Goal: Task Accomplishment & Management: Complete application form

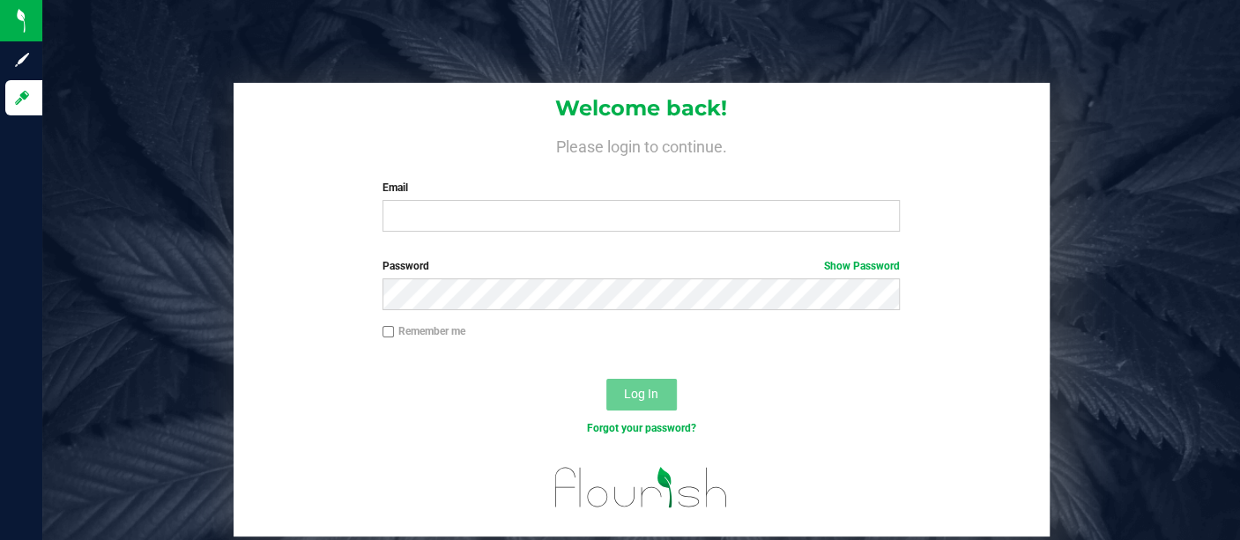
click at [227, 331] on div "Welcome back! Please login to continue. Email Required Please format your email…" at bounding box center [641, 310] width 1224 height 455
click at [440, 215] on input "Email" at bounding box center [641, 216] width 517 height 32
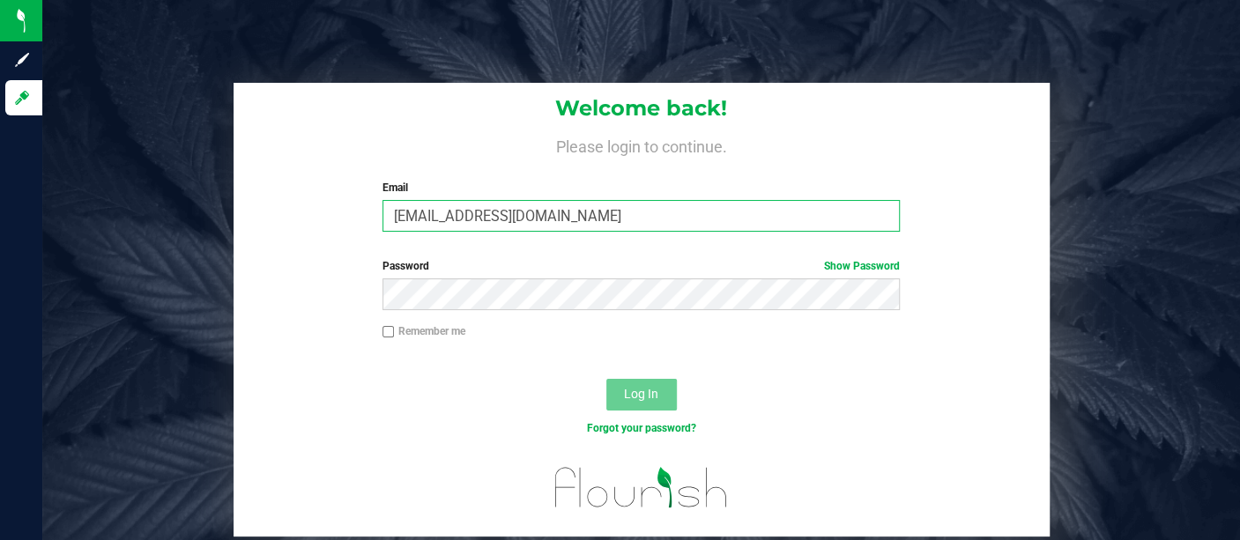
type input "[EMAIL_ADDRESS][DOMAIN_NAME]"
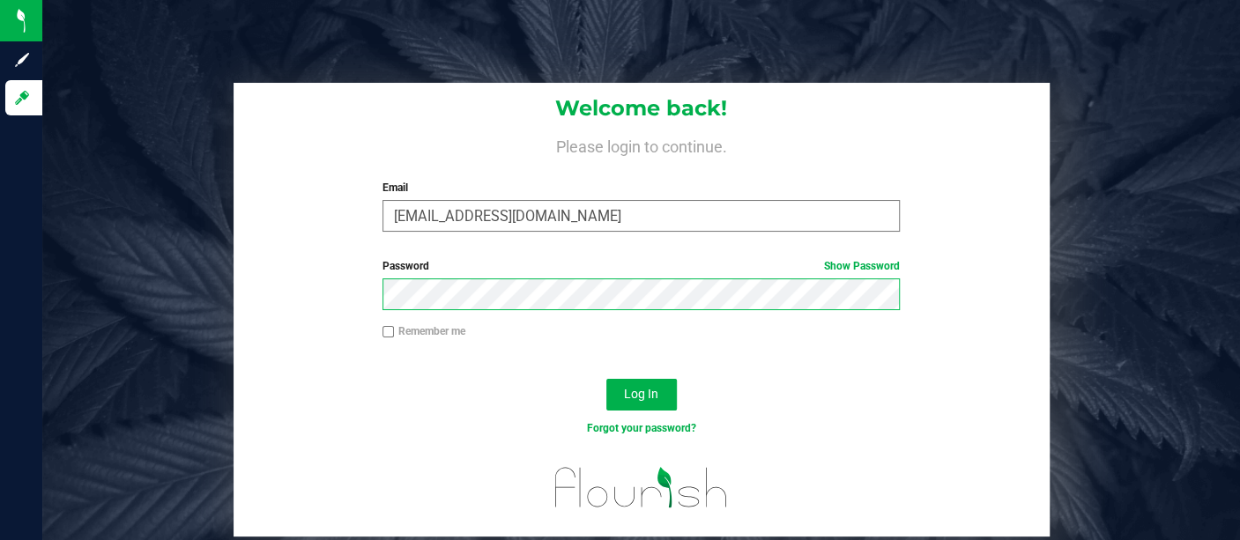
click at [606, 379] on button "Log In" at bounding box center [641, 395] width 71 height 32
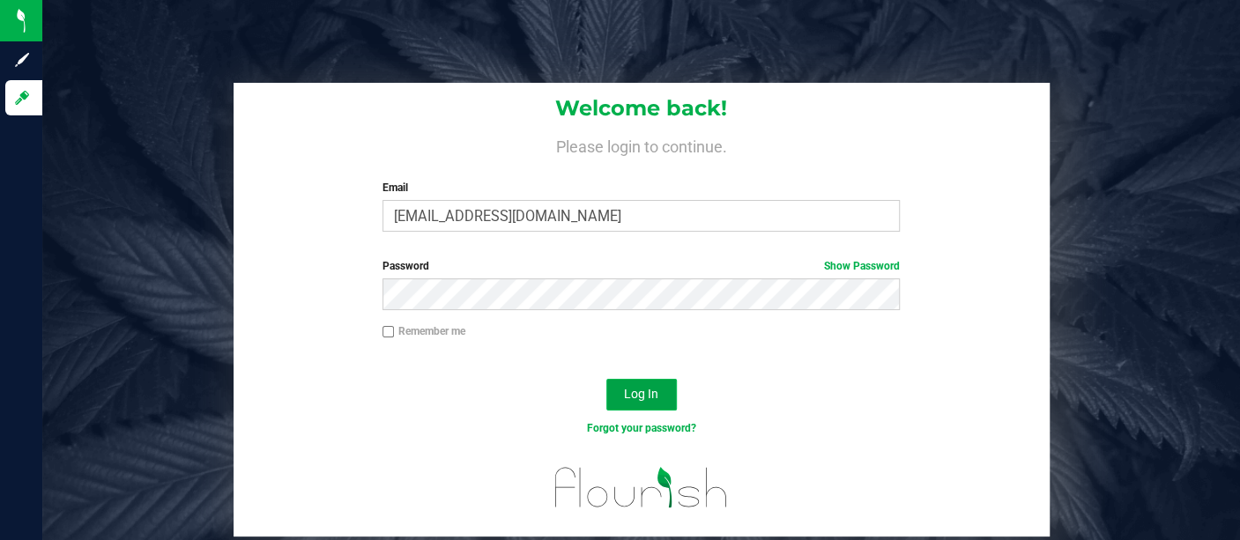
click at [627, 390] on span "Log In" at bounding box center [641, 394] width 34 height 14
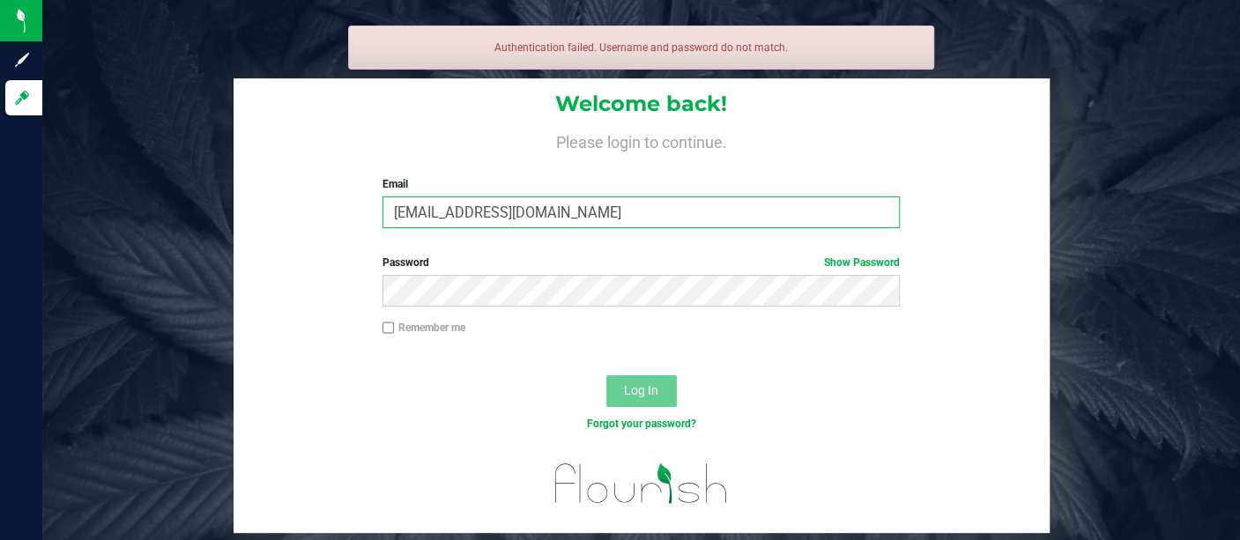
click at [555, 206] on input "[EMAIL_ADDRESS][DOMAIN_NAME]" at bounding box center [641, 213] width 517 height 32
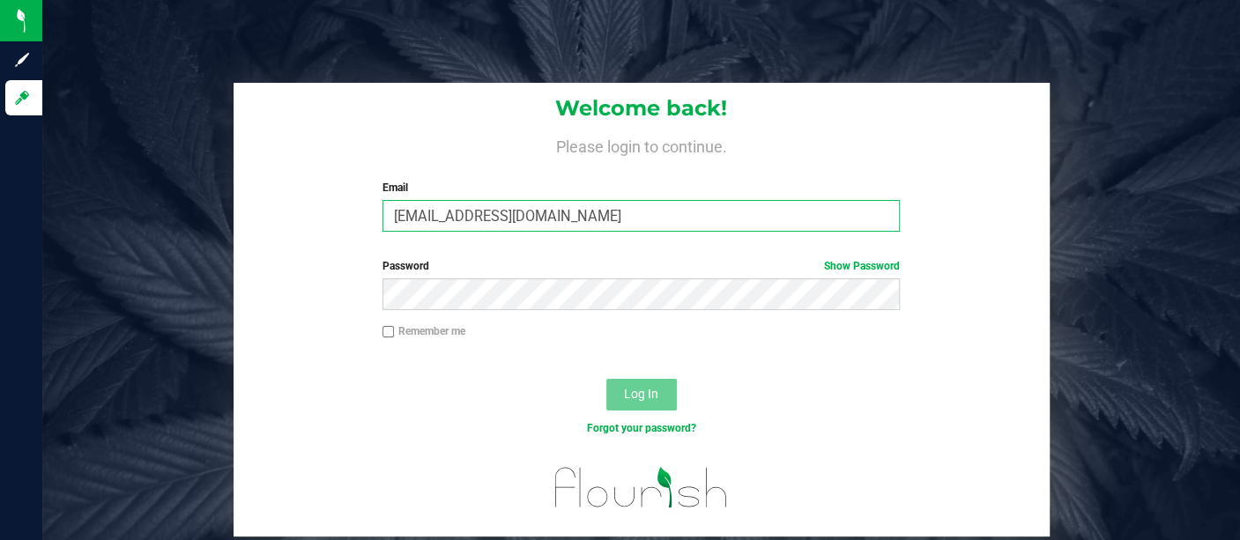
drag, startPoint x: 565, startPoint y: 208, endPoint x: 368, endPoint y: 206, distance: 197.4
click at [368, 206] on div "Welcome back! Please login to continue. Email [EMAIL_ADDRESS][DOMAIN_NAME] Requ…" at bounding box center [642, 164] width 816 height 163
type input "[EMAIL_ADDRESS][DOMAIN_NAME]"
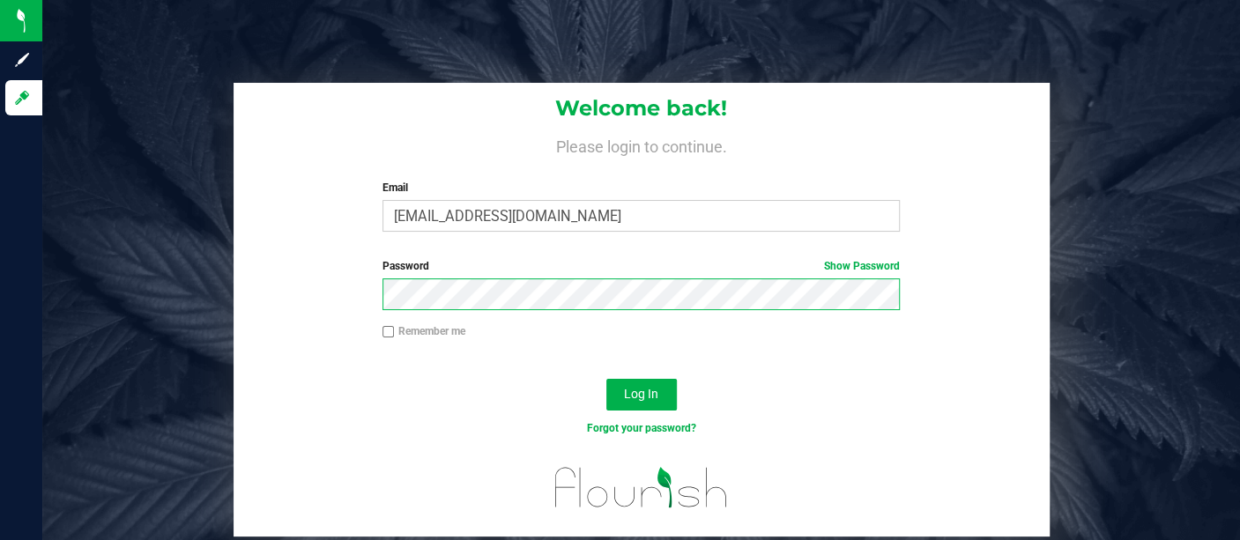
click at [606, 379] on button "Log In" at bounding box center [641, 395] width 71 height 32
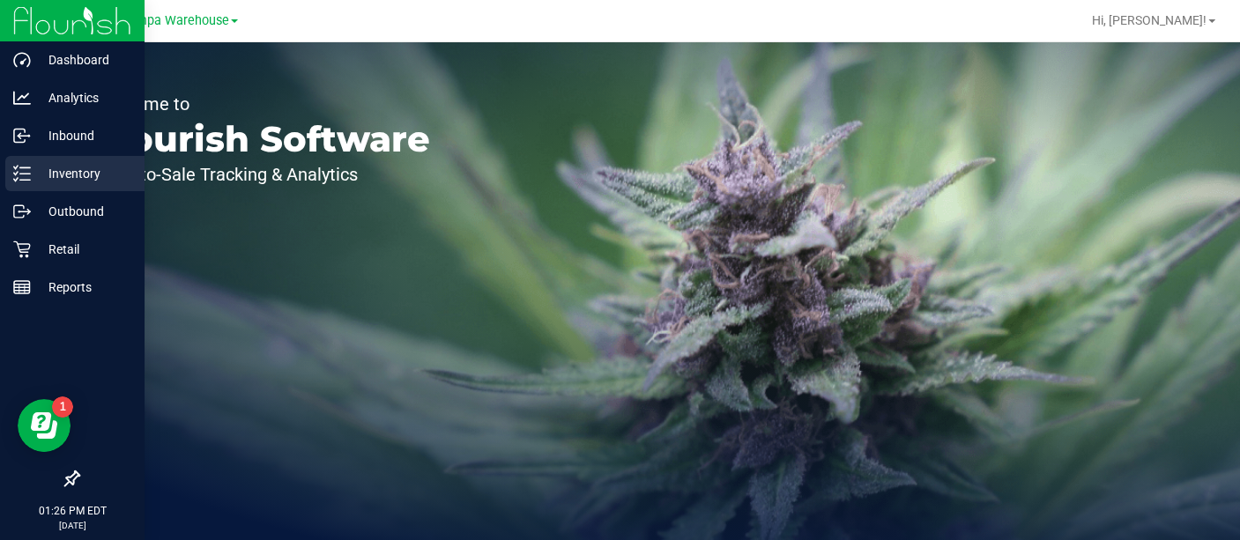
click at [65, 165] on p "Inventory" at bounding box center [84, 173] width 106 height 21
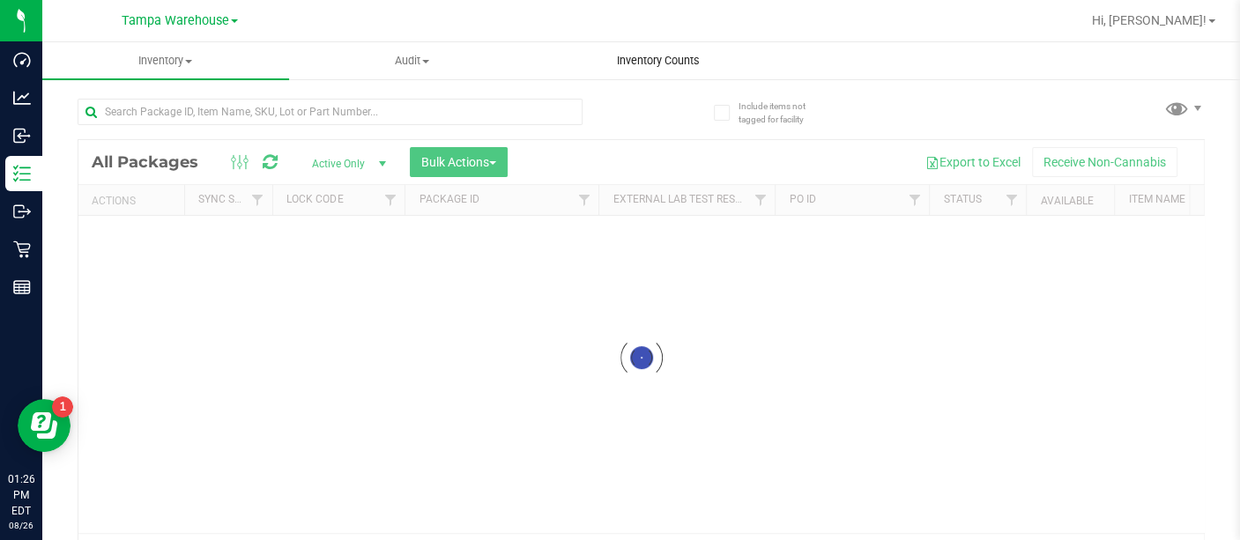
click at [665, 61] on span "Inventory Counts" at bounding box center [658, 61] width 130 height 16
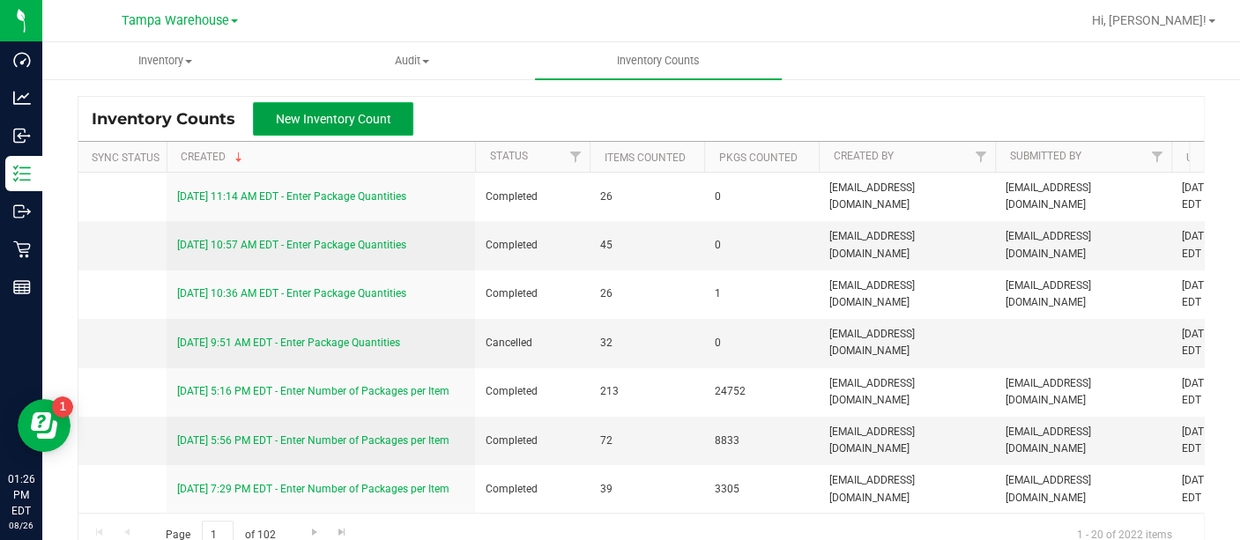
click at [379, 117] on span "New Inventory Count" at bounding box center [333, 119] width 115 height 14
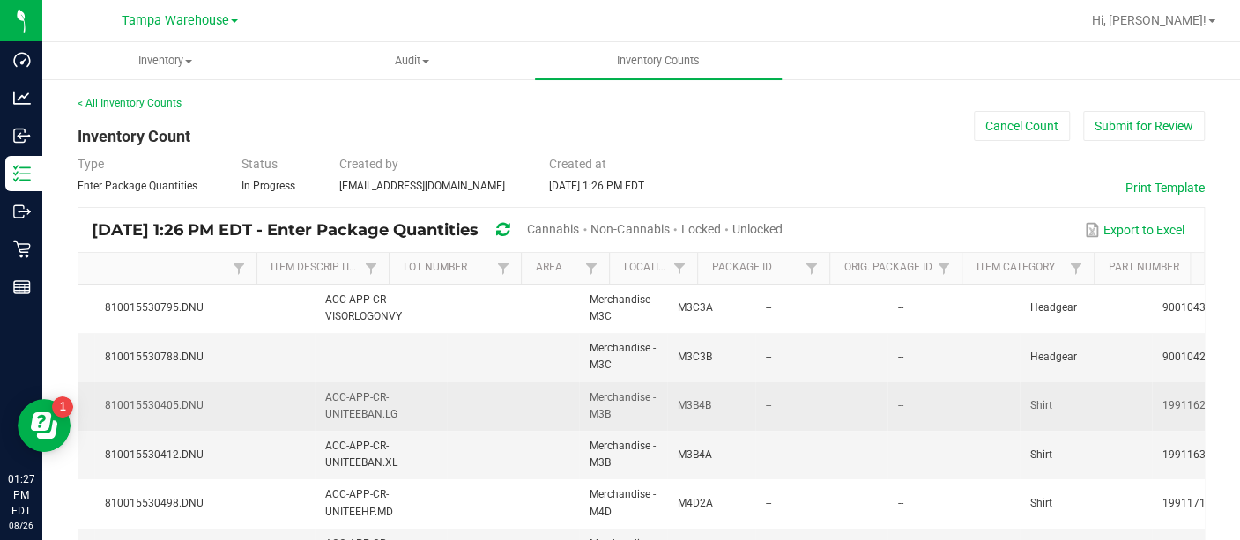
scroll to position [0, 199]
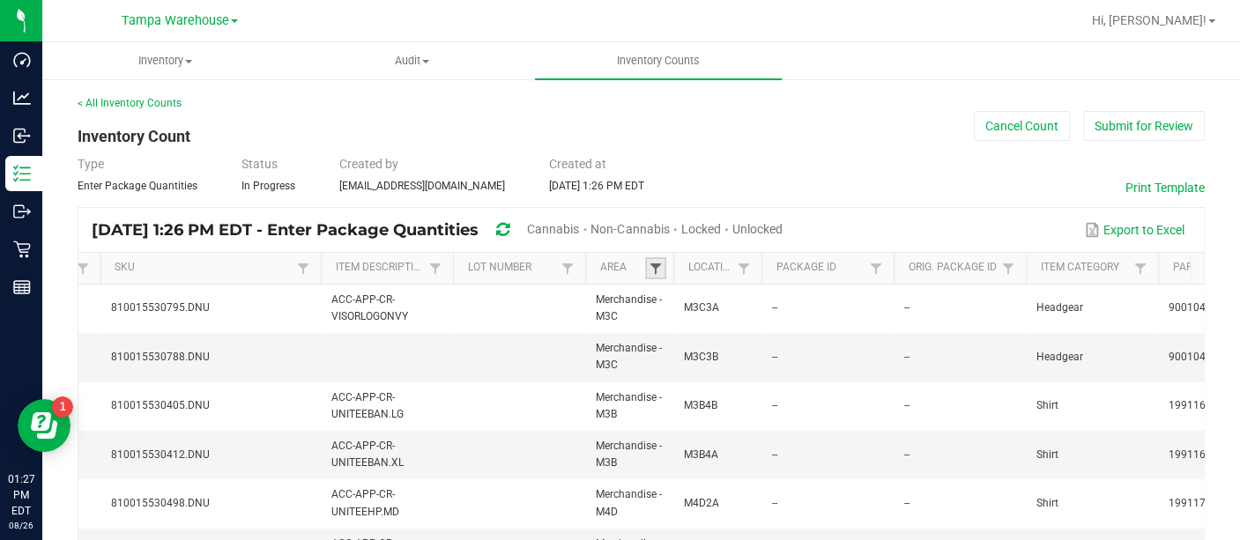
click at [654, 262] on span at bounding box center [656, 269] width 14 height 14
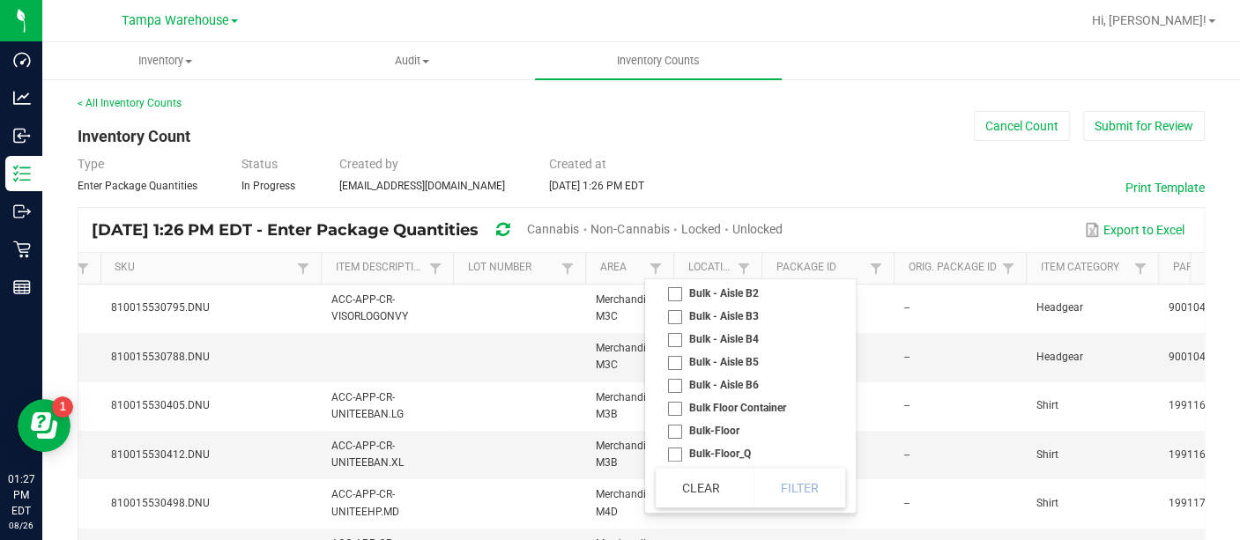
click at [677, 433] on li "Bulk-Floor" at bounding box center [745, 431] width 179 height 23
checkbox input "true"
click at [672, 319] on li "Conditioned- Floor" at bounding box center [745, 316] width 179 height 23
checkbox Floor "true"
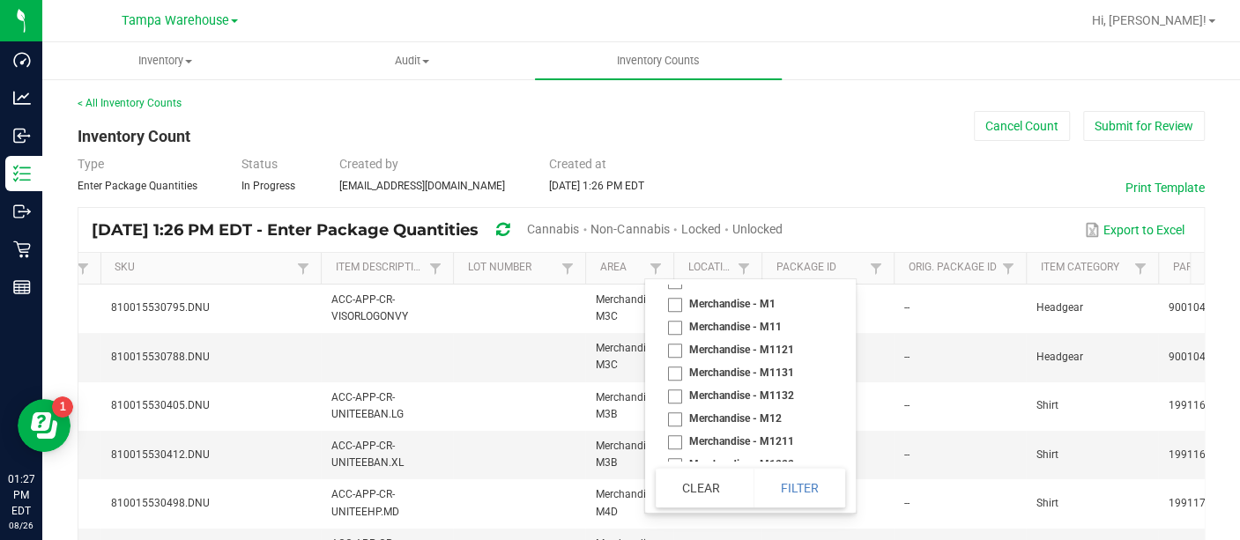
click at [674, 293] on li "Merchandise - Floor" at bounding box center [745, 281] width 179 height 23
checkbox Floor "true"
click at [793, 489] on button "Filter" at bounding box center [800, 488] width 92 height 39
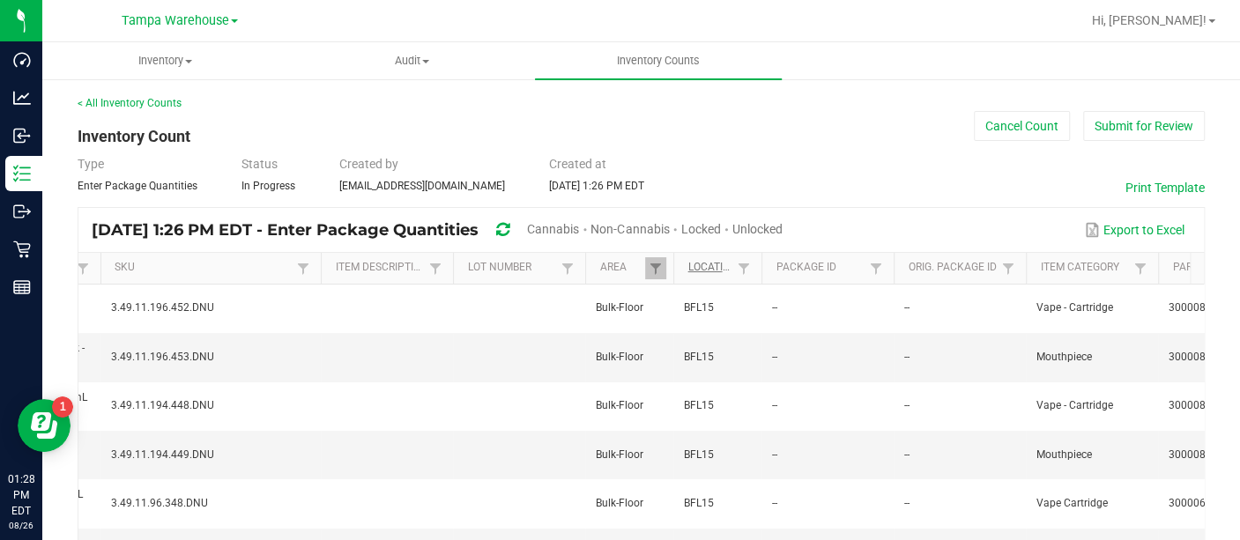
drag, startPoint x: 719, startPoint y: 270, endPoint x: 704, endPoint y: 260, distance: 17.8
click at [699, 262] on link "Location" at bounding box center [709, 268] width 45 height 14
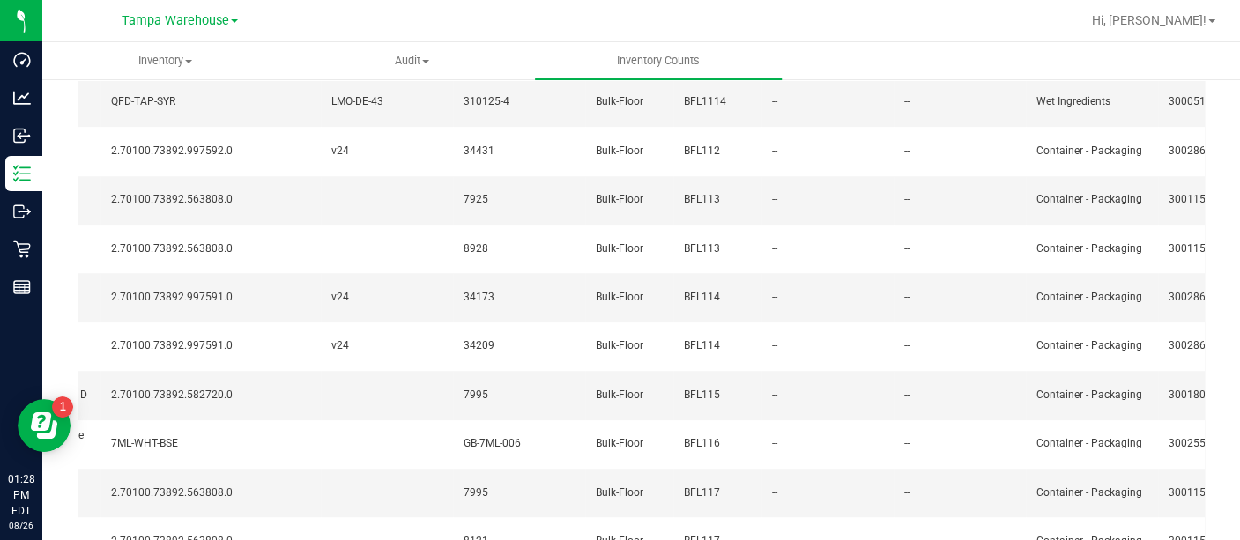
scroll to position [792, 0]
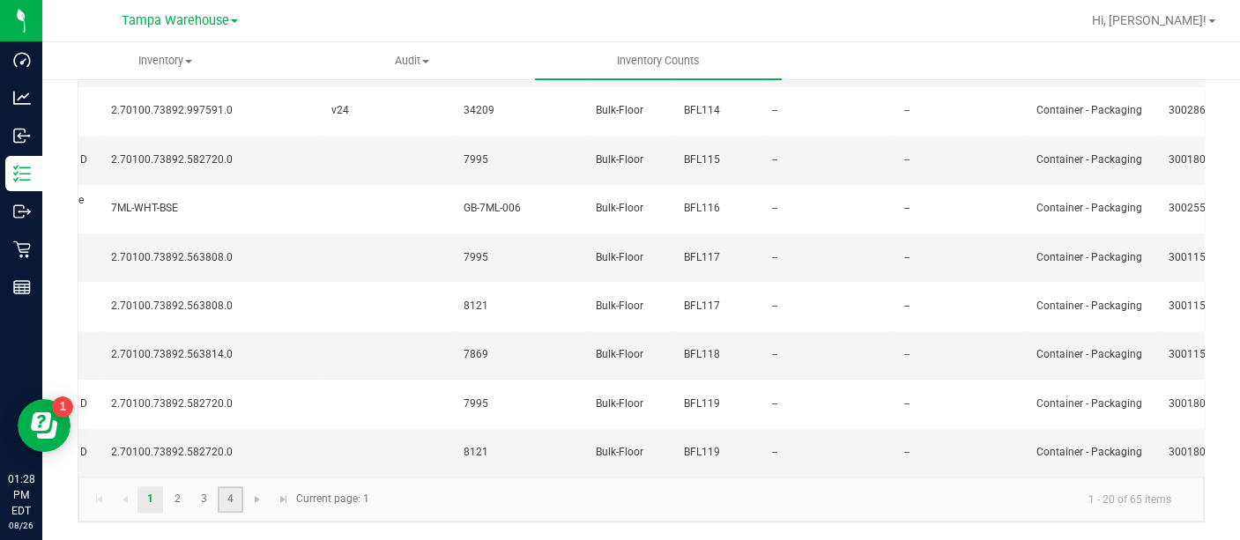
click at [227, 497] on link "4" at bounding box center [231, 500] width 26 height 26
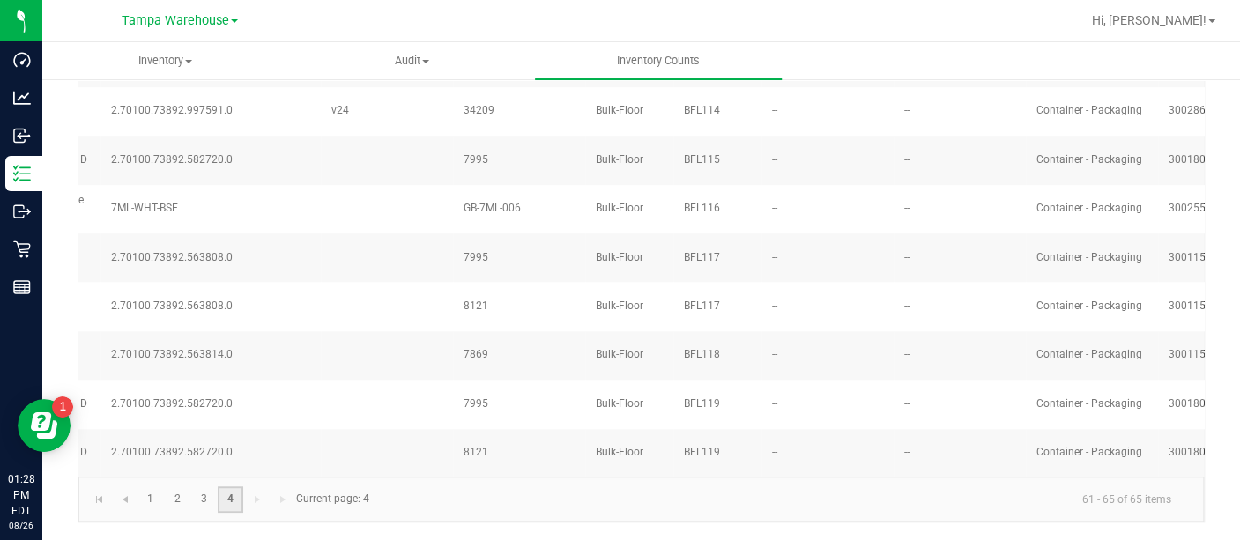
scroll to position [63, 0]
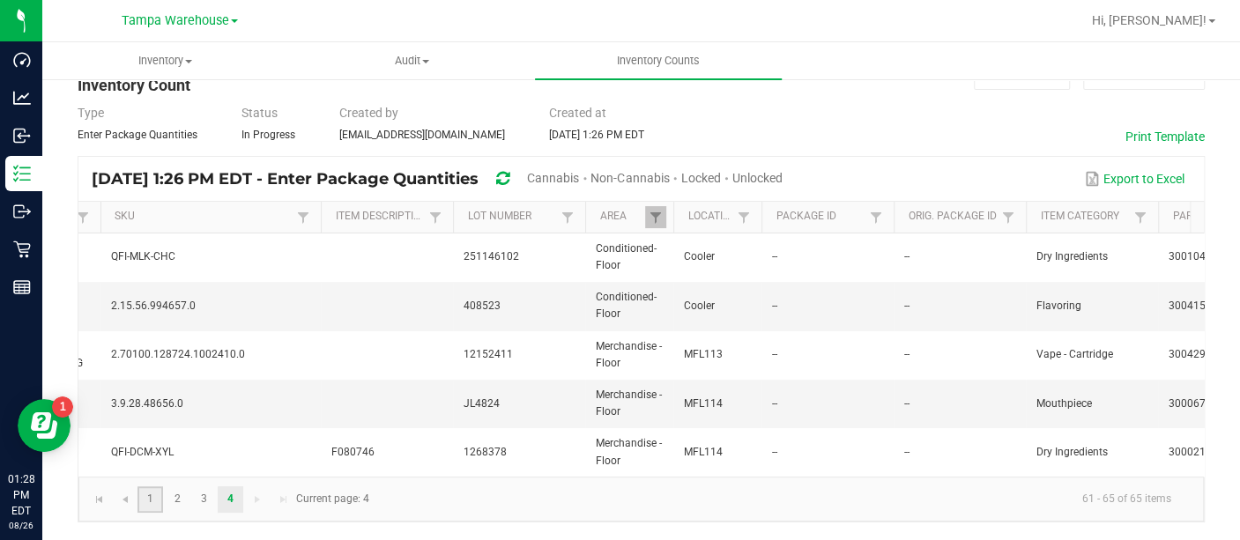
click at [145, 497] on link "1" at bounding box center [150, 500] width 26 height 26
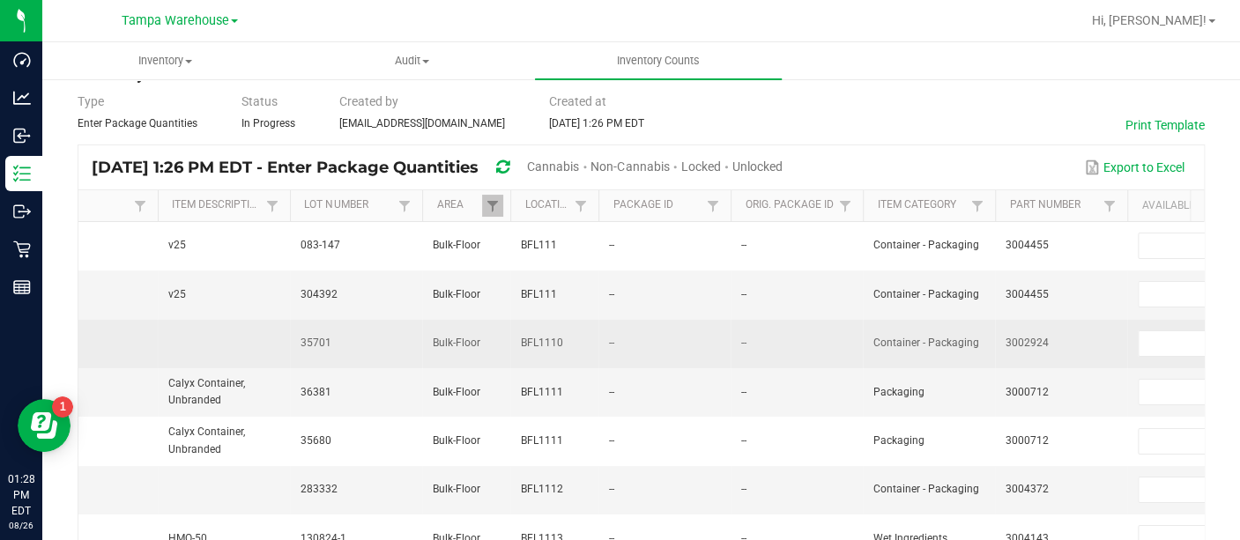
scroll to position [0, 565]
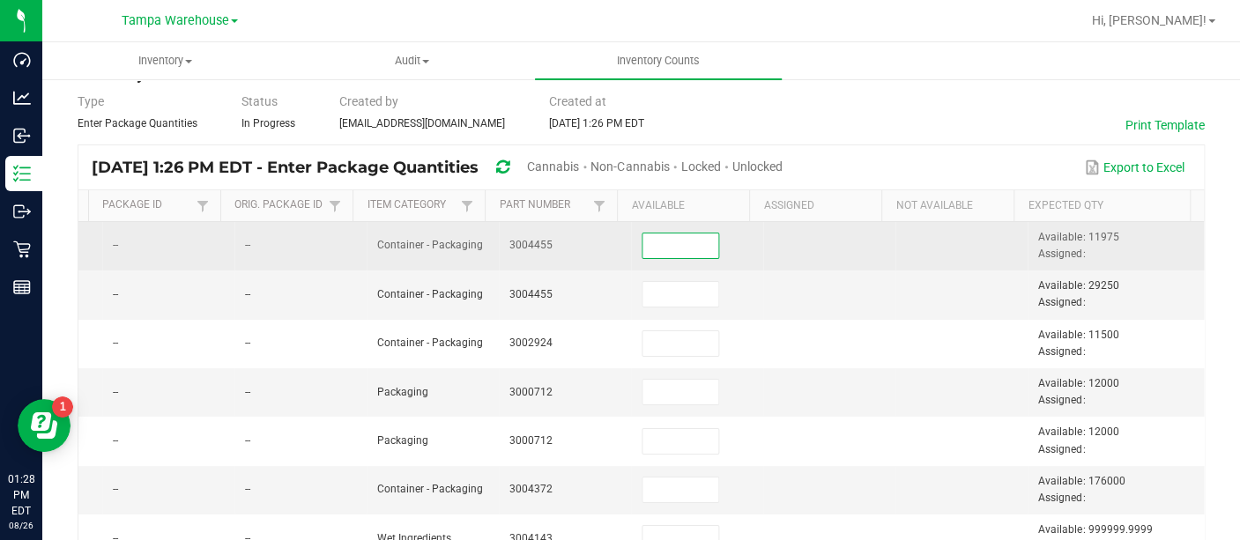
drag, startPoint x: 670, startPoint y: 241, endPoint x: 636, endPoint y: 247, distance: 33.9
click at [643, 247] on input at bounding box center [681, 246] width 76 height 25
type input "11,975"
type input "29,250"
type input "11,500"
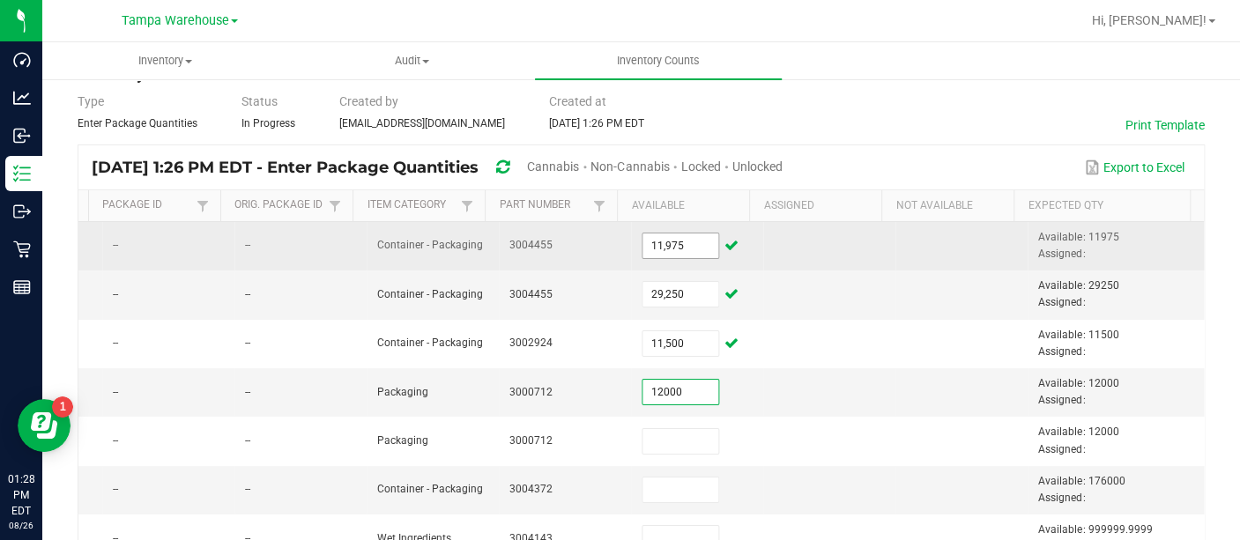
type input "12,000"
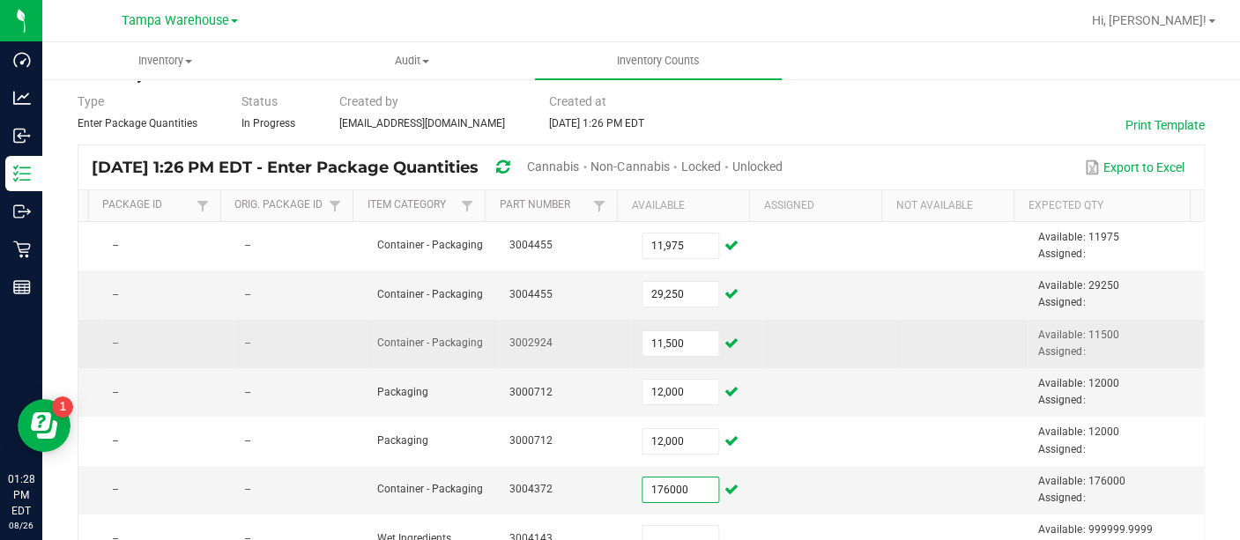
type input "176,000"
click at [818, 331] on td at bounding box center [829, 344] width 132 height 48
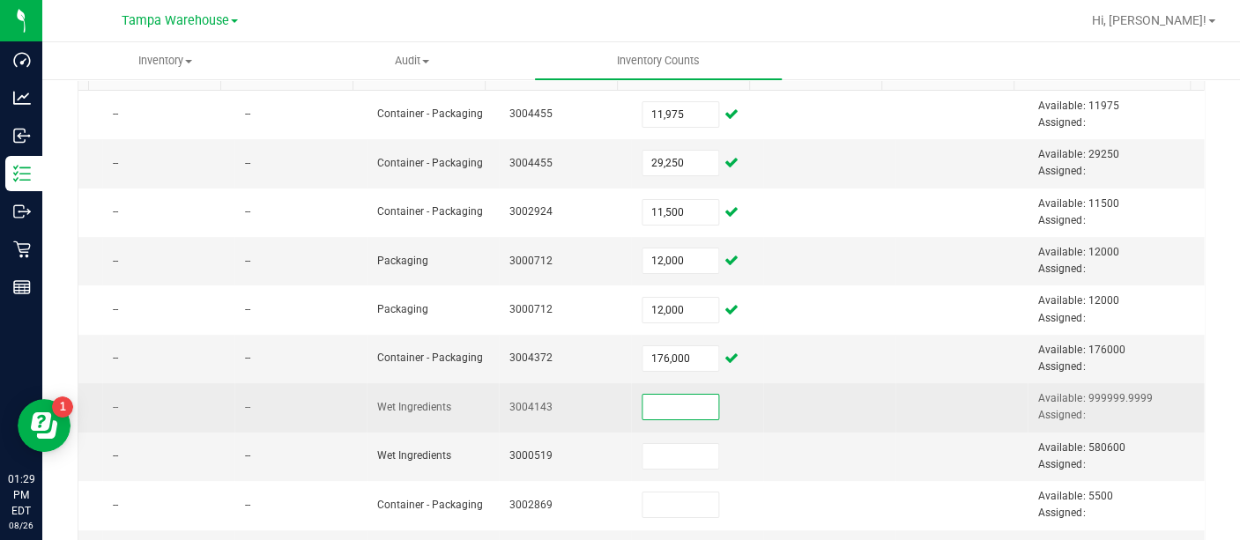
click at [673, 399] on input at bounding box center [681, 407] width 76 height 25
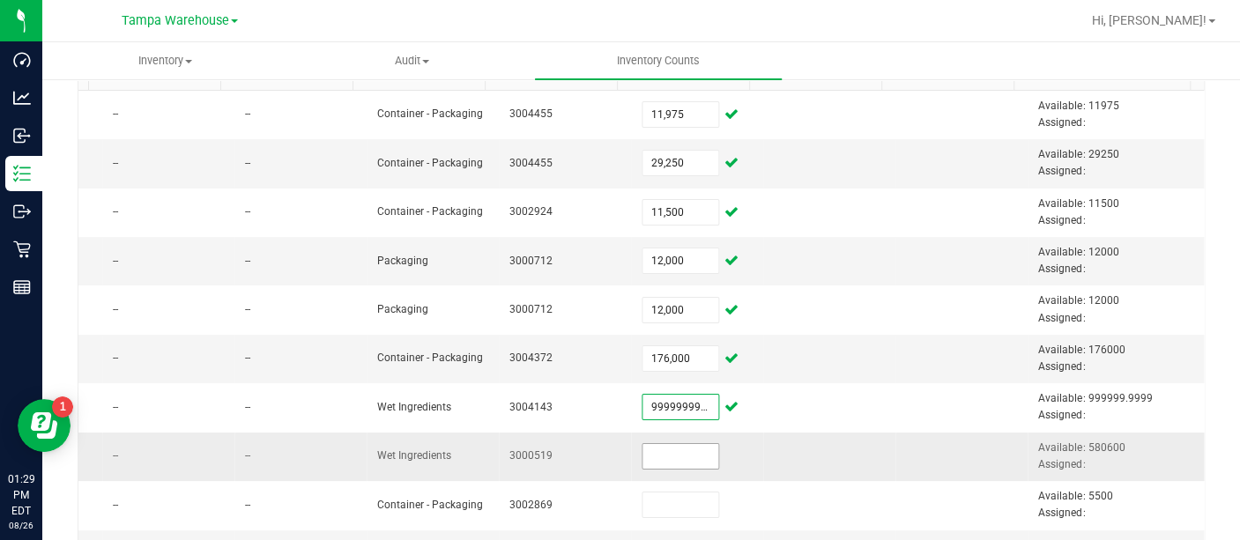
type input "9,999,999,999.0000"
click at [650, 444] on input at bounding box center [681, 456] width 76 height 25
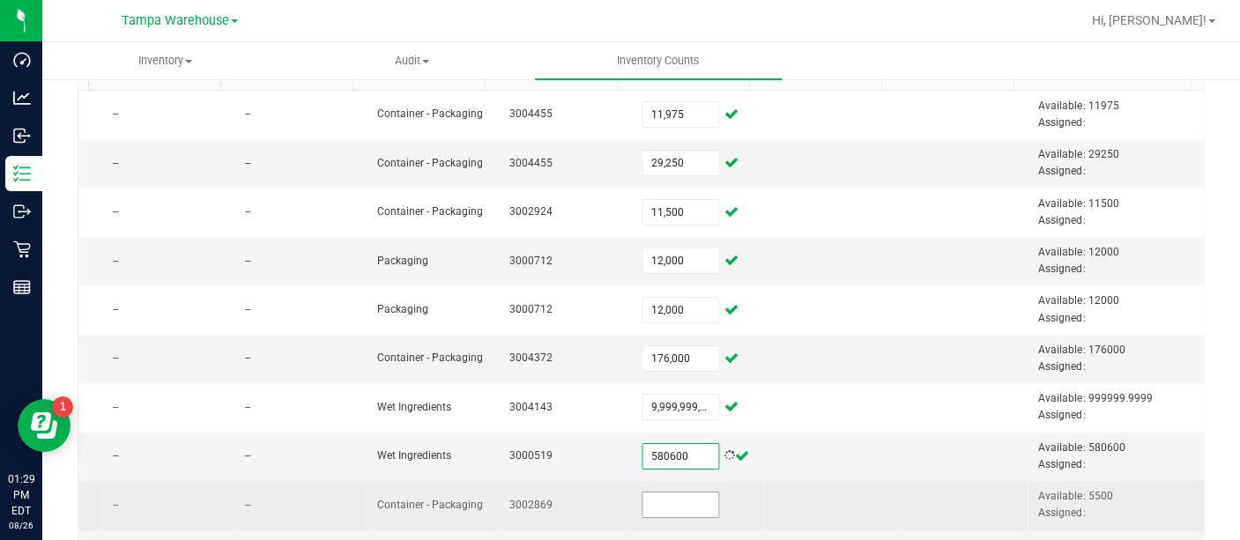
type input "580,600.0000"
click at [647, 508] on input at bounding box center [681, 505] width 76 height 25
type input "5,500"
click at [800, 481] on td at bounding box center [829, 505] width 132 height 48
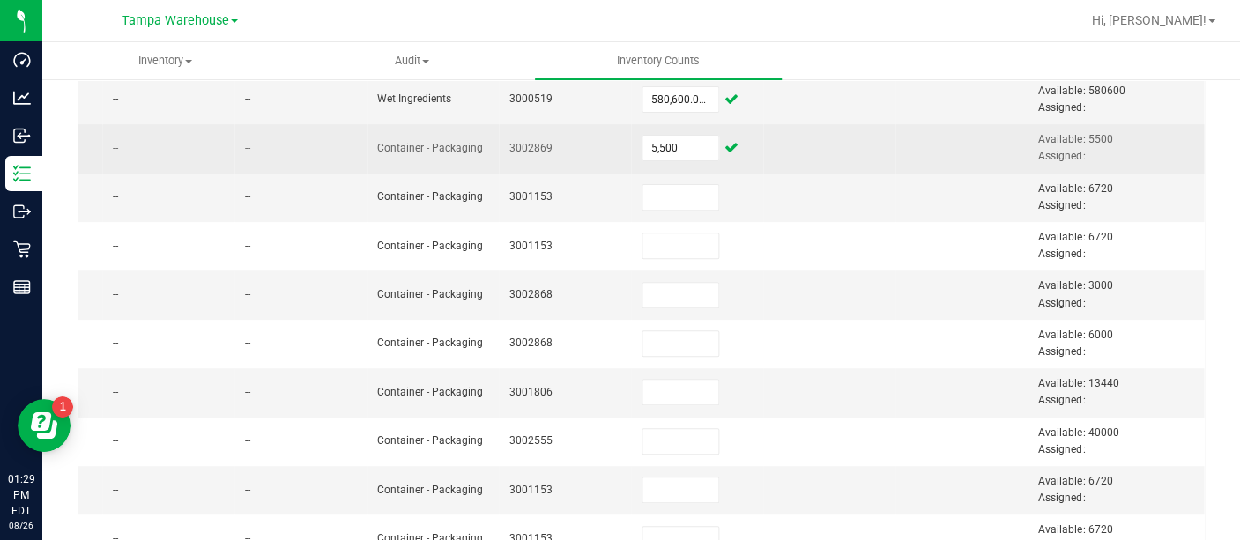
scroll to position [554, 0]
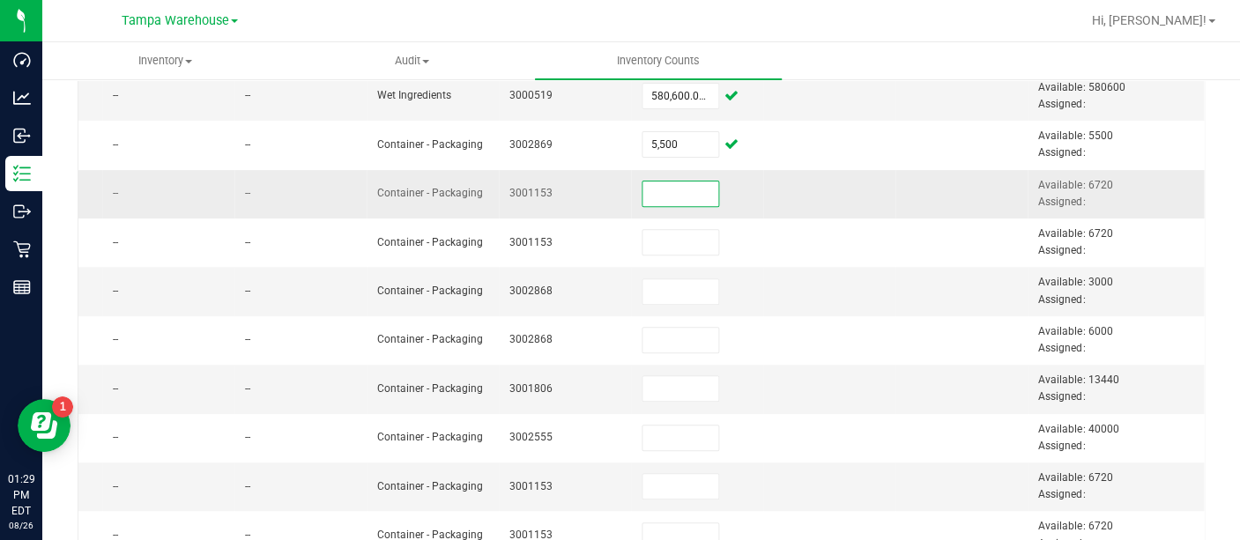
click at [643, 185] on input at bounding box center [681, 194] width 76 height 25
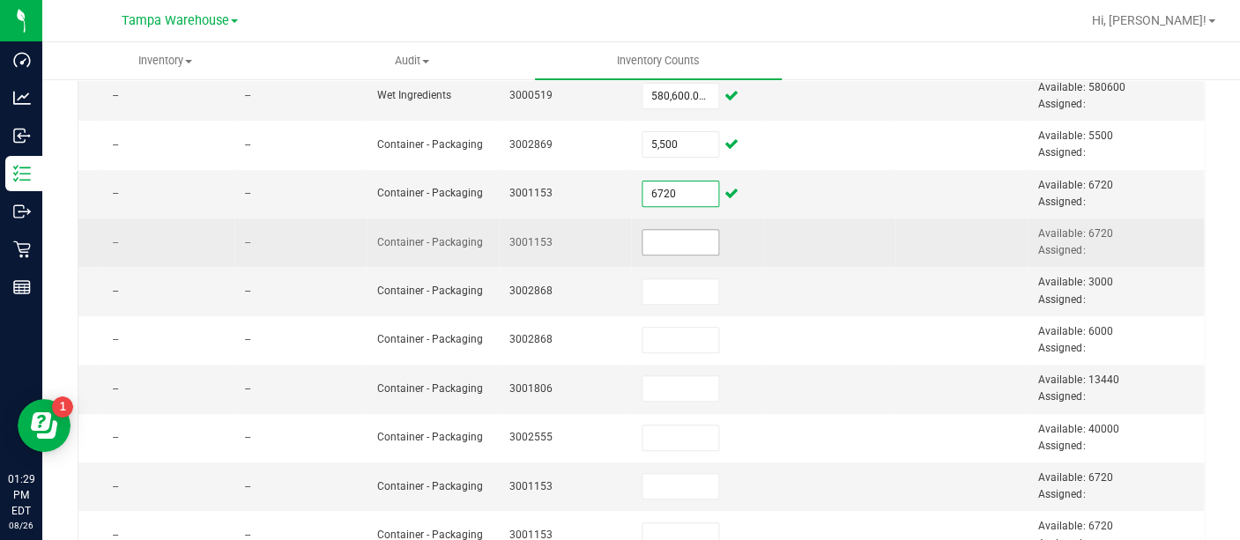
type input "6,720"
click at [643, 238] on input at bounding box center [681, 242] width 76 height 25
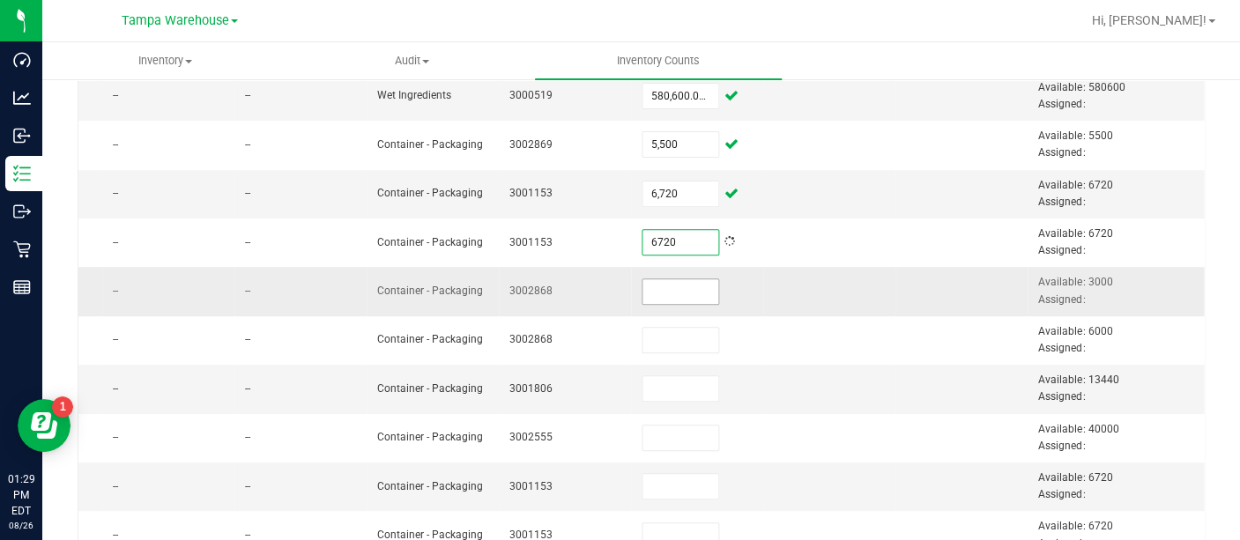
type input "6,720"
click at [643, 281] on input at bounding box center [681, 291] width 76 height 25
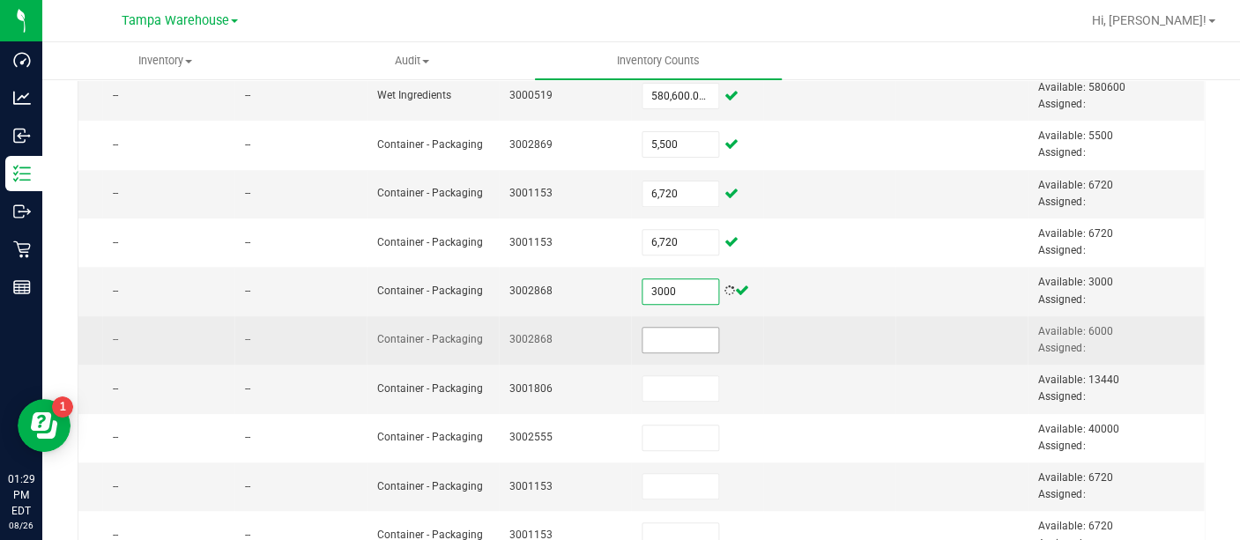
type input "3,000"
click at [659, 331] on input at bounding box center [681, 340] width 76 height 25
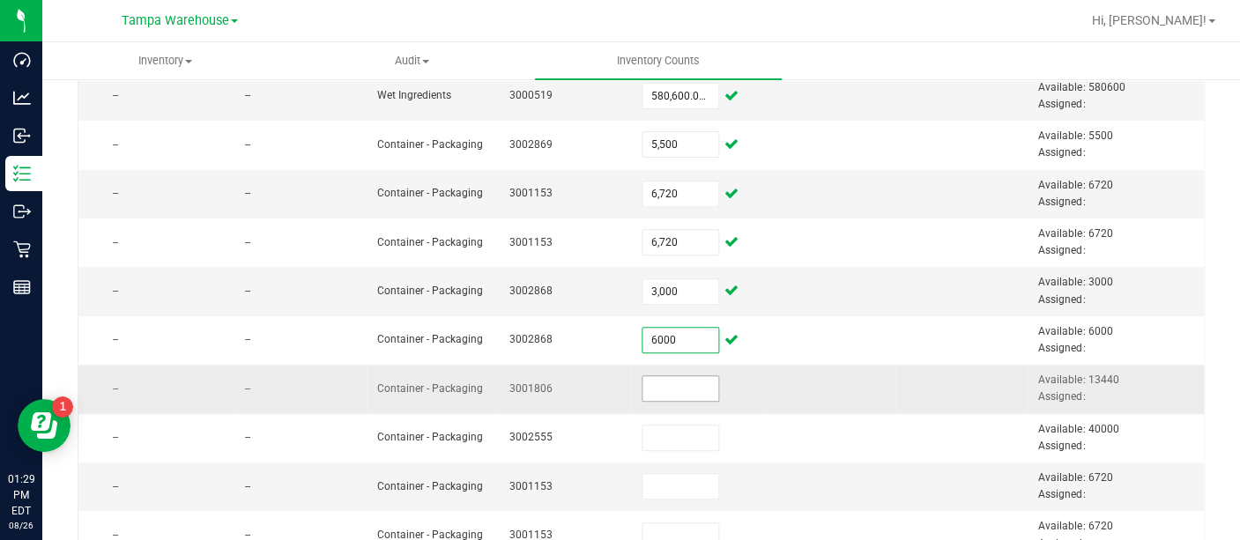
type input "6,000"
click at [649, 383] on input at bounding box center [681, 388] width 76 height 25
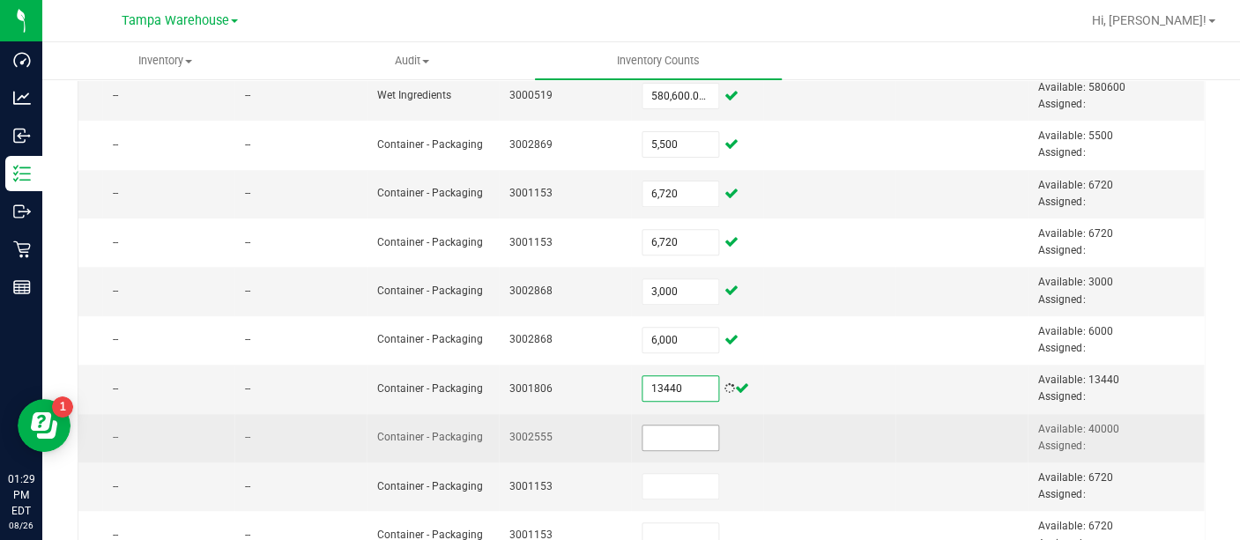
type input "13,440"
click at [650, 434] on input at bounding box center [681, 438] width 76 height 25
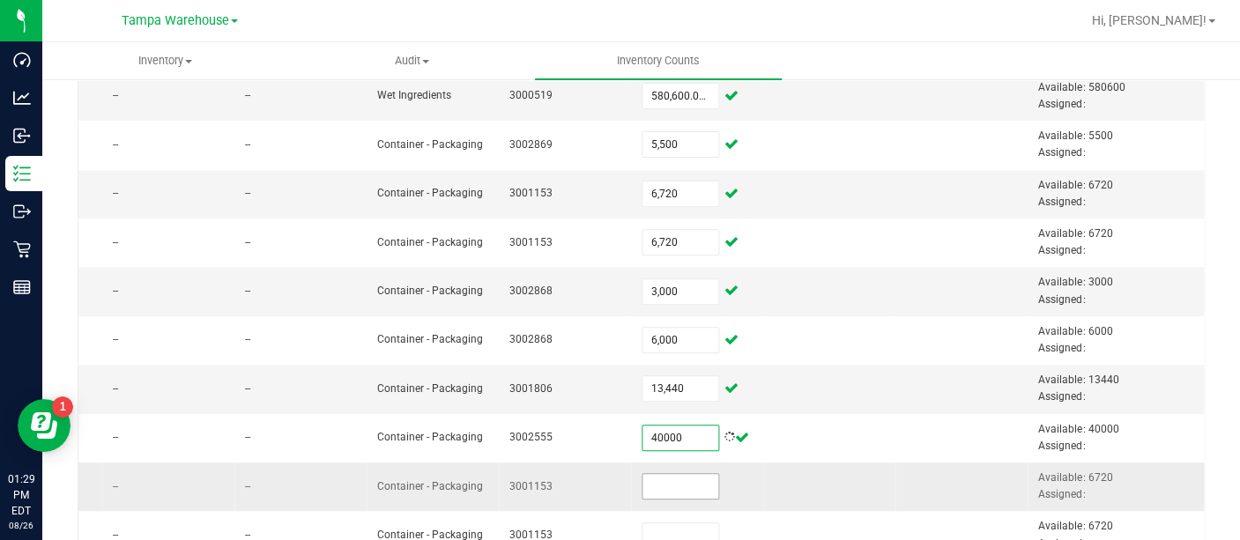
type input "40,000"
click at [643, 474] on input at bounding box center [681, 486] width 76 height 25
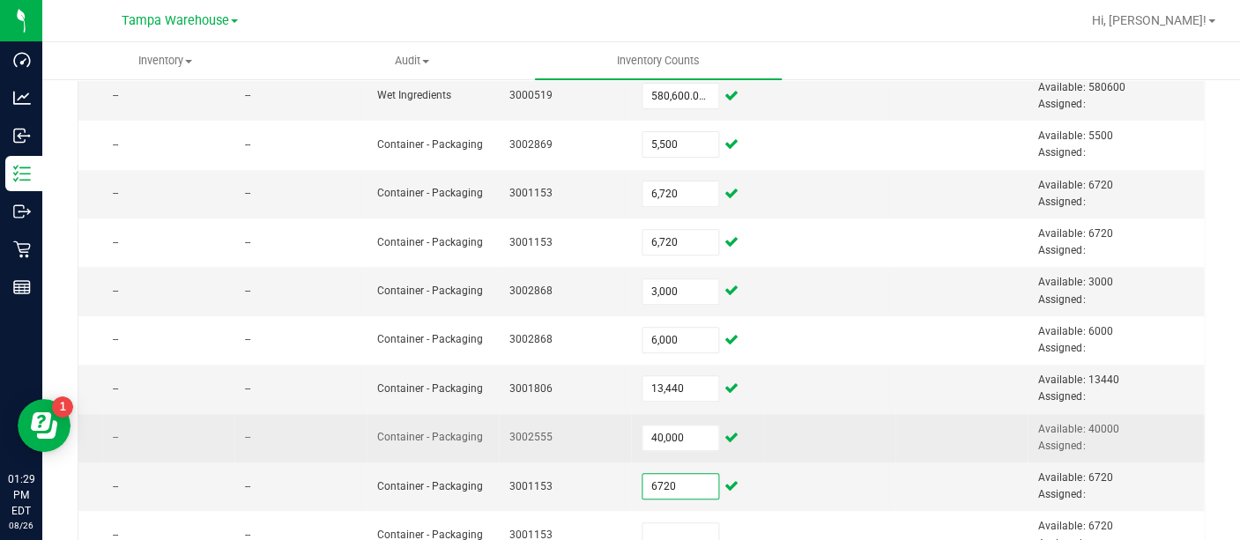
type input "6,720"
click at [763, 427] on td at bounding box center [829, 438] width 132 height 48
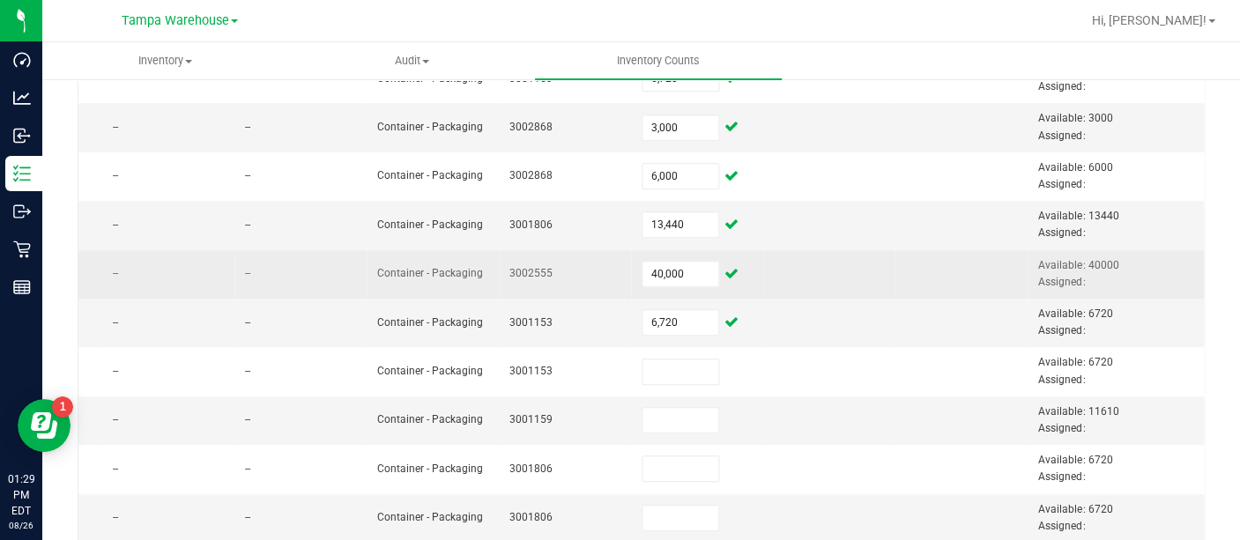
scroll to position [724, 0]
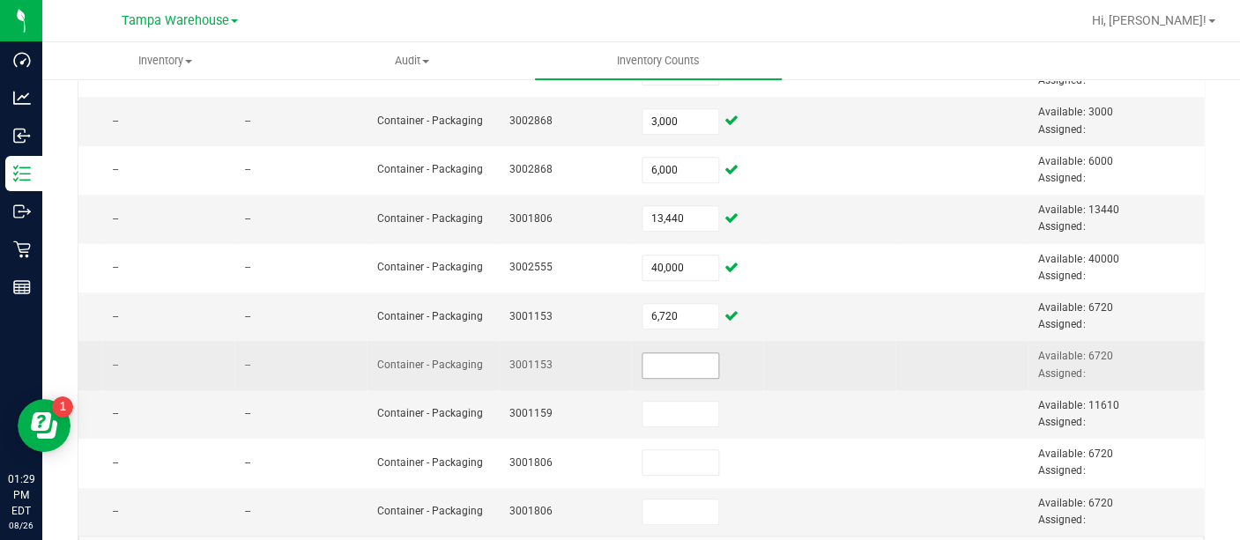
click at [645, 360] on input at bounding box center [681, 365] width 76 height 25
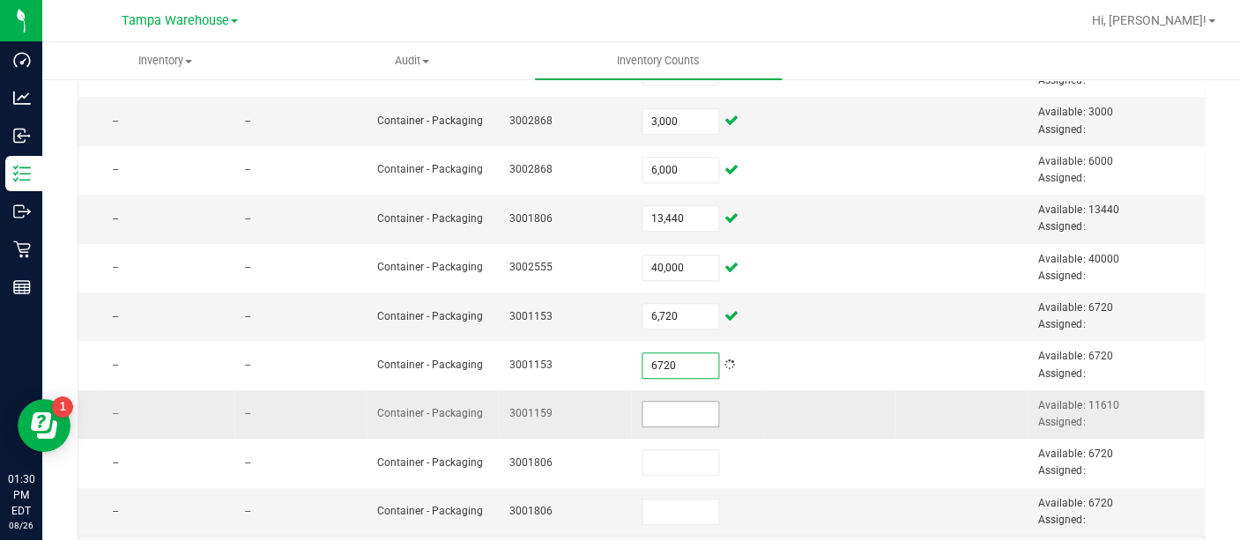
type input "6,720"
click at [643, 411] on input at bounding box center [681, 414] width 76 height 25
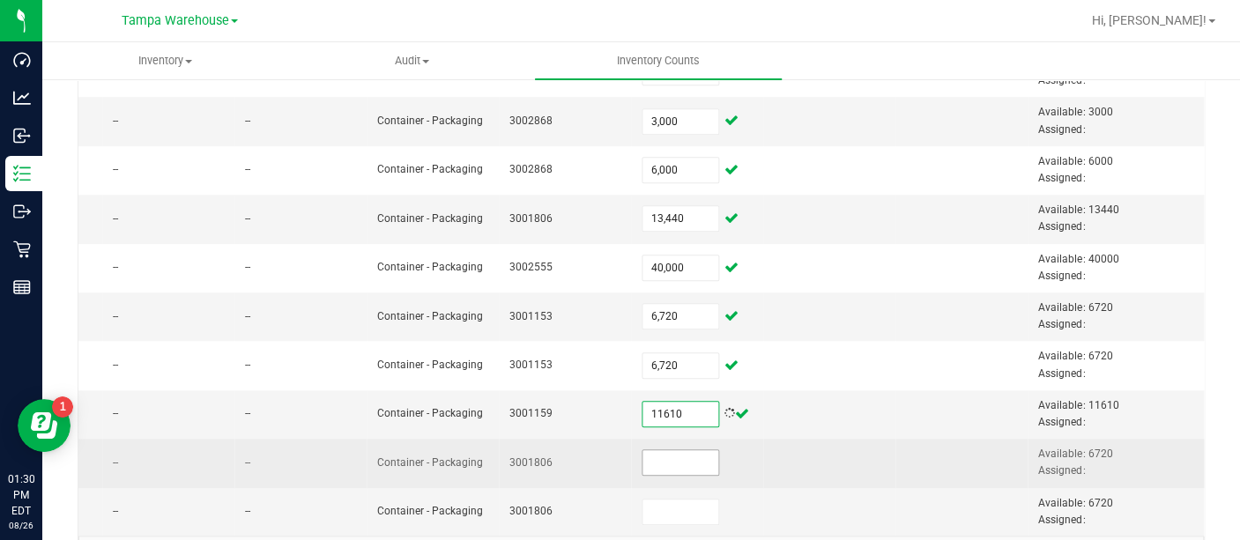
type input "11,610"
click at [659, 455] on input at bounding box center [681, 462] width 76 height 25
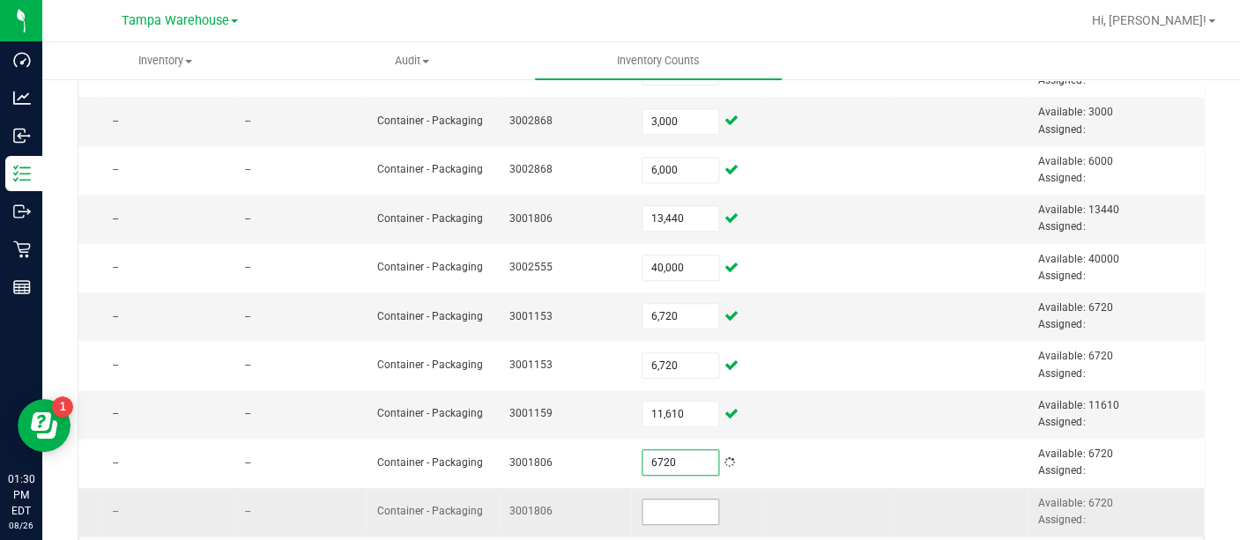
type input "6,720"
click at [651, 508] on input at bounding box center [681, 512] width 76 height 25
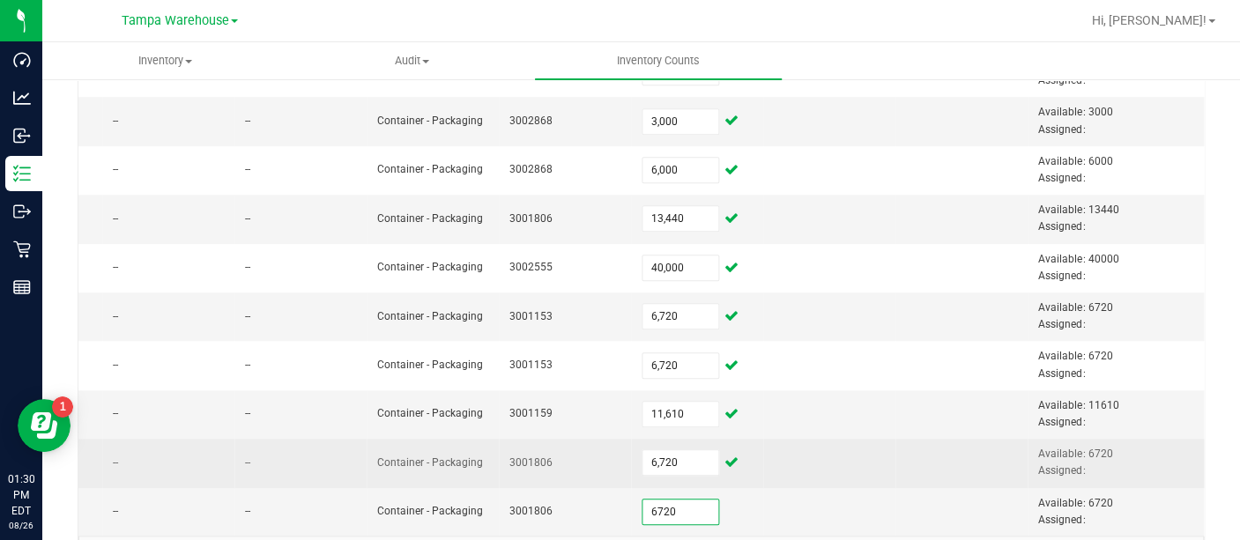
type input "6,720"
click at [816, 439] on td at bounding box center [829, 463] width 132 height 48
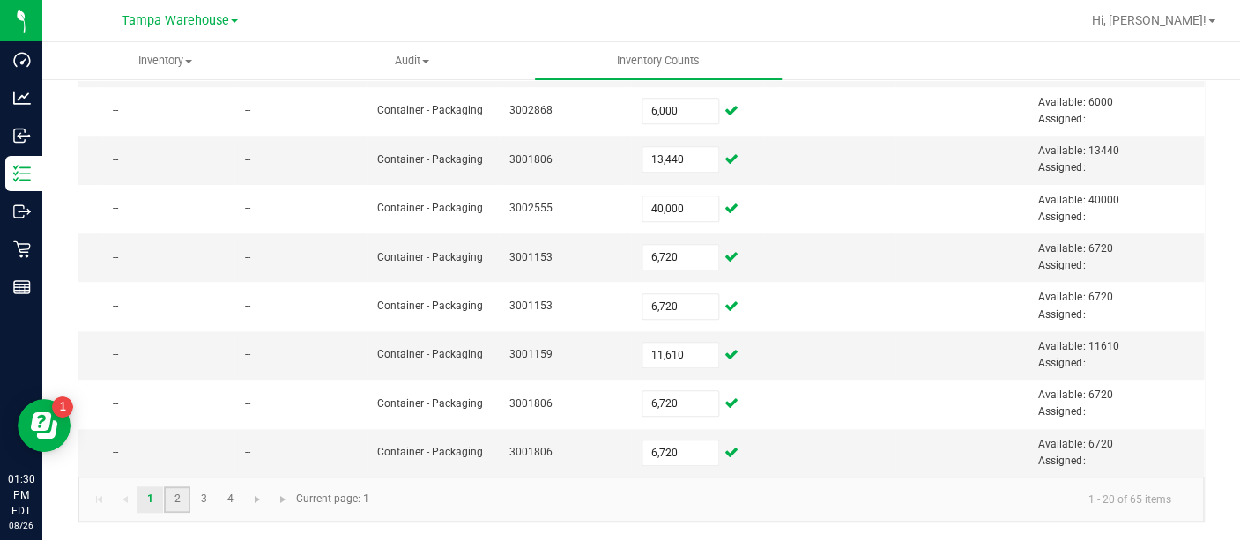
click at [187, 496] on link "2" at bounding box center [177, 500] width 26 height 26
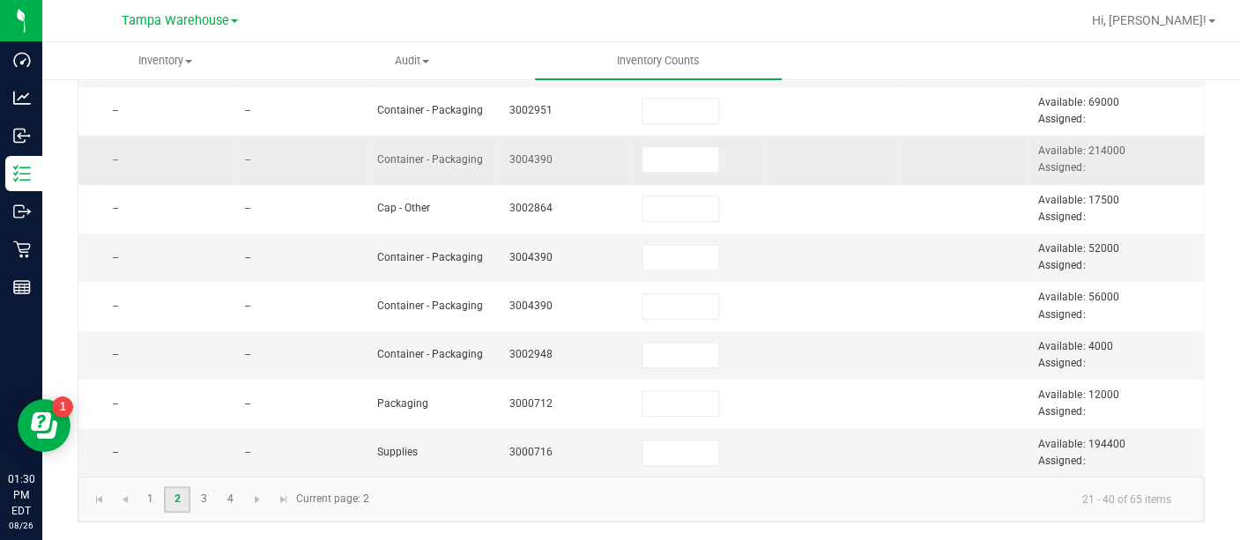
scroll to position [0, 0]
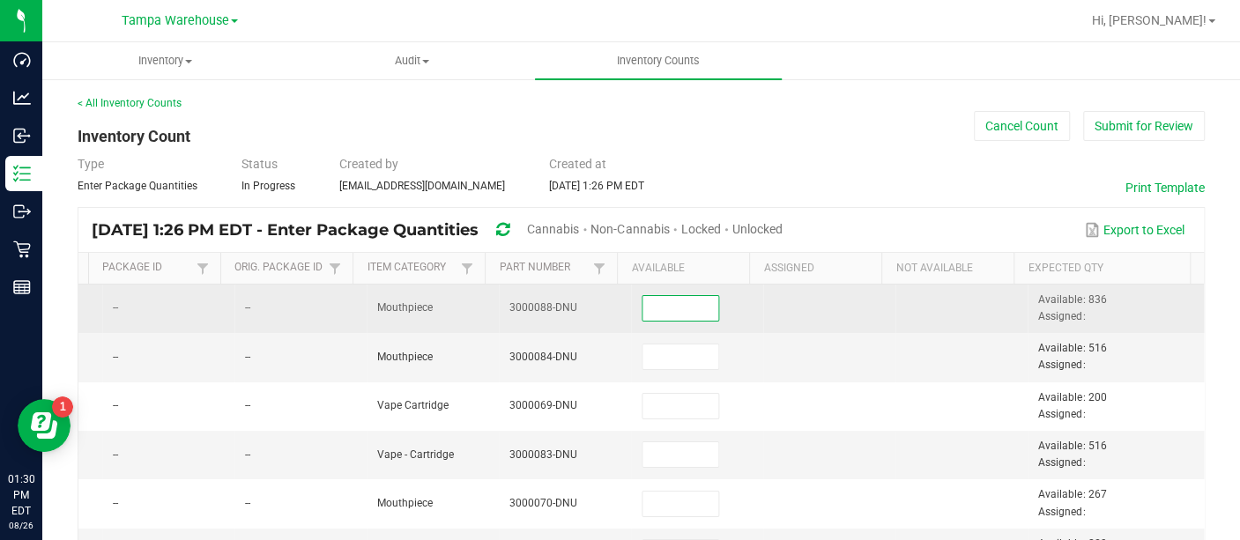
click at [643, 297] on input at bounding box center [681, 308] width 76 height 25
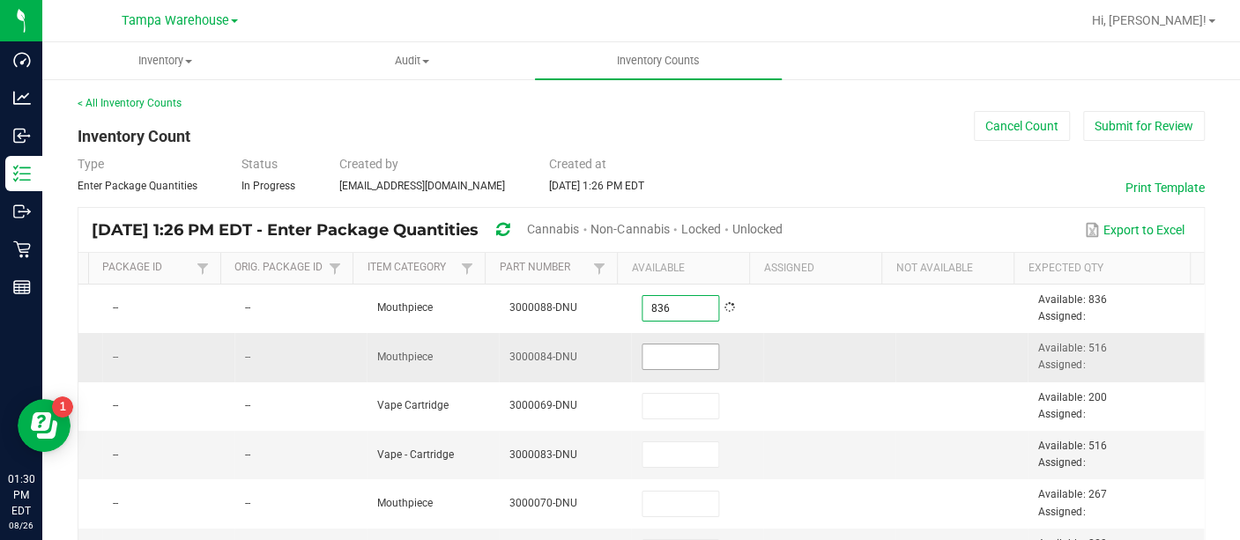
type input "836"
click at [643, 362] on input at bounding box center [681, 357] width 76 height 25
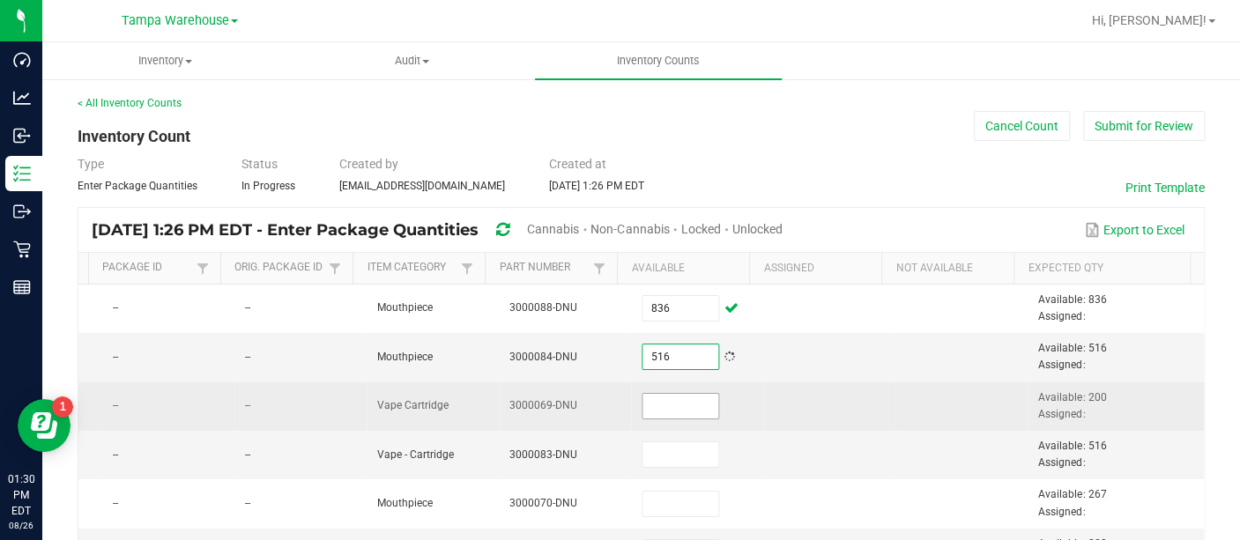
type input "516"
click at [650, 400] on input at bounding box center [681, 406] width 76 height 25
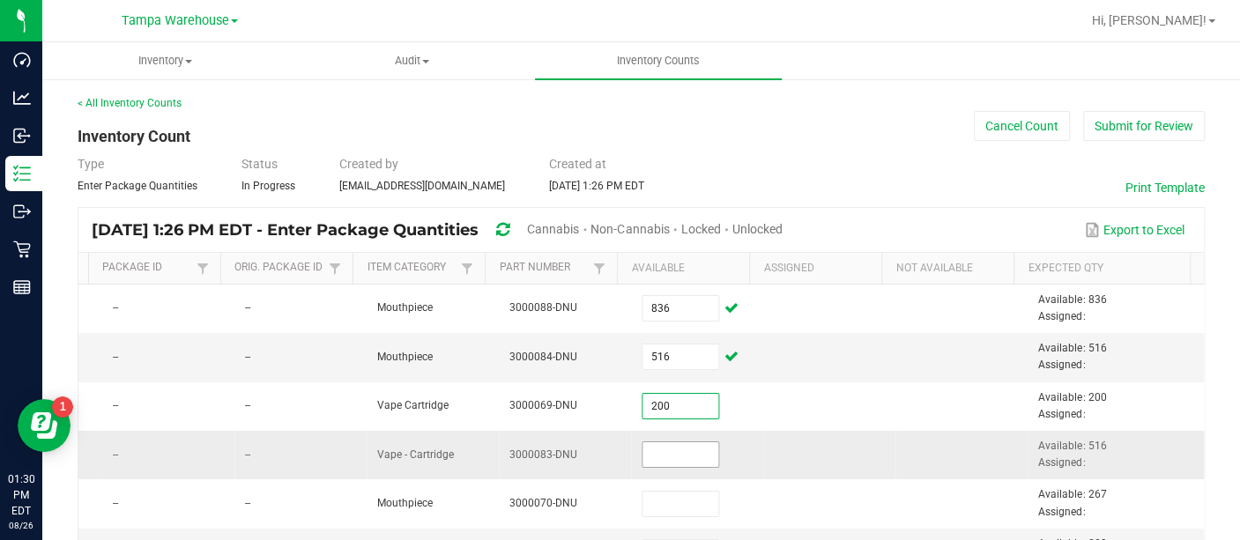
type input "200"
click at [647, 450] on input at bounding box center [681, 454] width 76 height 25
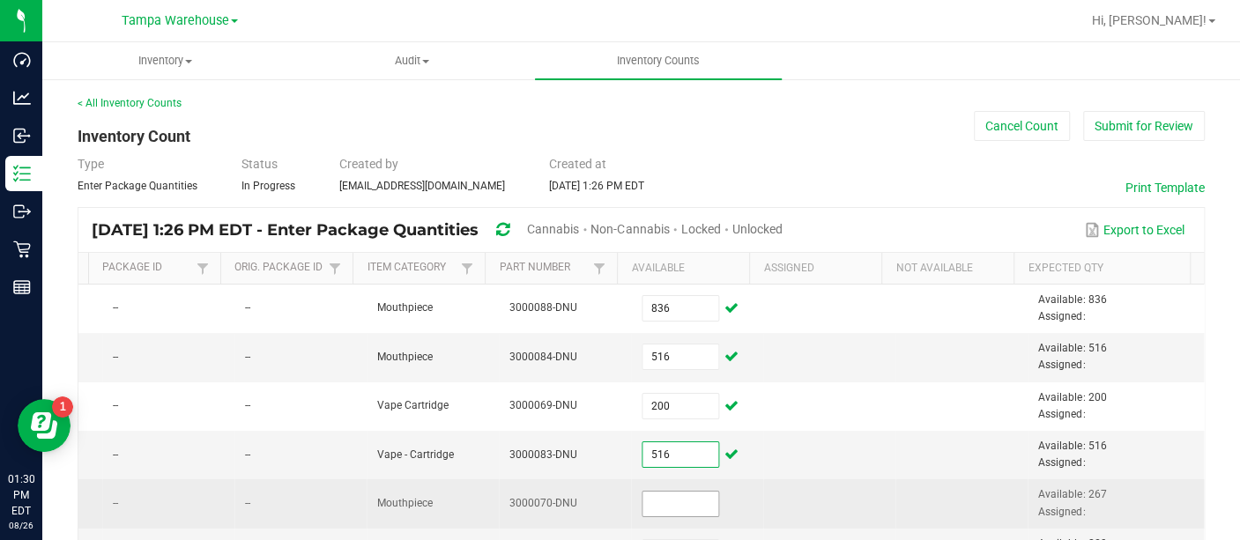
type input "516"
click at [643, 509] on input at bounding box center [681, 504] width 76 height 25
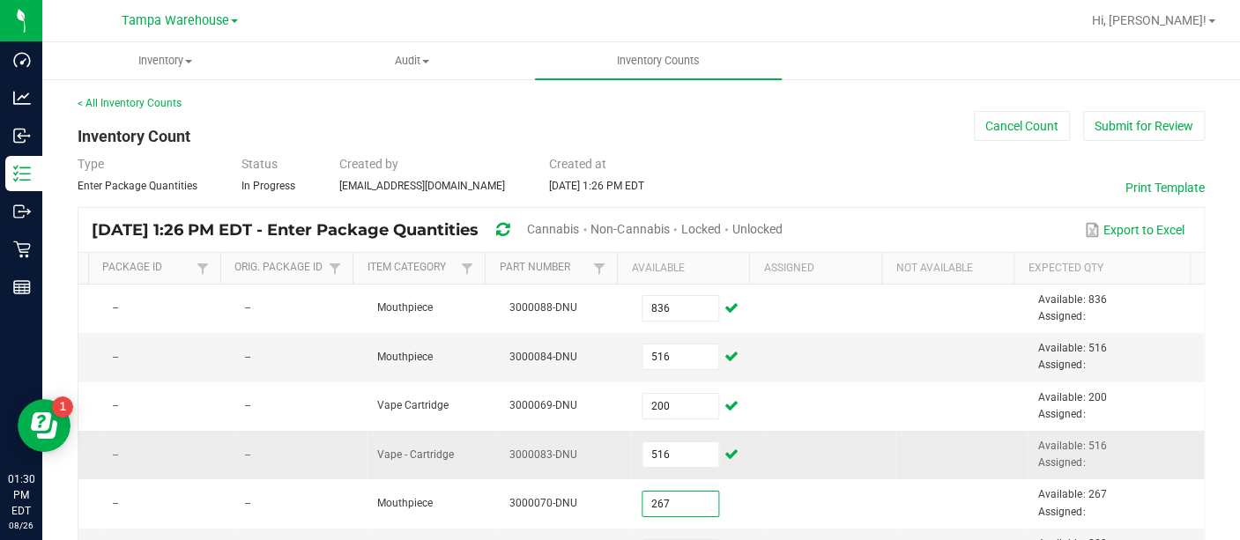
type input "267"
click at [813, 452] on td at bounding box center [829, 455] width 132 height 48
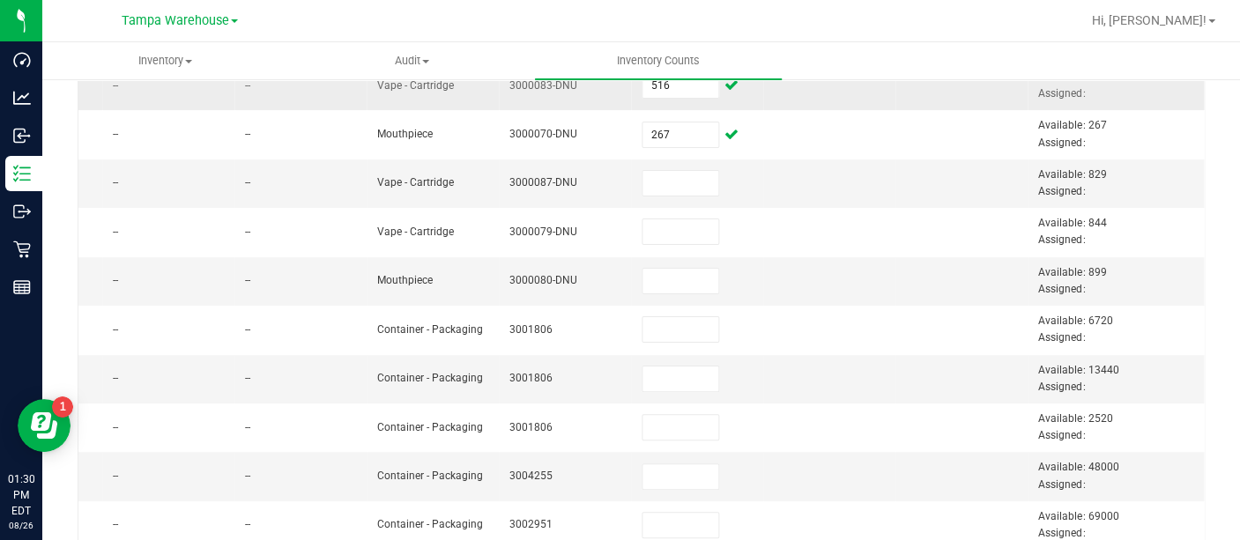
scroll to position [380, 0]
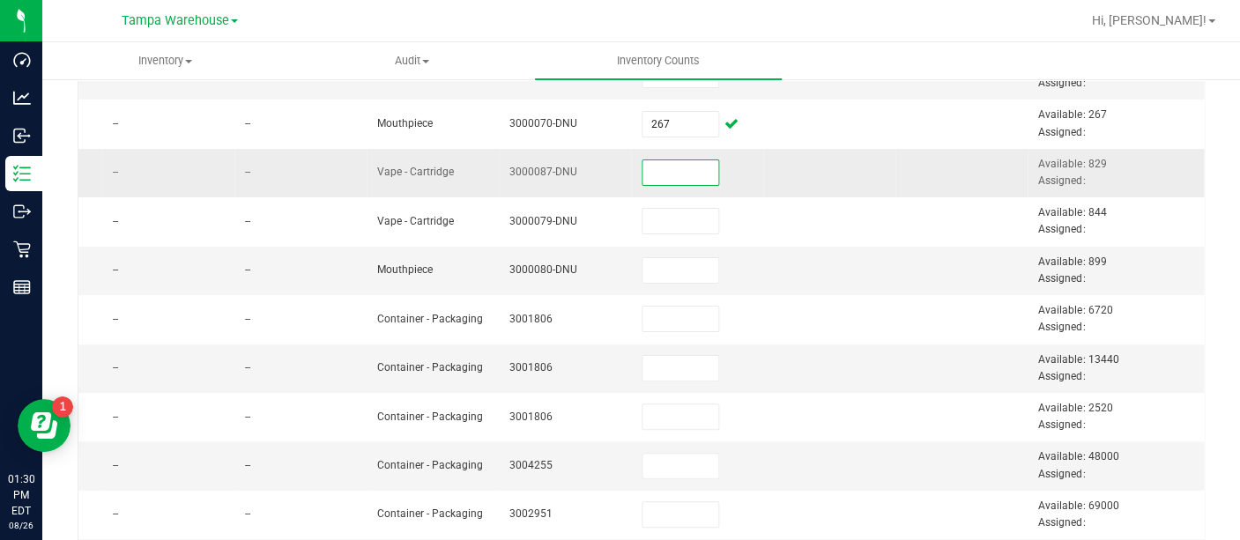
click at [667, 172] on input at bounding box center [681, 172] width 76 height 25
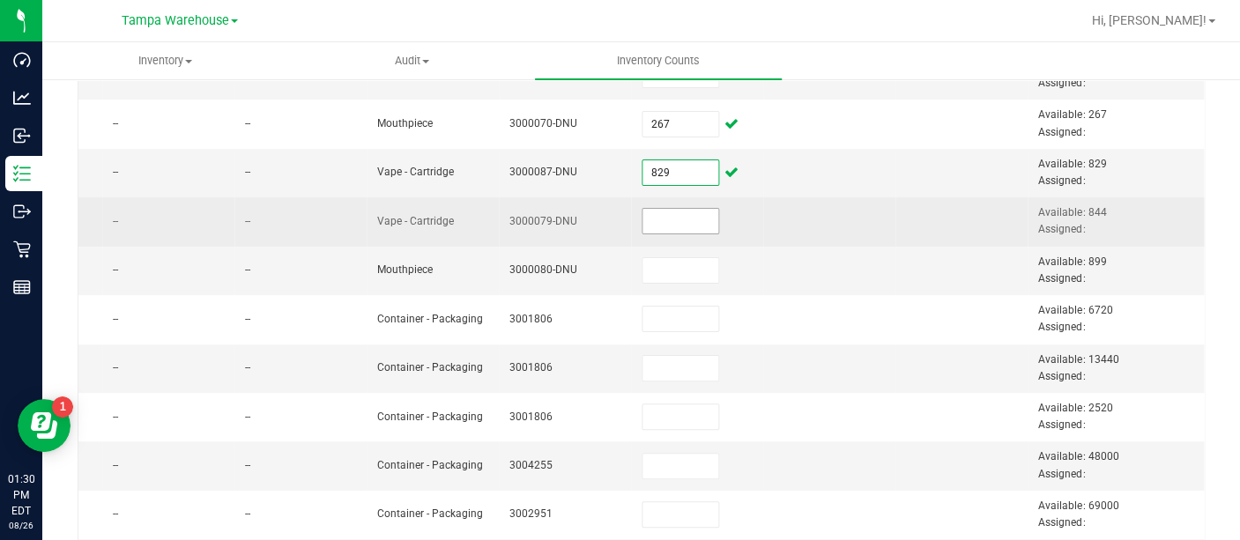
type input "829"
click at [643, 215] on input at bounding box center [681, 221] width 76 height 25
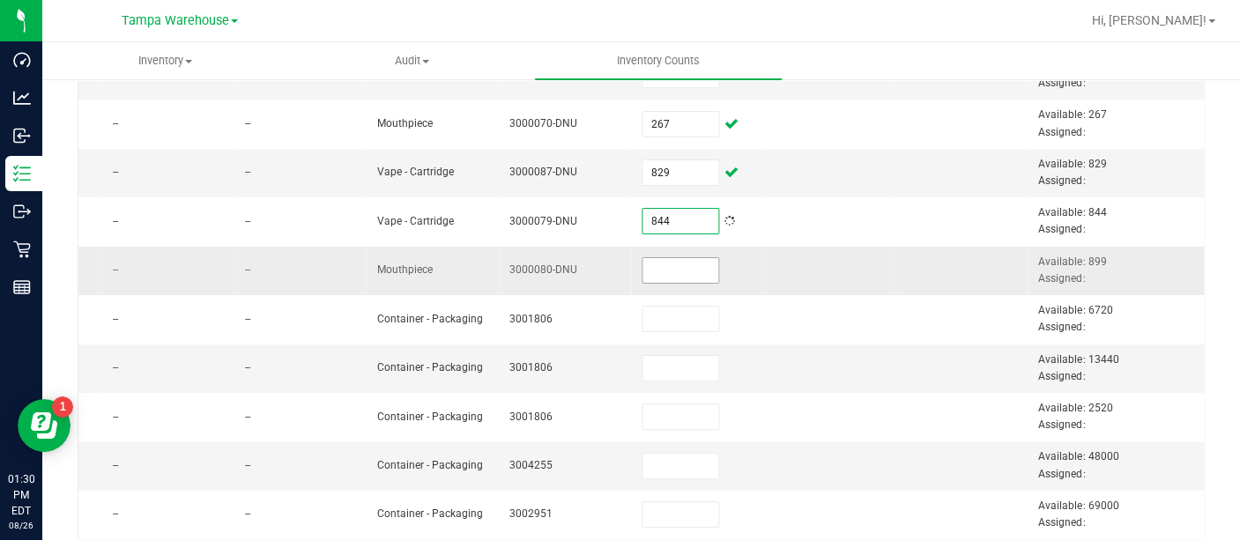
type input "844"
click at [643, 258] on input at bounding box center [681, 270] width 76 height 25
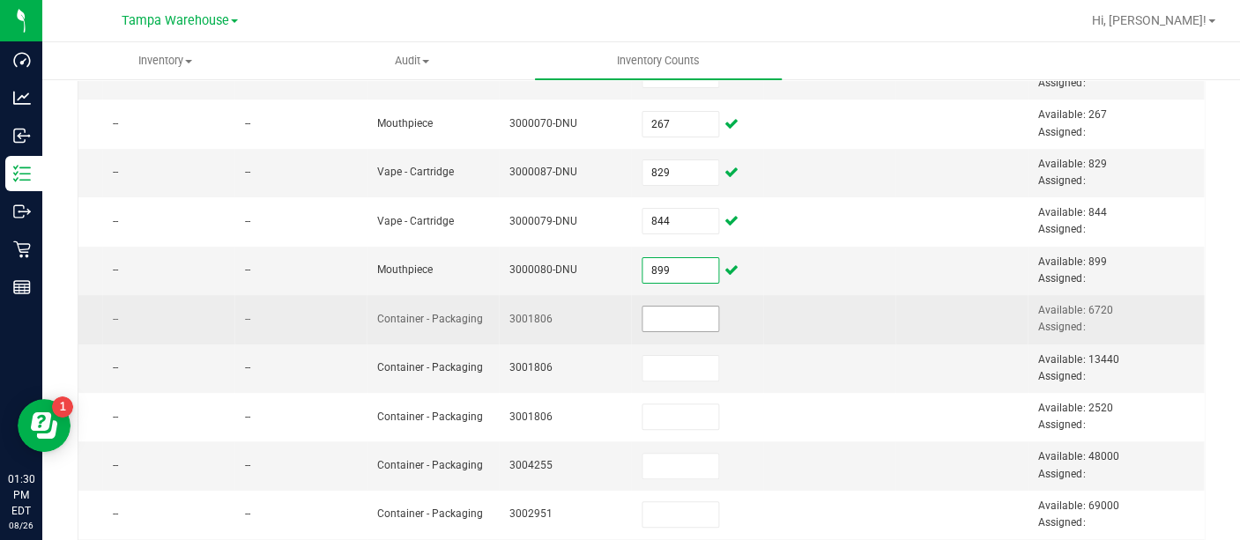
type input "899"
click at [651, 325] on input at bounding box center [681, 319] width 76 height 25
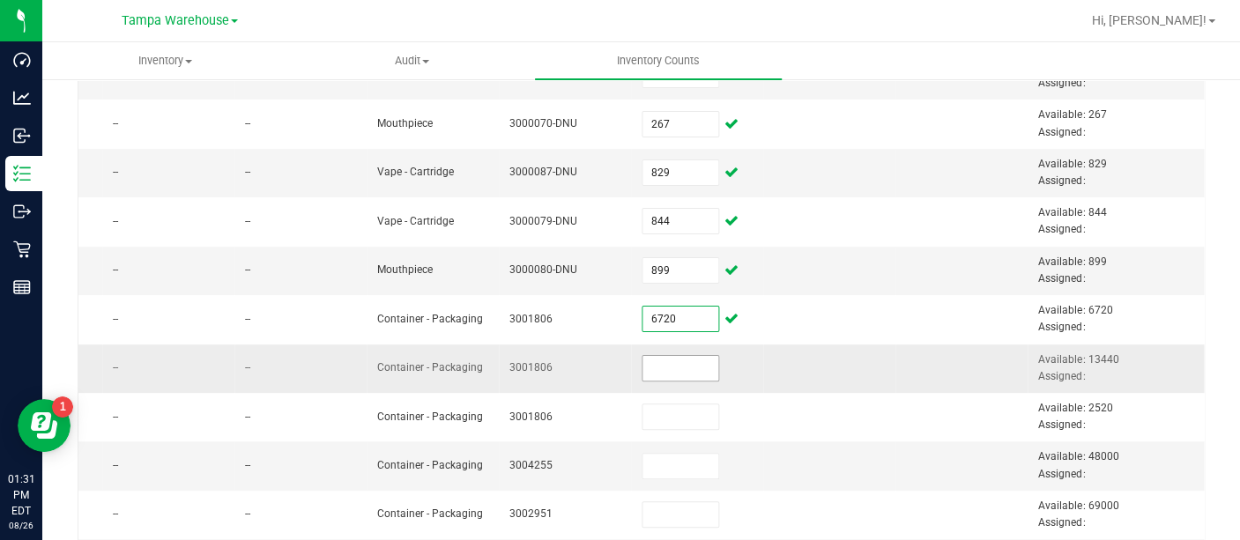
type input "6,720"
click at [643, 363] on input at bounding box center [681, 368] width 76 height 25
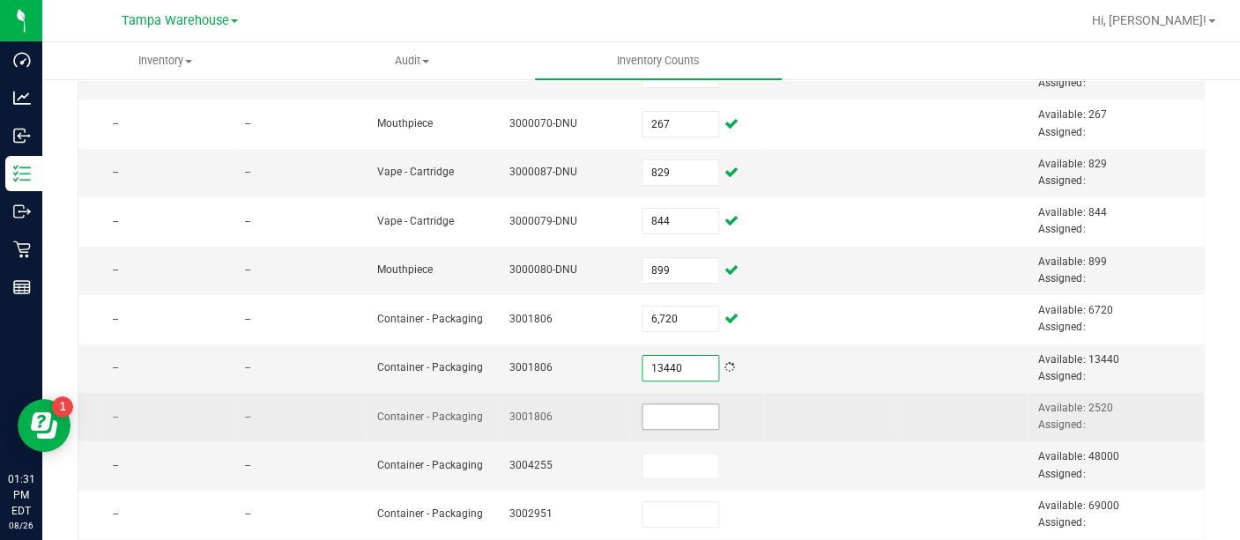
type input "13,440"
click at [651, 407] on input at bounding box center [681, 417] width 76 height 25
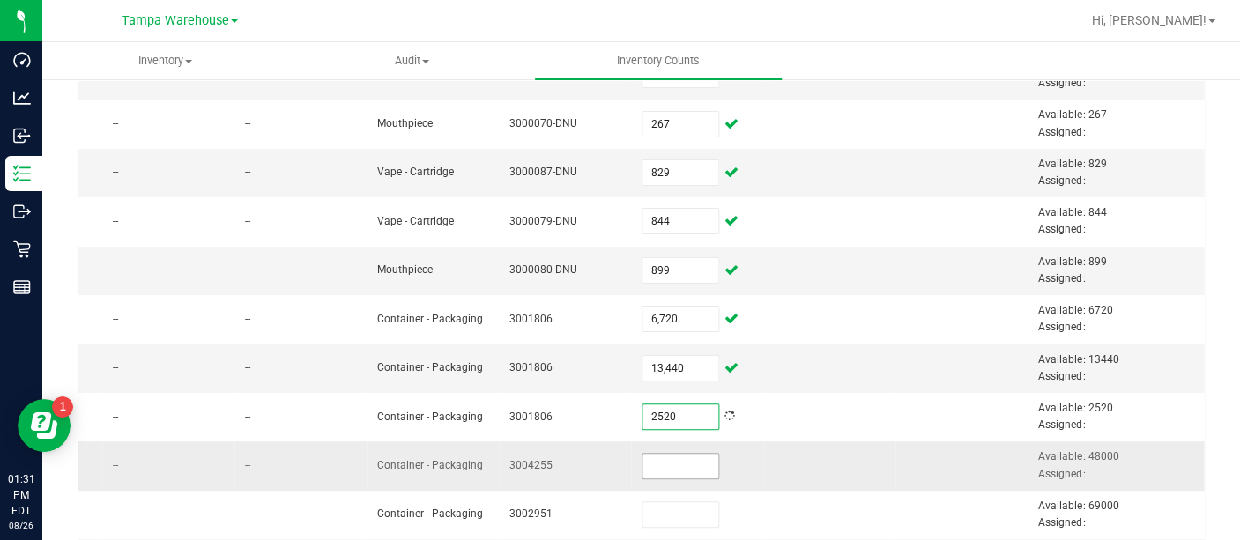
type input "2,520"
click at [643, 472] on input at bounding box center [681, 466] width 76 height 25
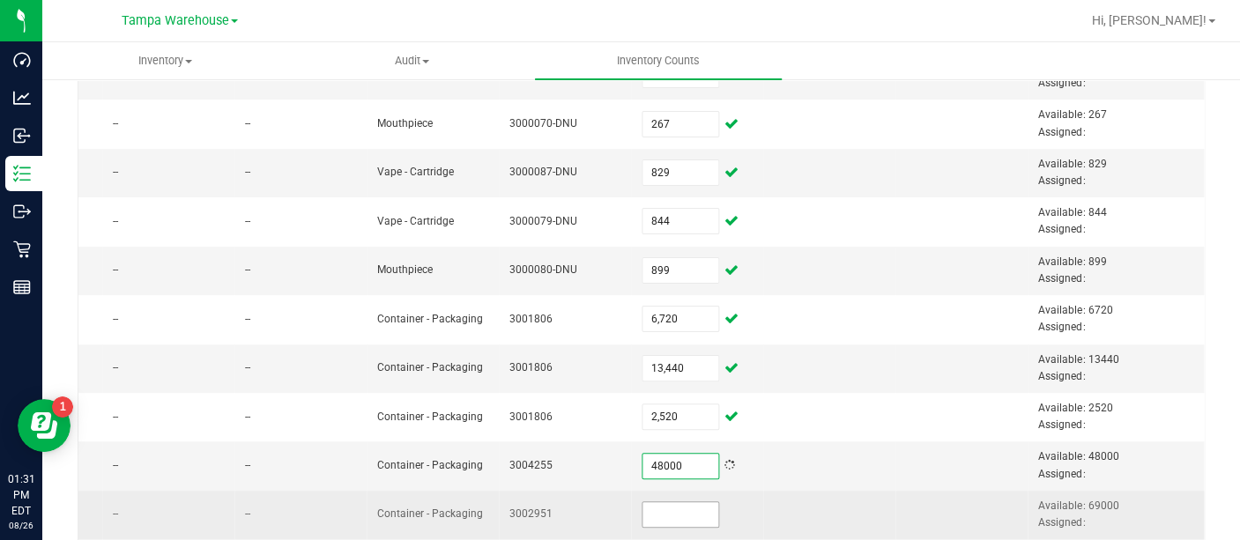
type input "48,000"
click at [643, 502] on input at bounding box center [681, 514] width 76 height 25
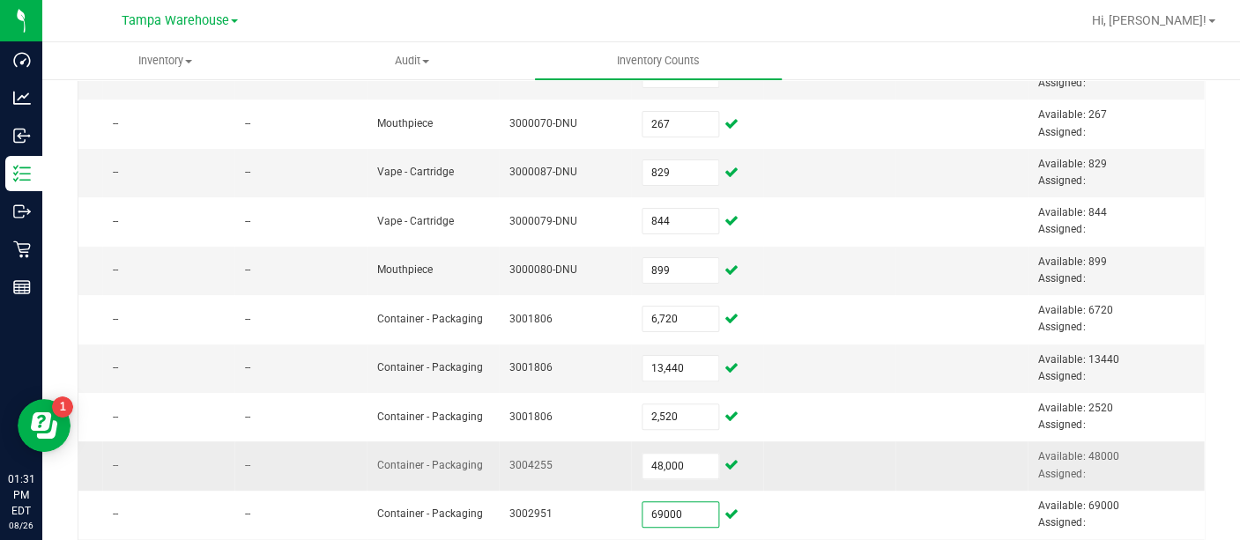
type input "69,000"
click at [781, 455] on td at bounding box center [829, 466] width 132 height 48
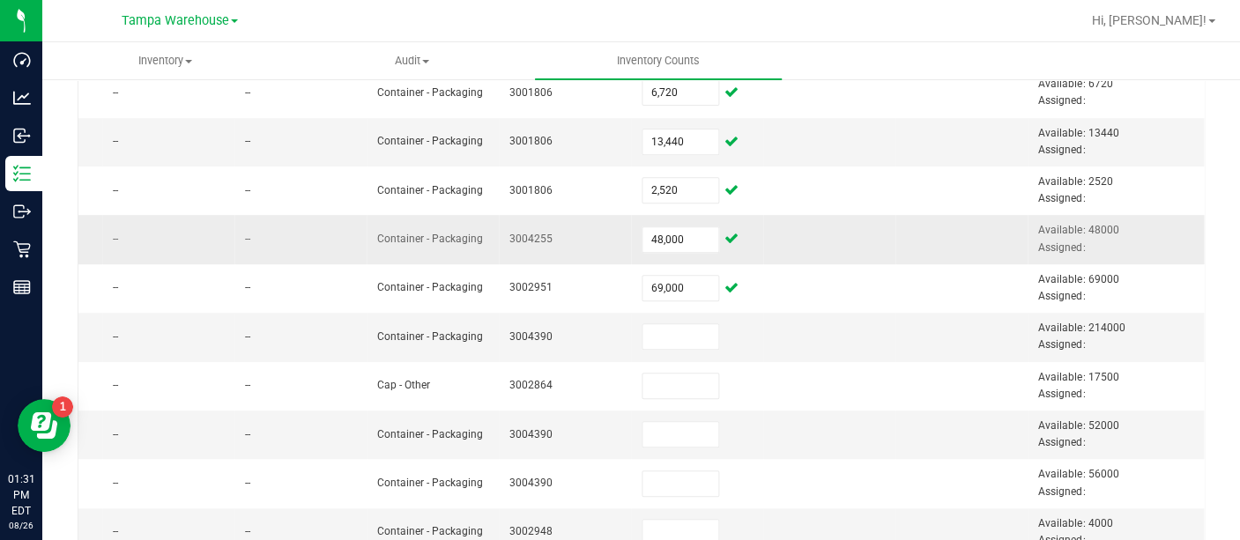
scroll to position [608, 0]
click at [673, 330] on input at bounding box center [681, 335] width 76 height 25
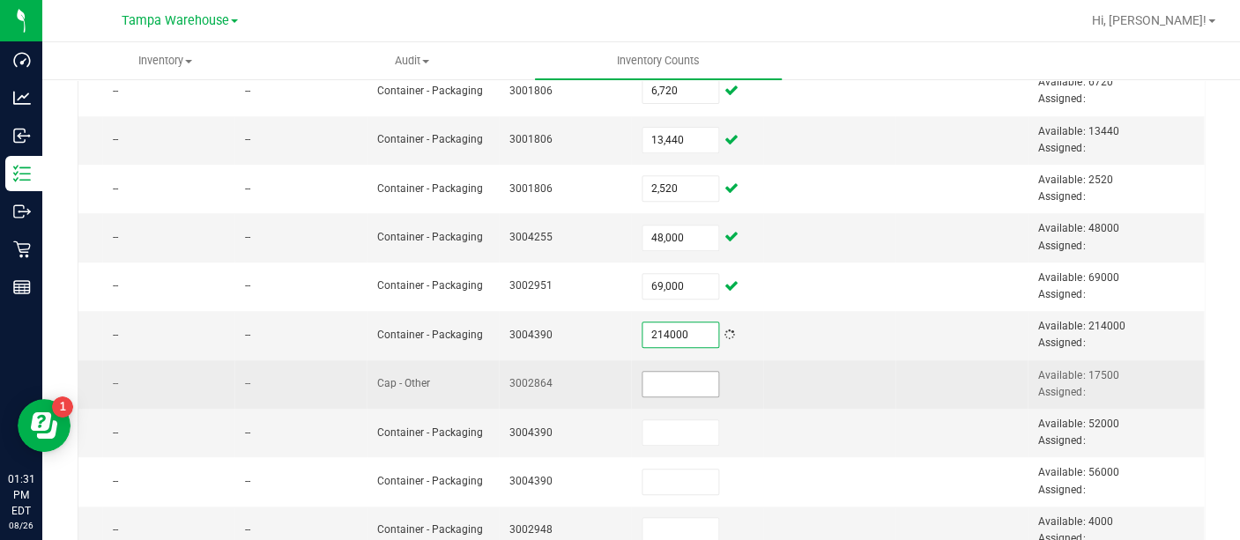
type input "214,000"
click at [645, 374] on input at bounding box center [681, 384] width 76 height 25
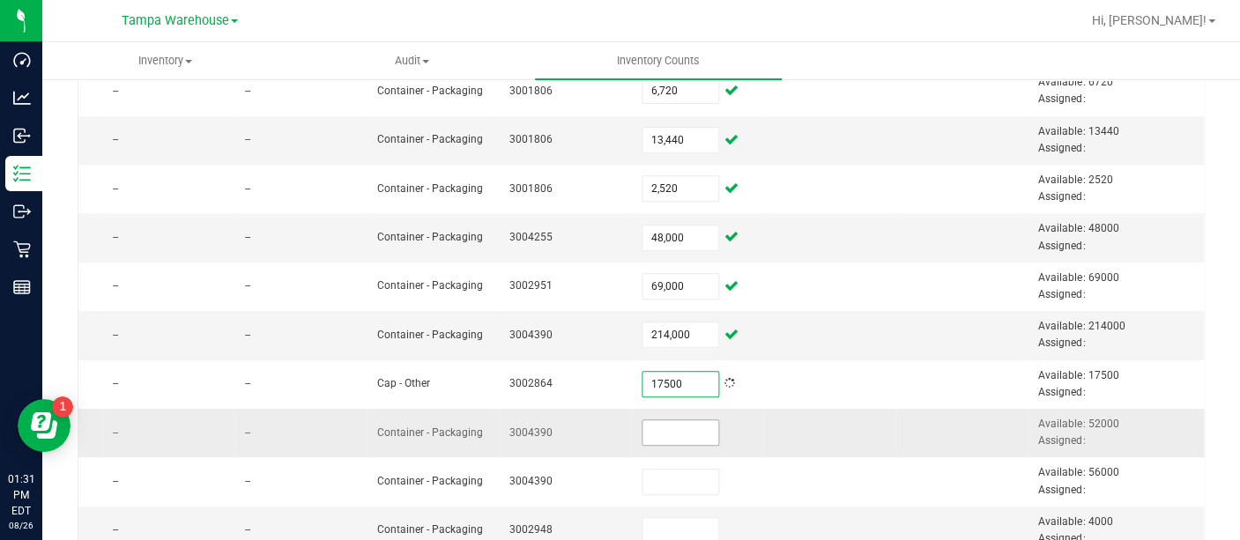
type input "17,500"
click at [643, 420] on input at bounding box center [681, 432] width 76 height 25
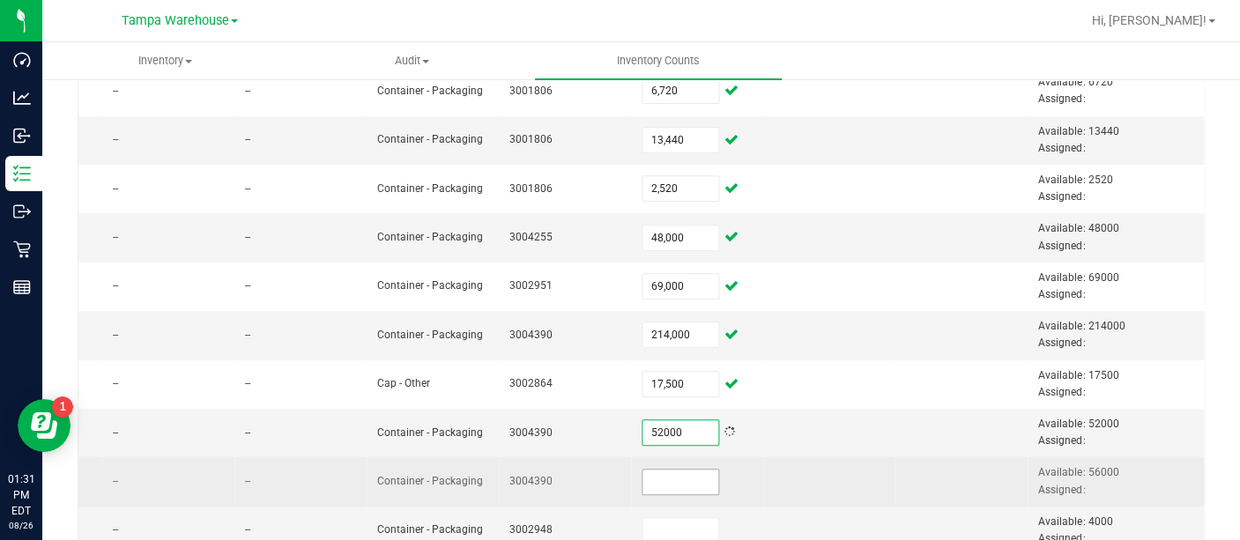
type input "52,000"
click at [643, 473] on input at bounding box center [681, 482] width 76 height 25
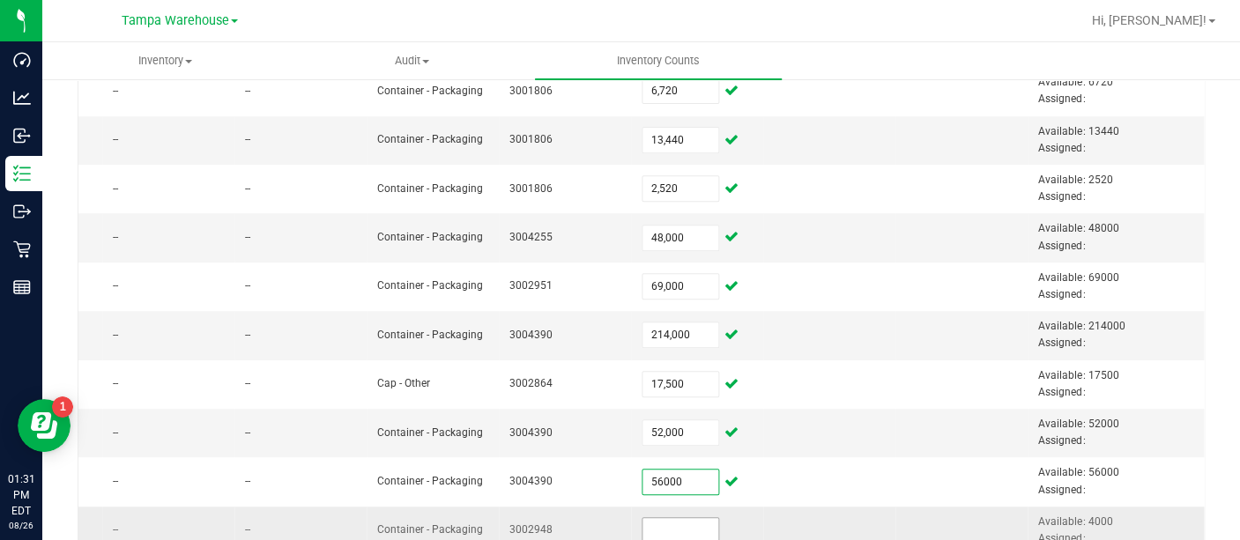
type input "56,000"
click at [647, 523] on input at bounding box center [681, 530] width 76 height 25
type input "4,000"
click at [828, 409] on td at bounding box center [829, 433] width 132 height 48
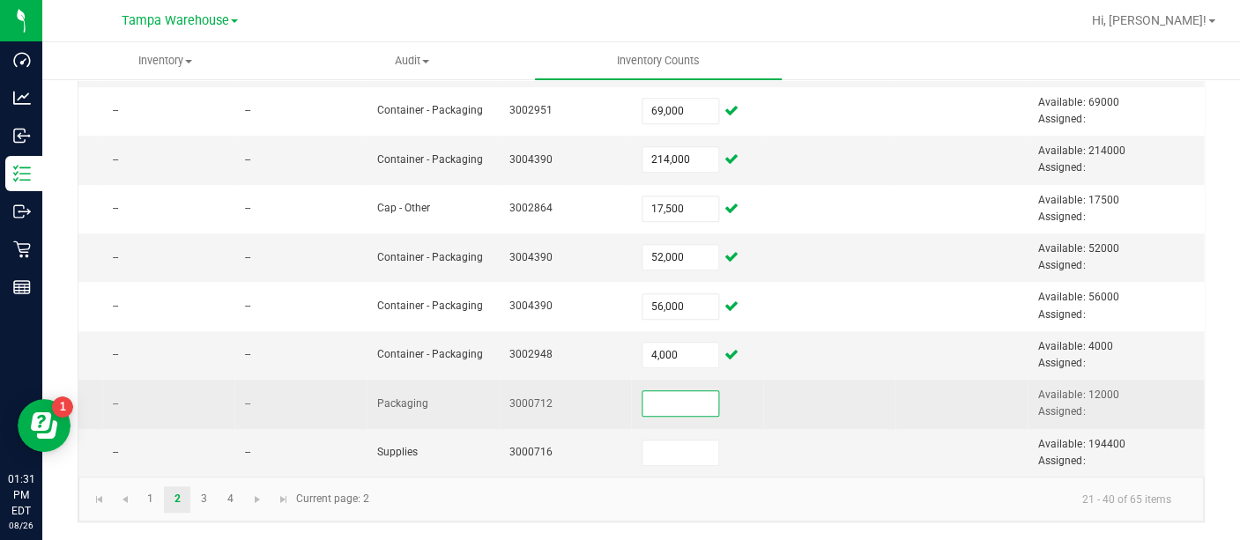
click at [659, 391] on input at bounding box center [681, 403] width 76 height 25
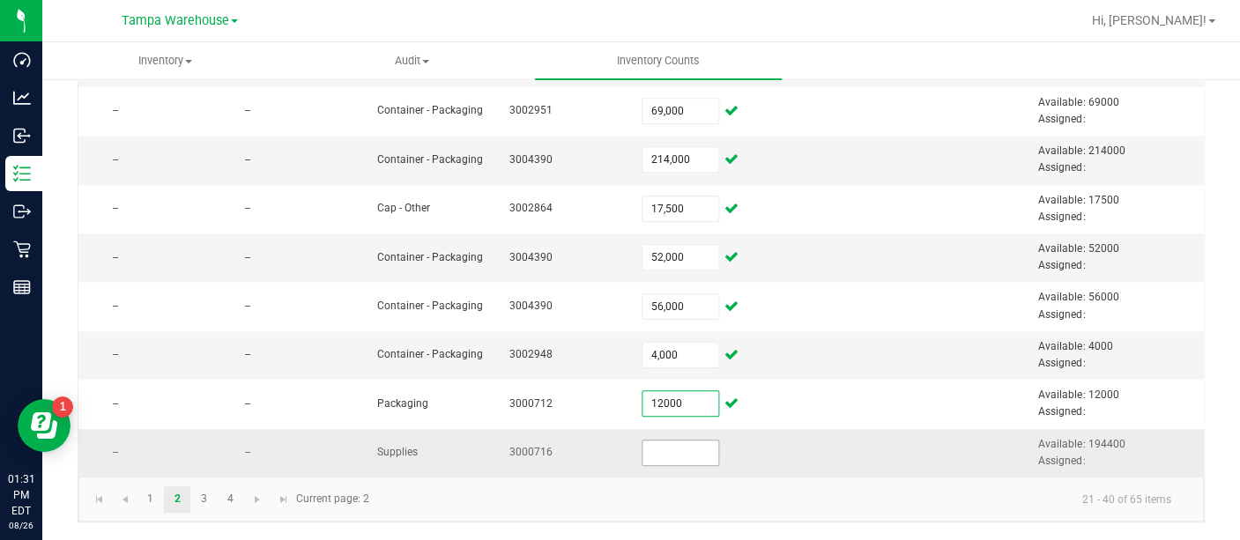
type input "12,000"
click at [648, 441] on input at bounding box center [681, 453] width 76 height 25
type input "194,400"
click at [196, 497] on link "3" at bounding box center [204, 500] width 26 height 26
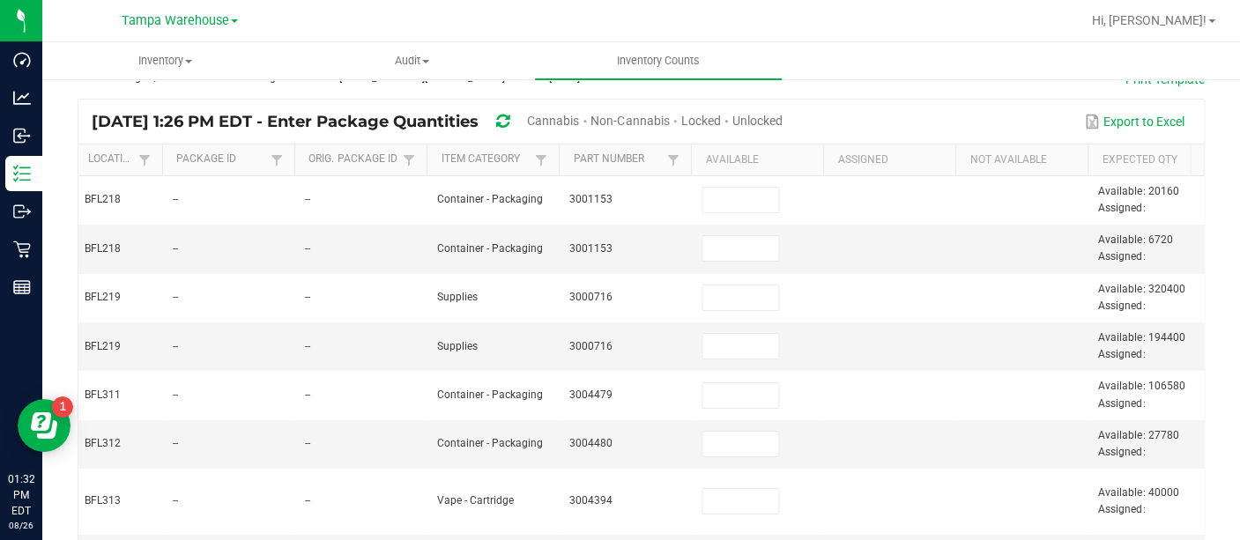
scroll to position [0, 887]
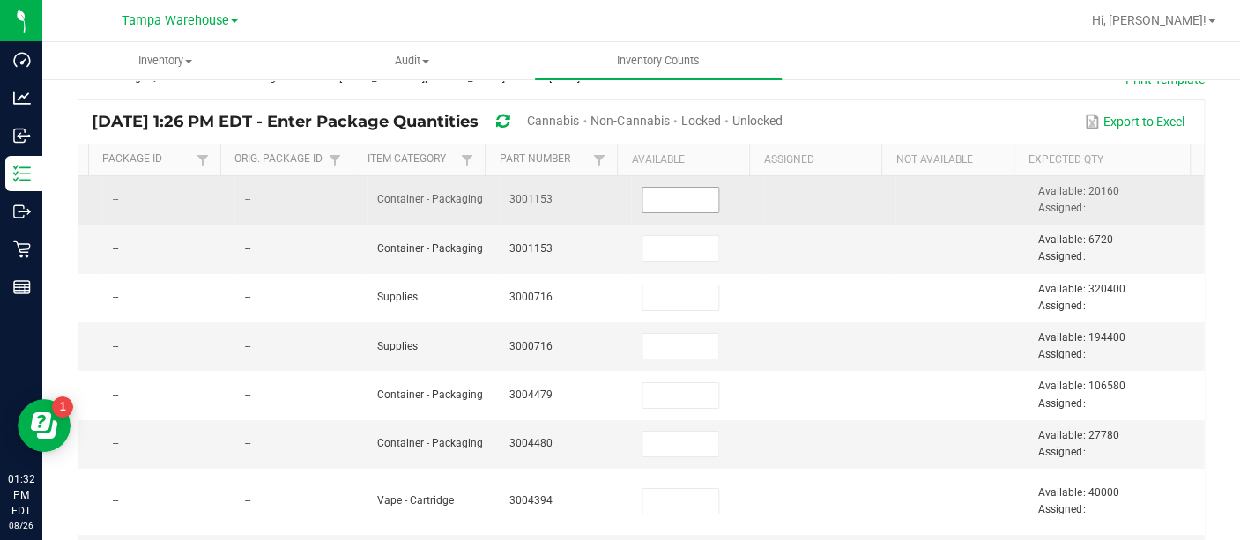
click at [653, 199] on input at bounding box center [681, 200] width 76 height 25
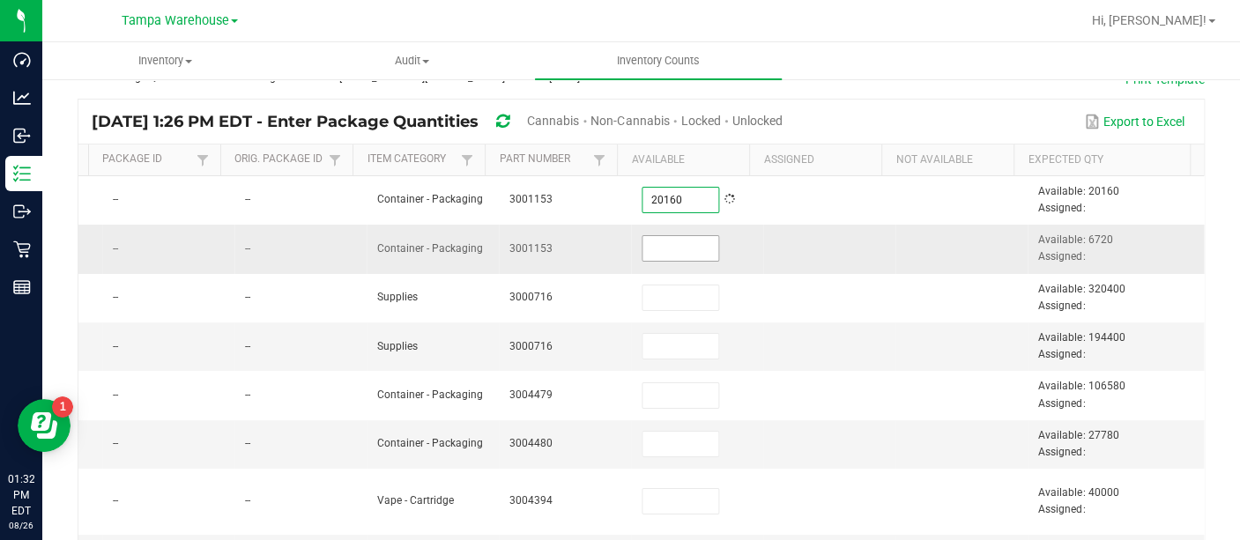
type input "20,160"
click at [644, 245] on input at bounding box center [681, 248] width 76 height 25
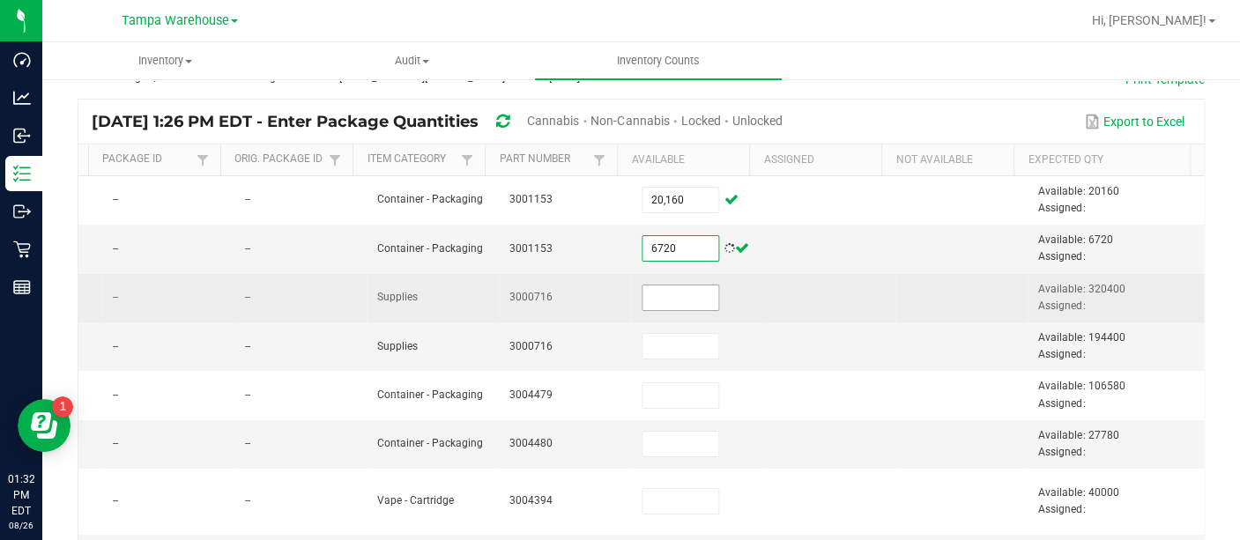
type input "6,720"
click at [643, 295] on input at bounding box center [681, 298] width 76 height 25
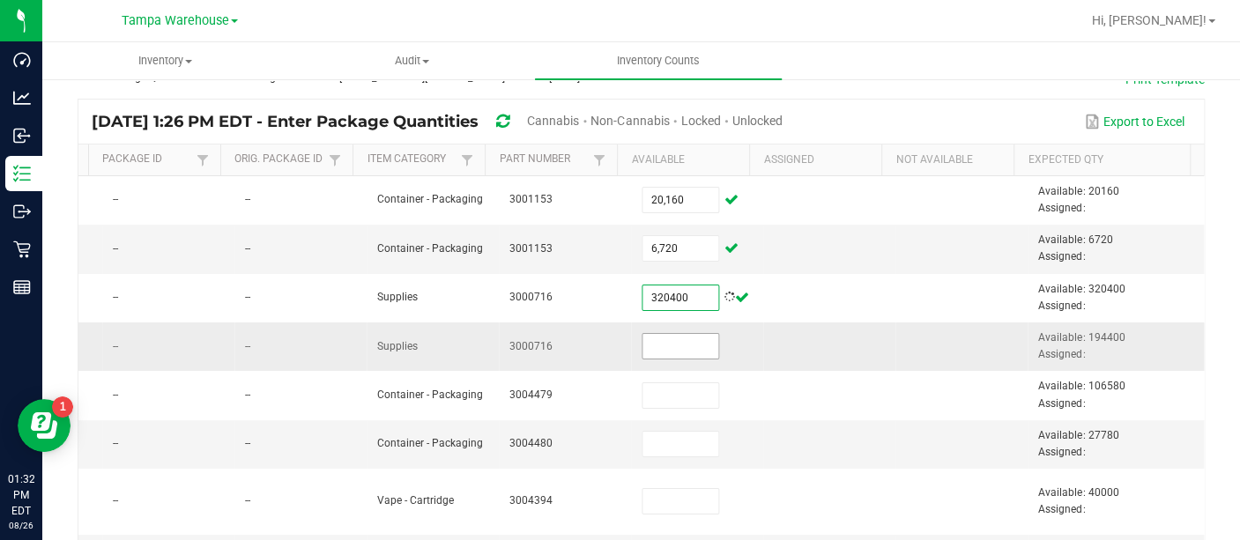
type input "320,400"
click at [643, 351] on input at bounding box center [681, 346] width 76 height 25
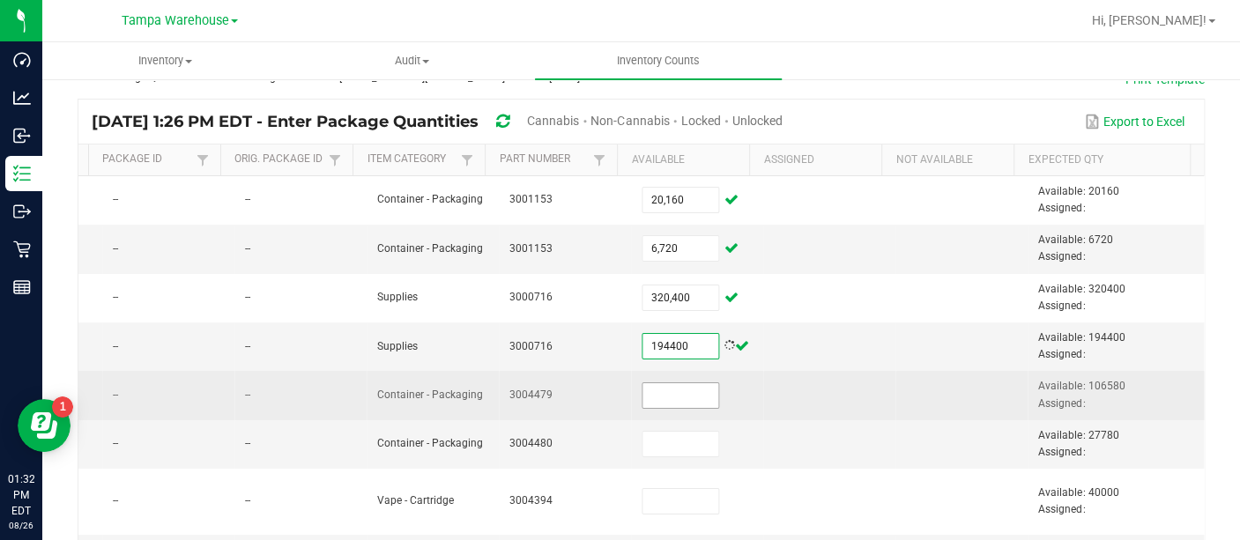
type input "194,400"
click at [643, 390] on input at bounding box center [681, 395] width 76 height 25
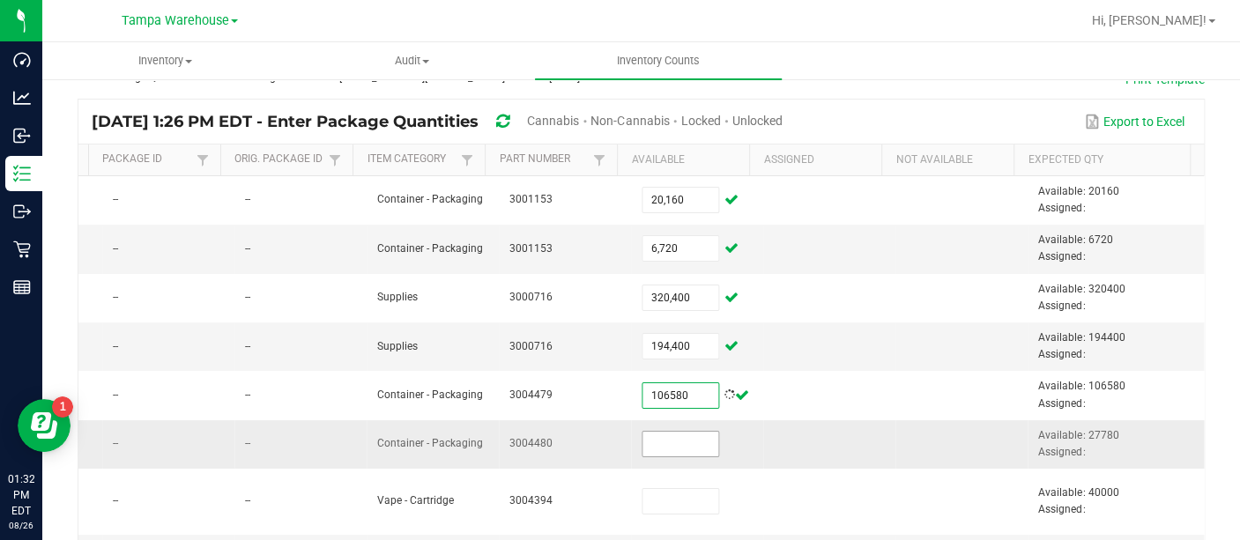
type input "106,580"
click at [643, 442] on input at bounding box center [681, 444] width 76 height 25
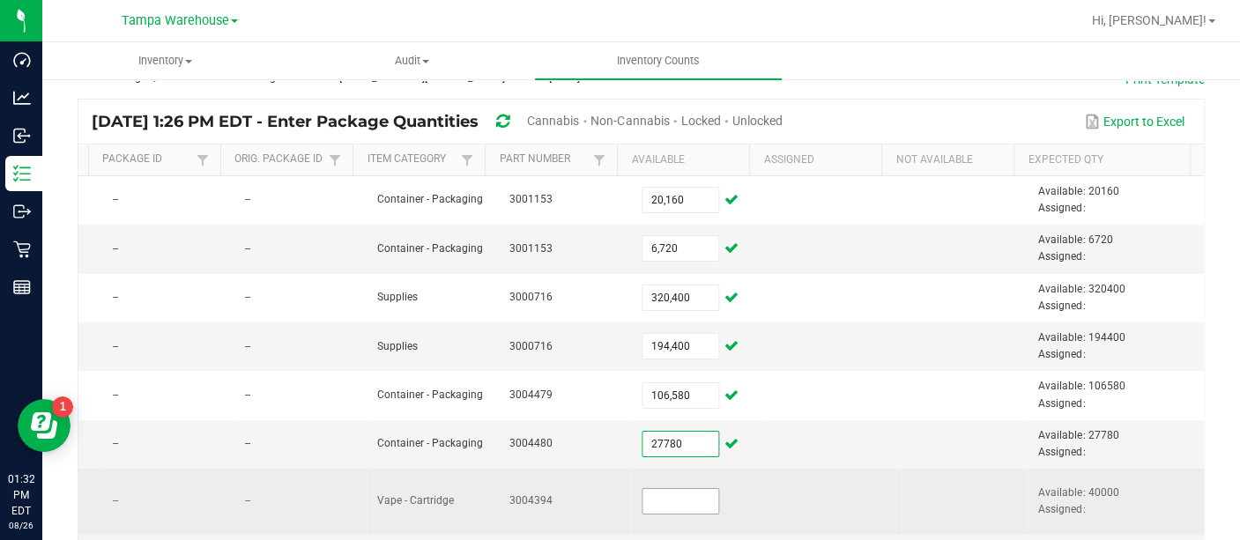
type input "27,780"
click at [643, 500] on input at bounding box center [681, 501] width 76 height 25
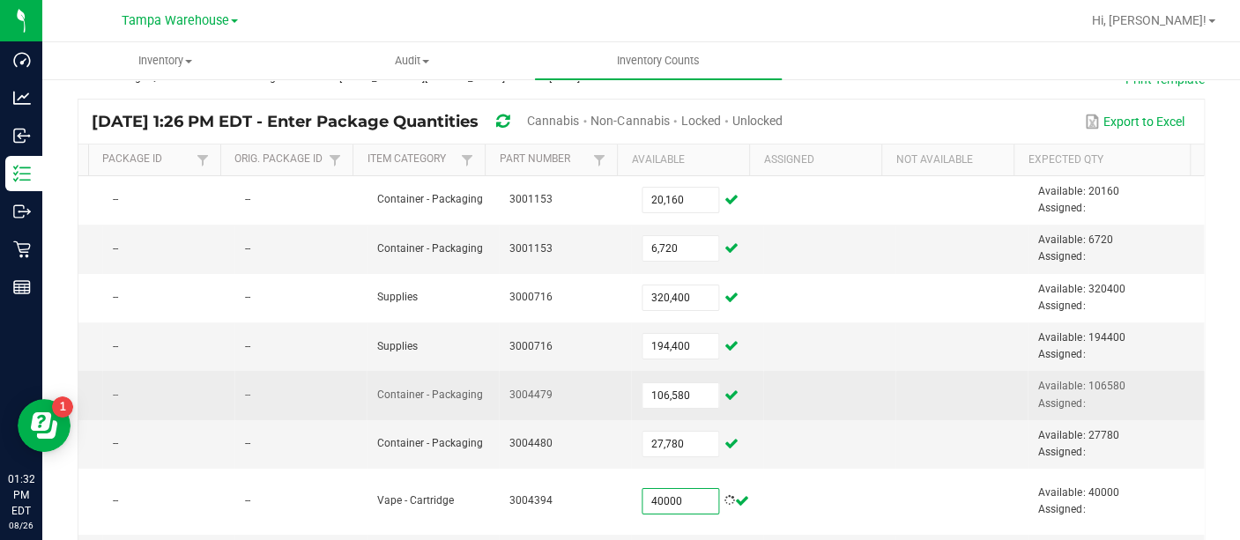
type input "40,000"
click at [843, 391] on td at bounding box center [829, 395] width 132 height 48
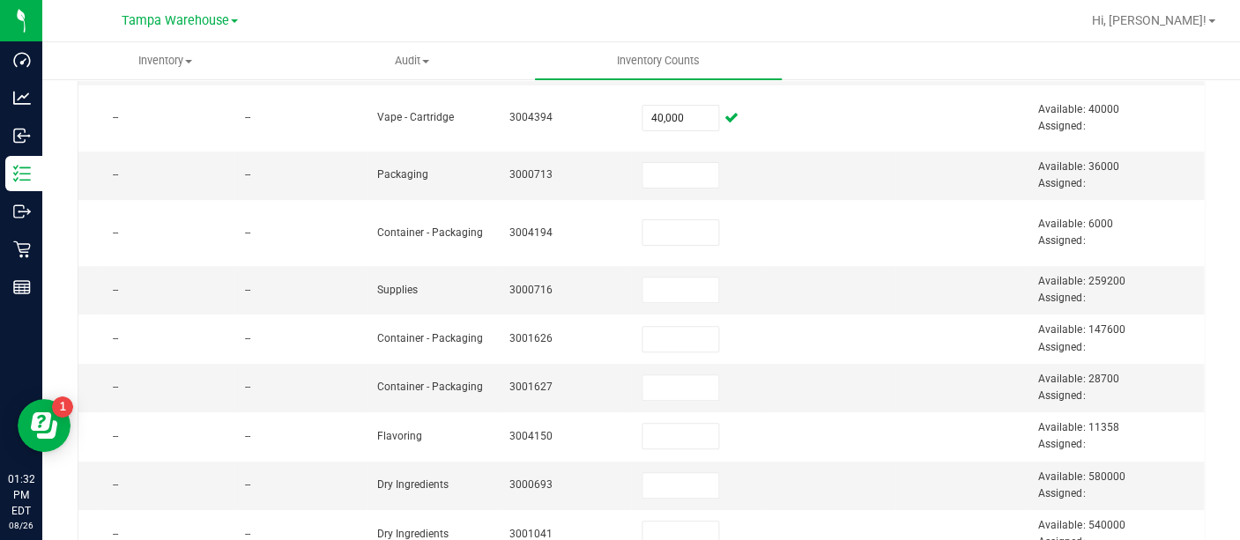
scroll to position [493, 0]
click at [643, 167] on input at bounding box center [681, 174] width 76 height 25
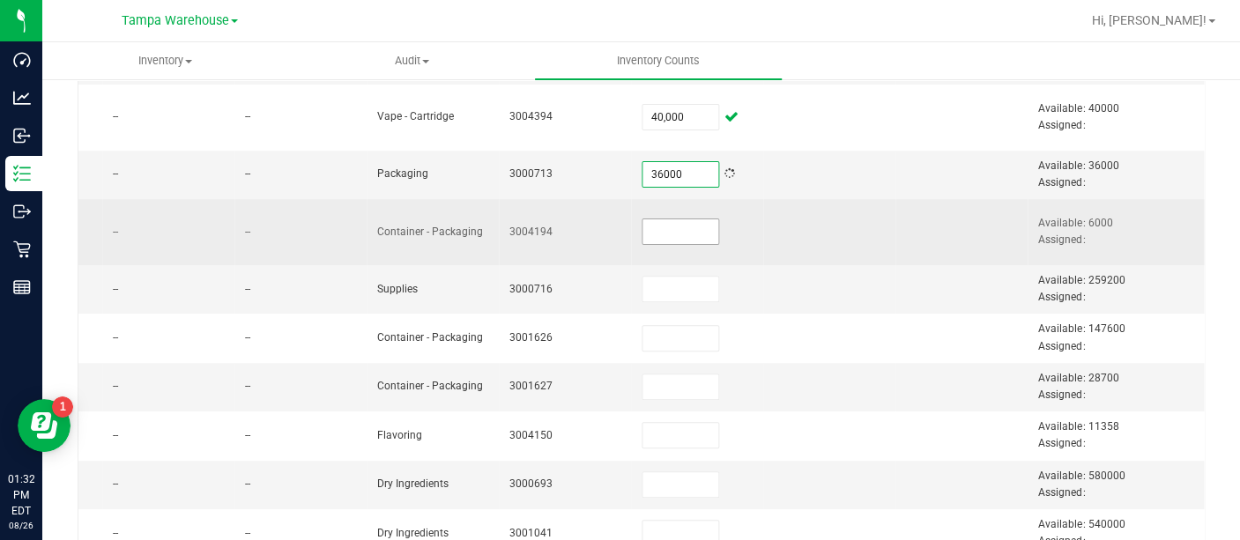
type input "36,000"
click at [643, 233] on input at bounding box center [681, 231] width 76 height 25
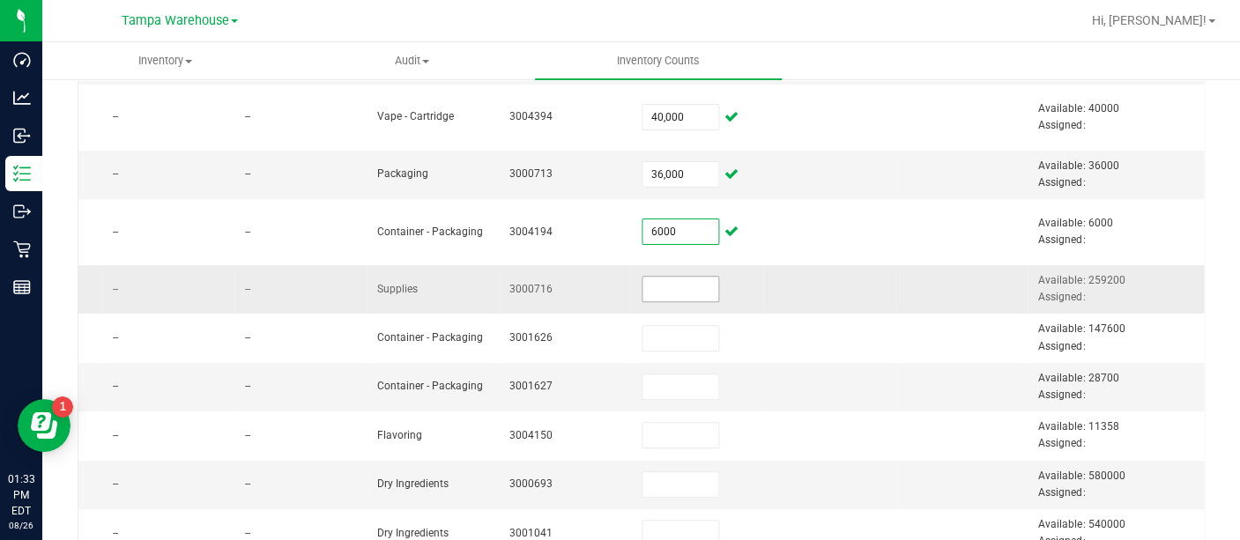
type input "6,000"
click at [643, 286] on input at bounding box center [681, 289] width 76 height 25
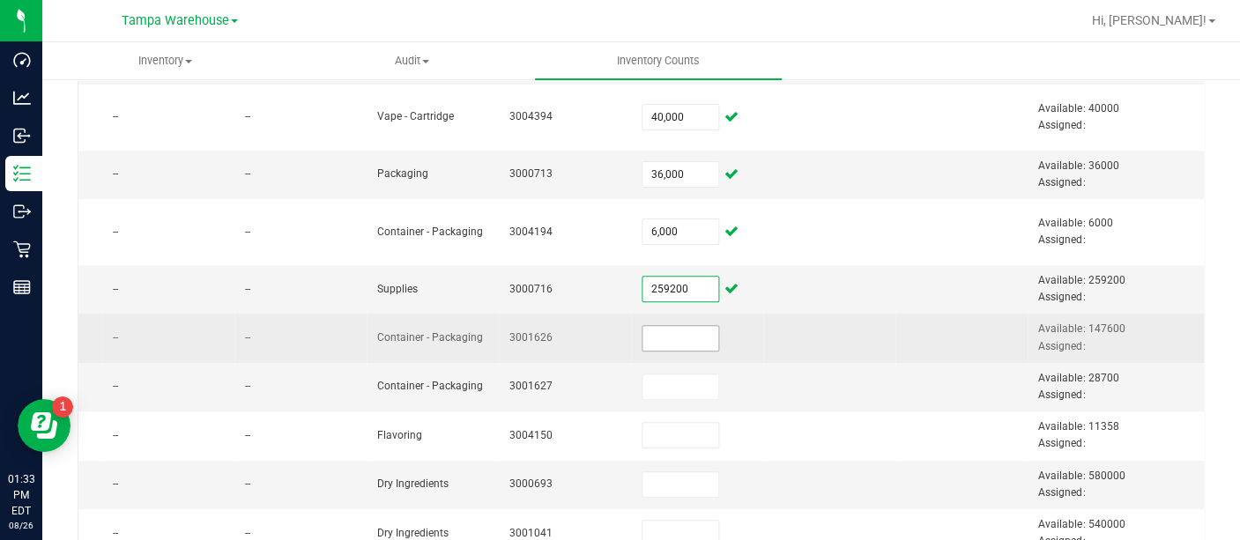
type input "259,200"
click at [643, 329] on input at bounding box center [681, 338] width 76 height 25
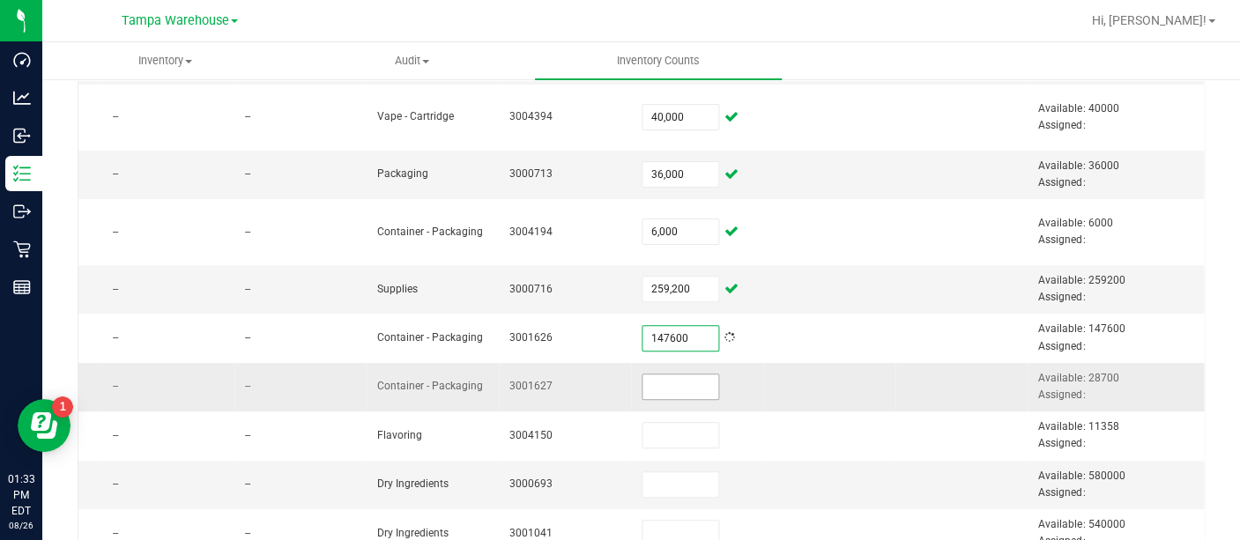
type input "147,600"
click at [643, 383] on input at bounding box center [681, 387] width 76 height 25
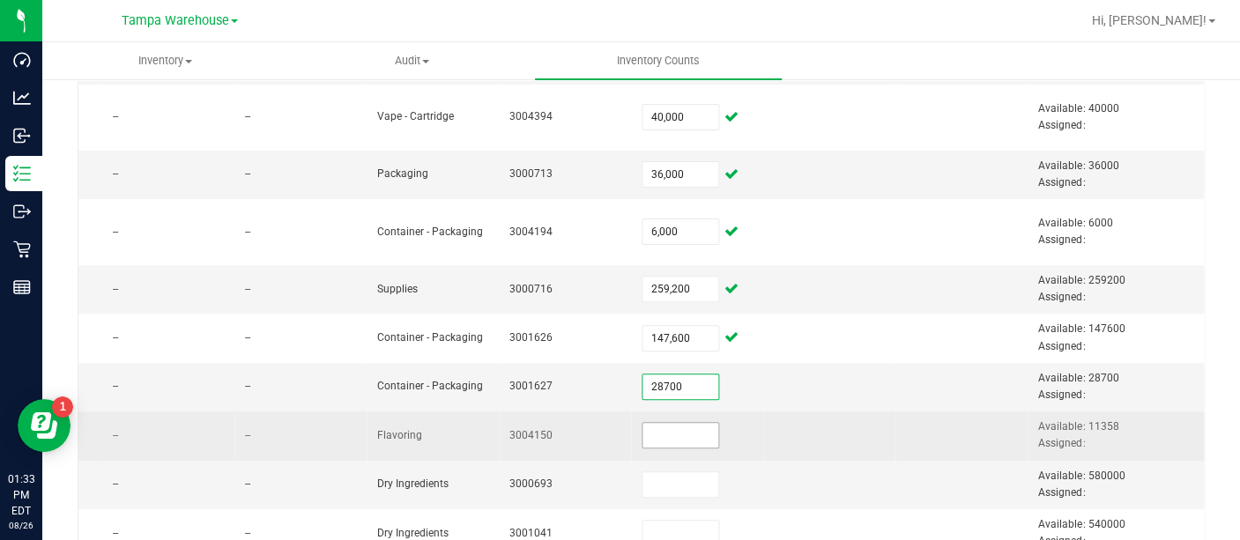
type input "28,700"
click at [645, 436] on input at bounding box center [681, 435] width 76 height 25
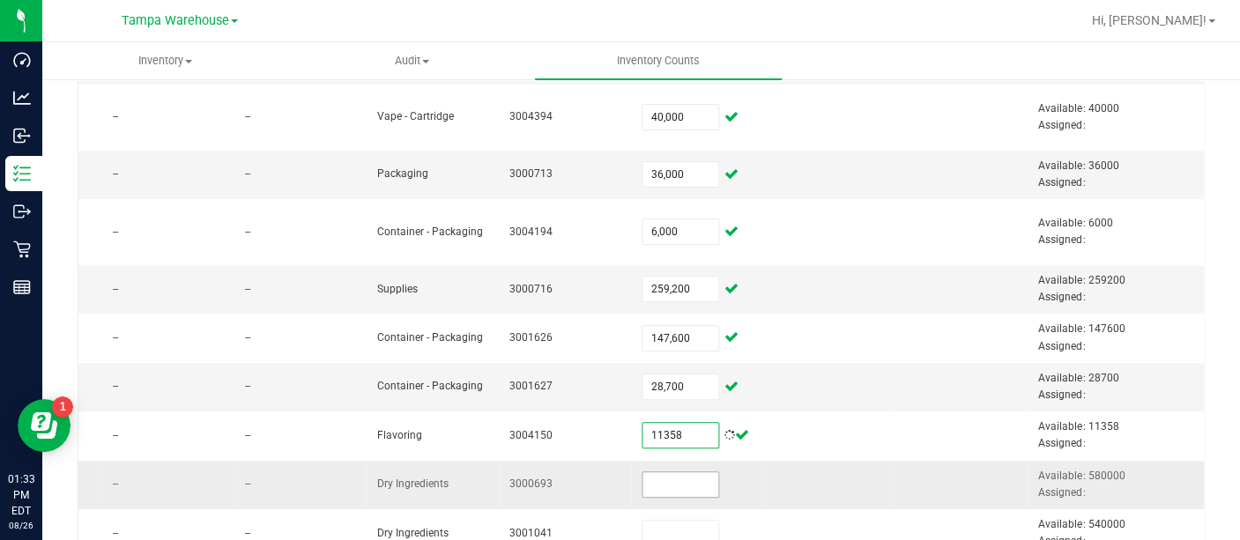
type input "11,358.0000"
click at [649, 485] on input at bounding box center [681, 484] width 76 height 25
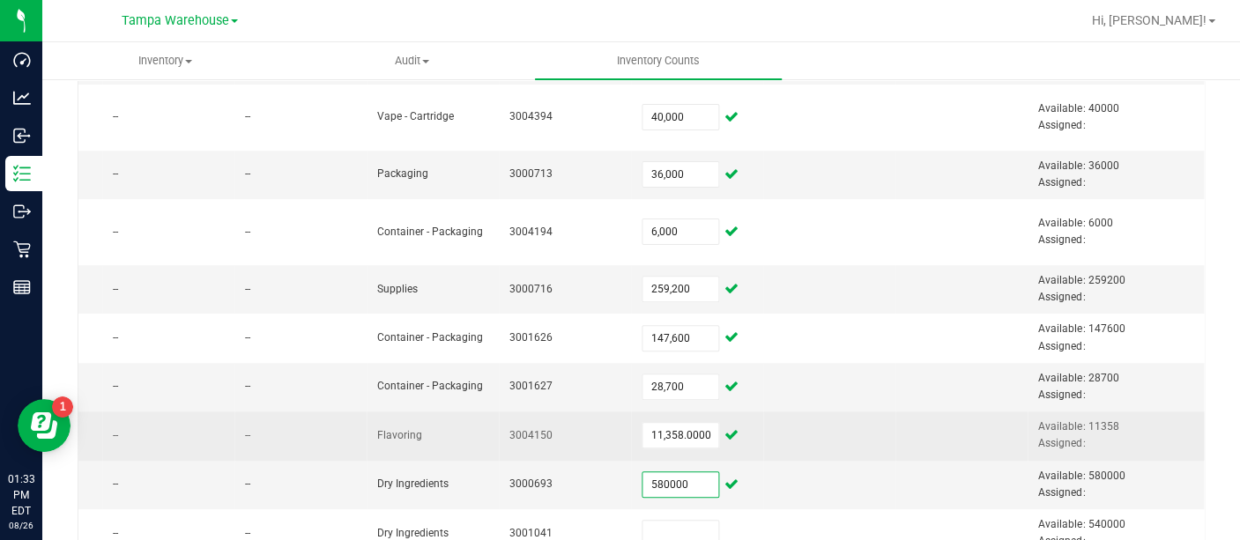
type input "580,000.0000"
click at [778, 453] on td at bounding box center [829, 436] width 132 height 48
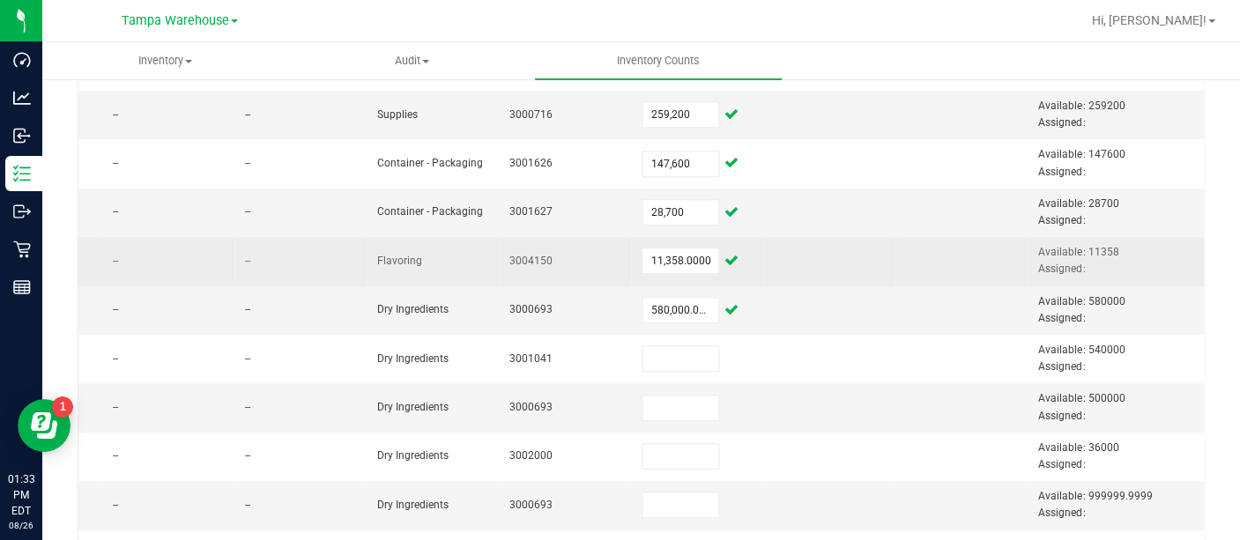
scroll to position [677, 0]
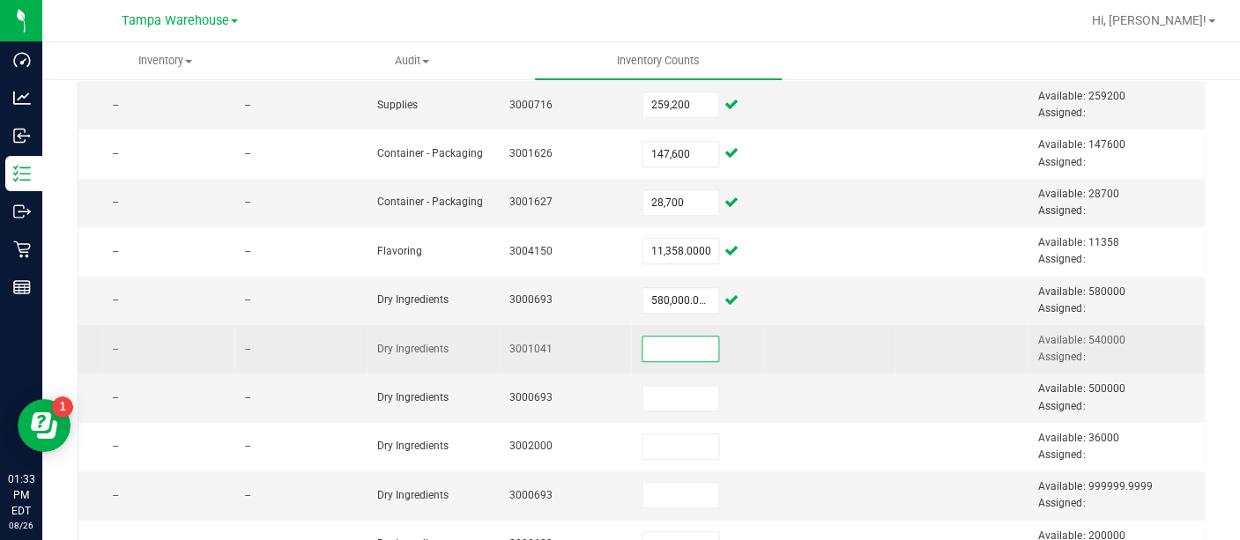
click at [645, 344] on input at bounding box center [681, 349] width 76 height 25
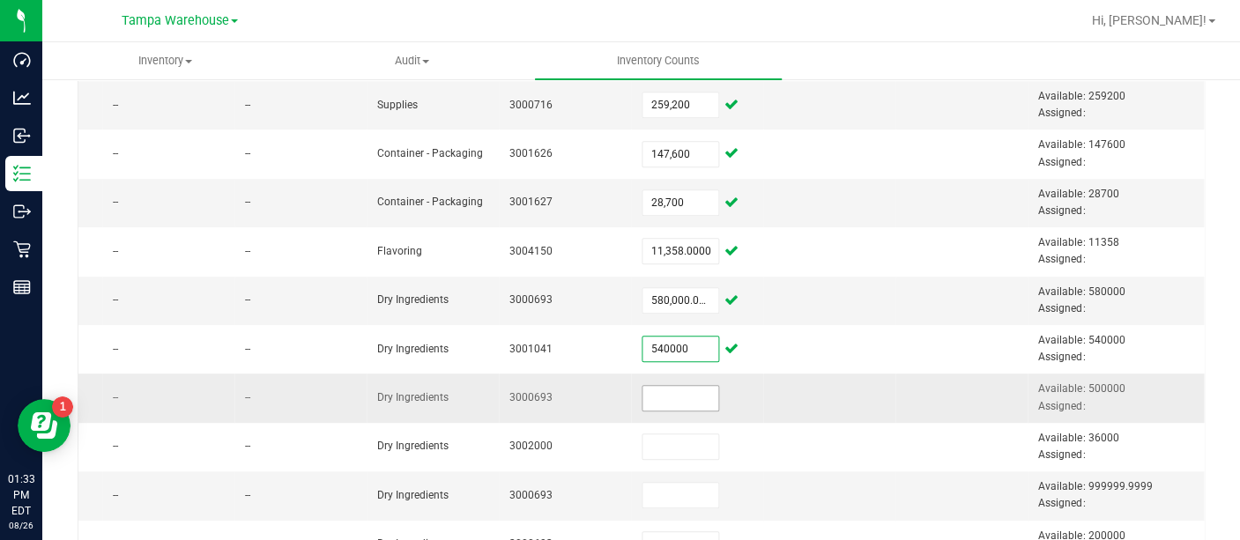
type input "540,000.0000"
click at [647, 386] on input at bounding box center [681, 398] width 76 height 25
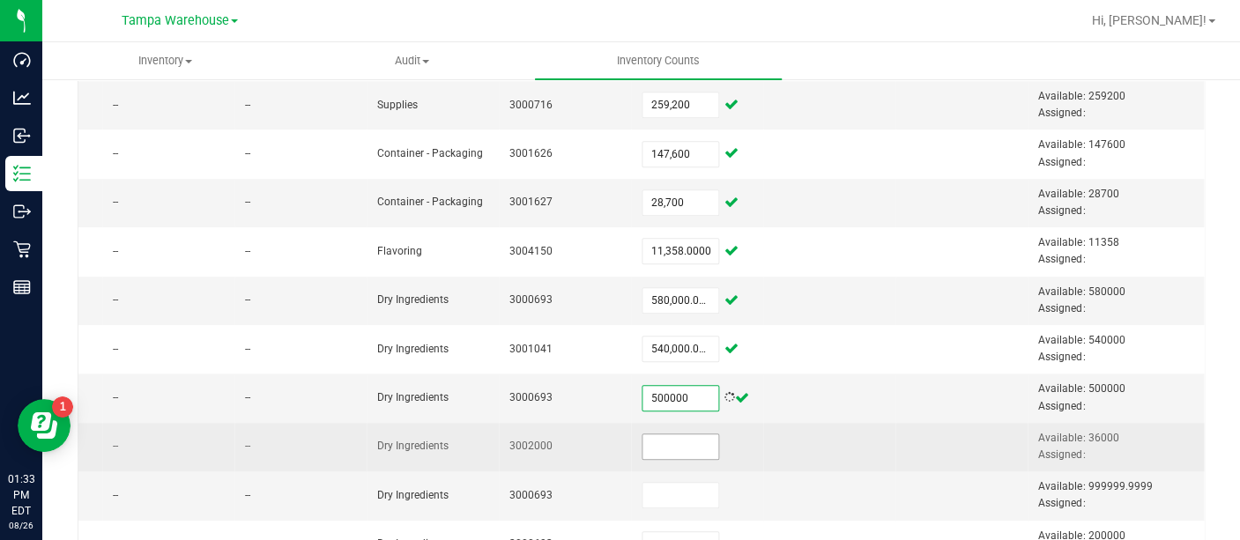
type input "500,000.0000"
click at [643, 450] on input at bounding box center [681, 447] width 76 height 25
click at [643, 450] on input "3" at bounding box center [681, 447] width 76 height 25
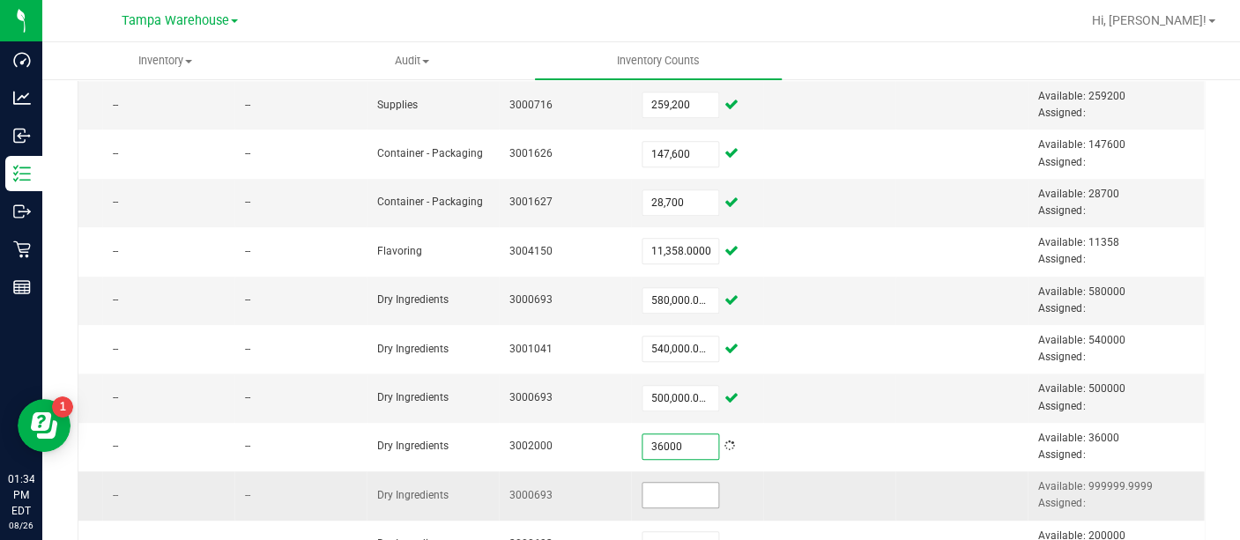
type input "36,000.0000"
click at [643, 488] on input at bounding box center [681, 495] width 76 height 25
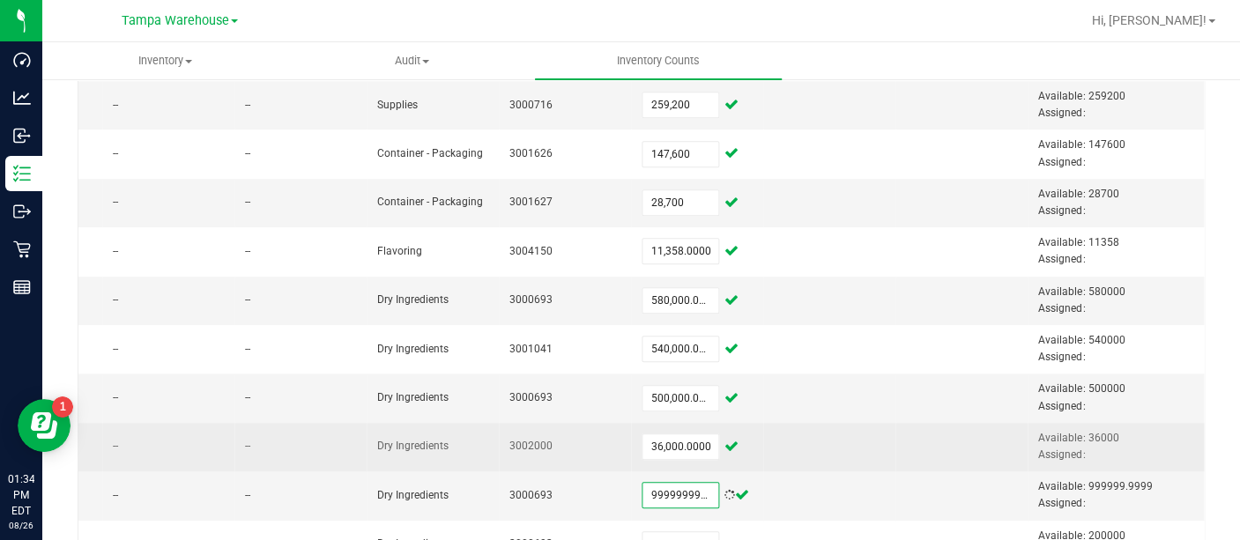
type input "9,999,999,999.0000"
click at [795, 452] on td at bounding box center [829, 447] width 132 height 48
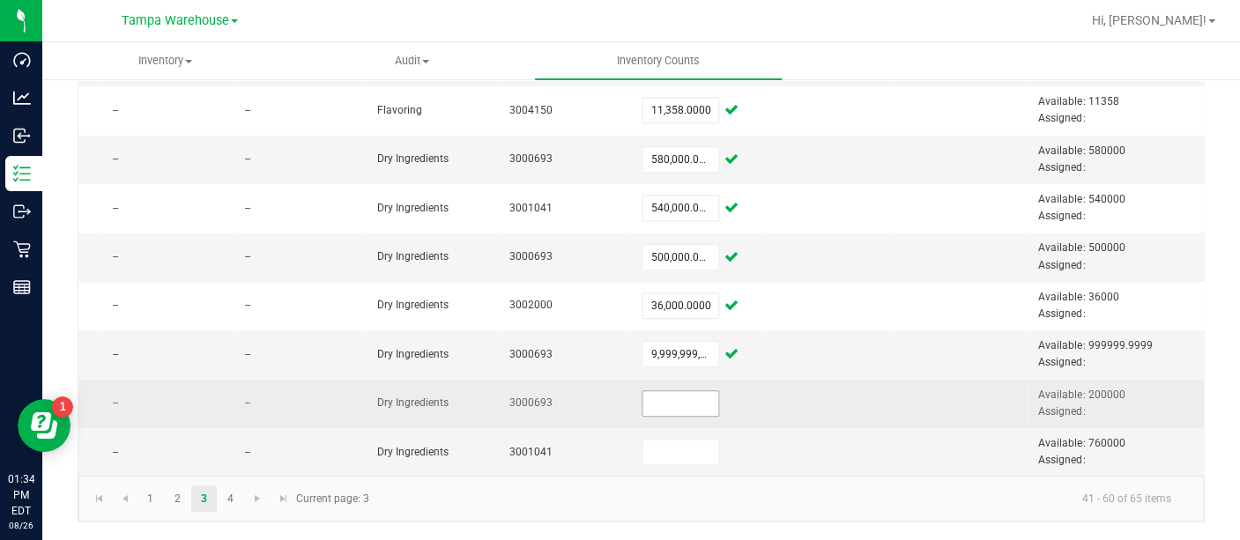
click at [662, 394] on input at bounding box center [681, 403] width 76 height 25
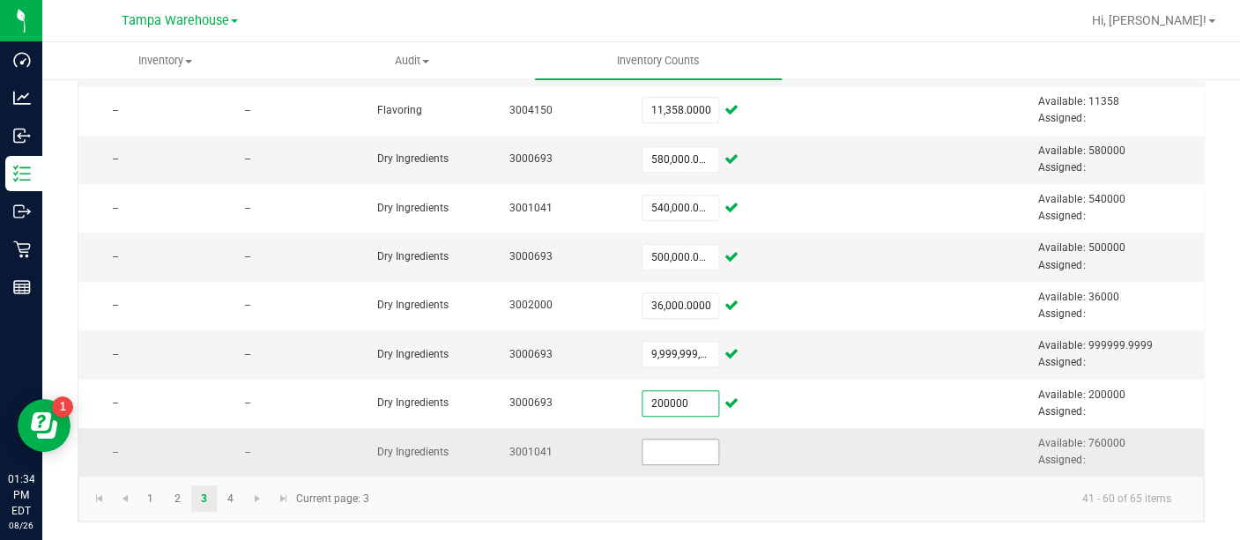
type input "200,000.0000"
click at [643, 440] on input at bounding box center [681, 452] width 76 height 25
type input "760,000.0000"
click at [230, 497] on link "4" at bounding box center [231, 499] width 26 height 26
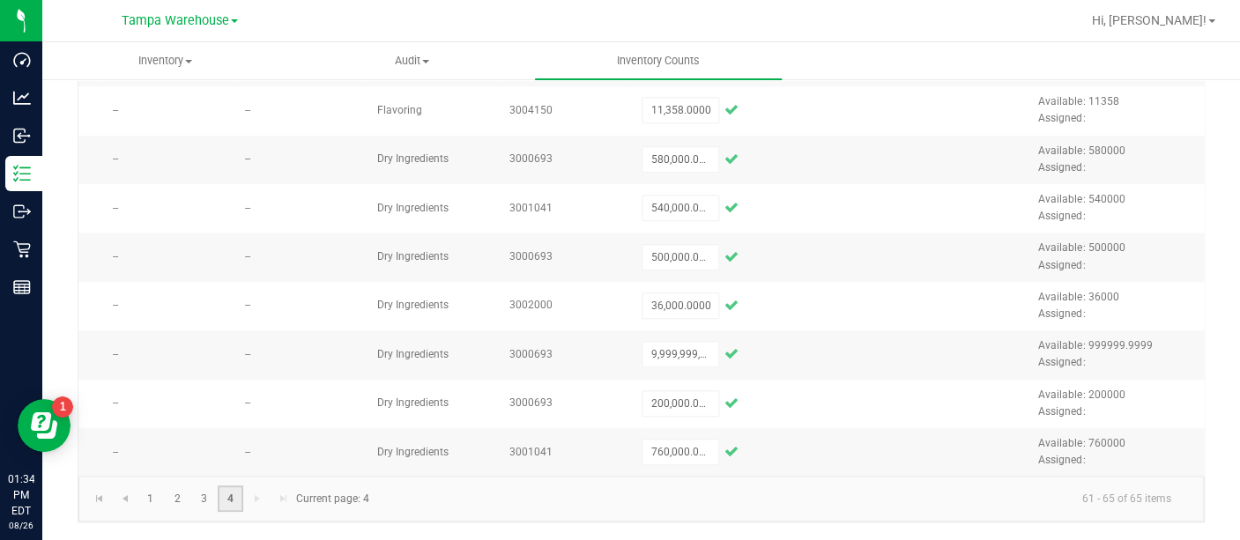
scroll to position [63, 0]
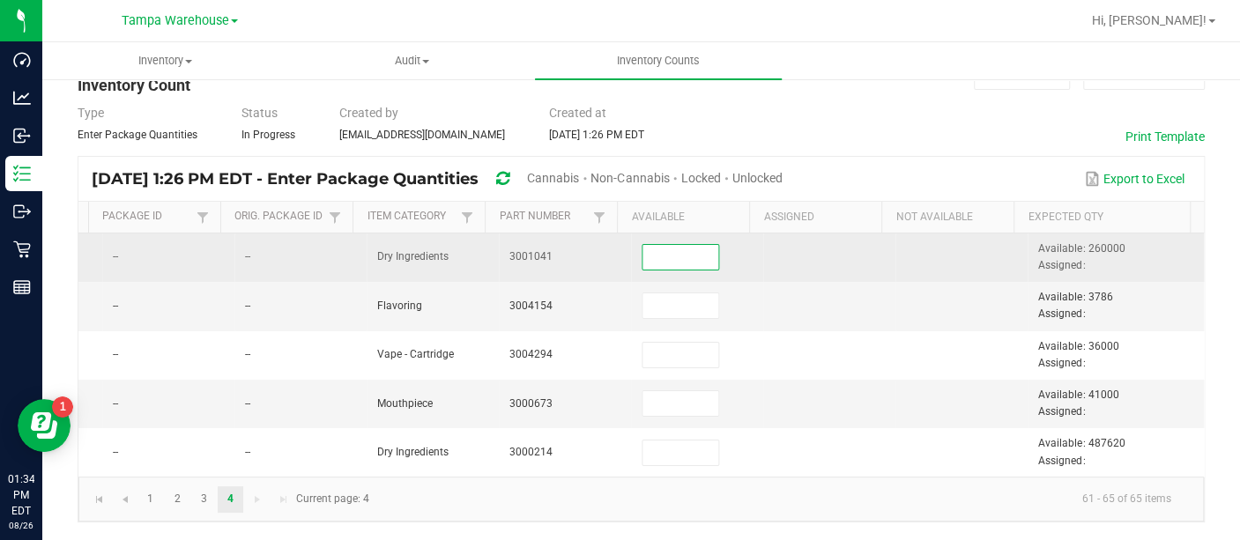
click at [659, 245] on input at bounding box center [681, 257] width 76 height 25
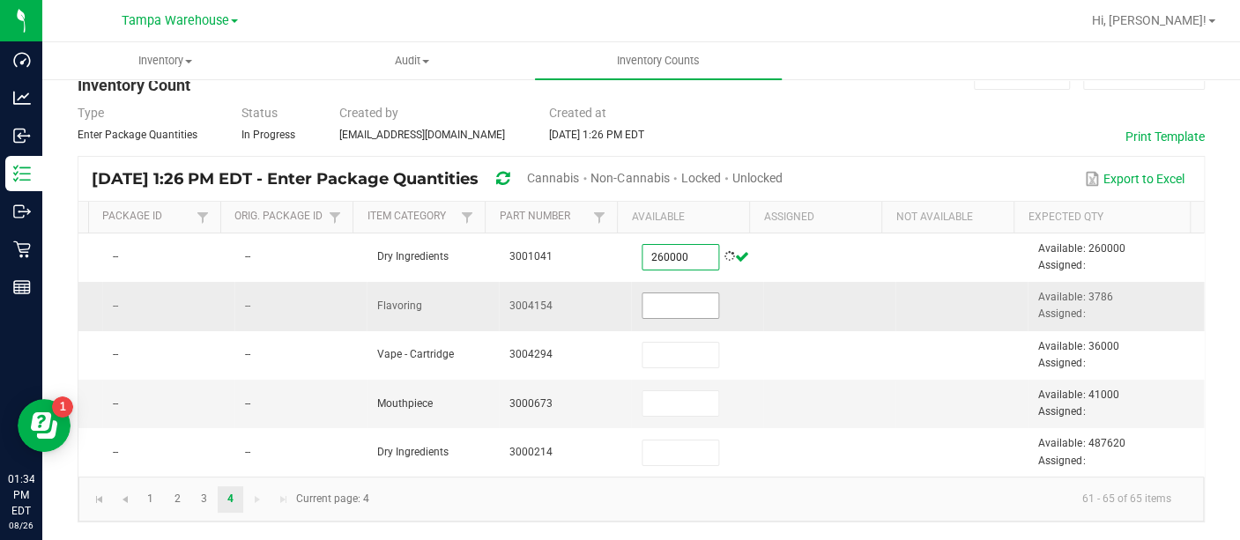
type input "260,000.0000"
click at [649, 293] on input at bounding box center [681, 305] width 76 height 25
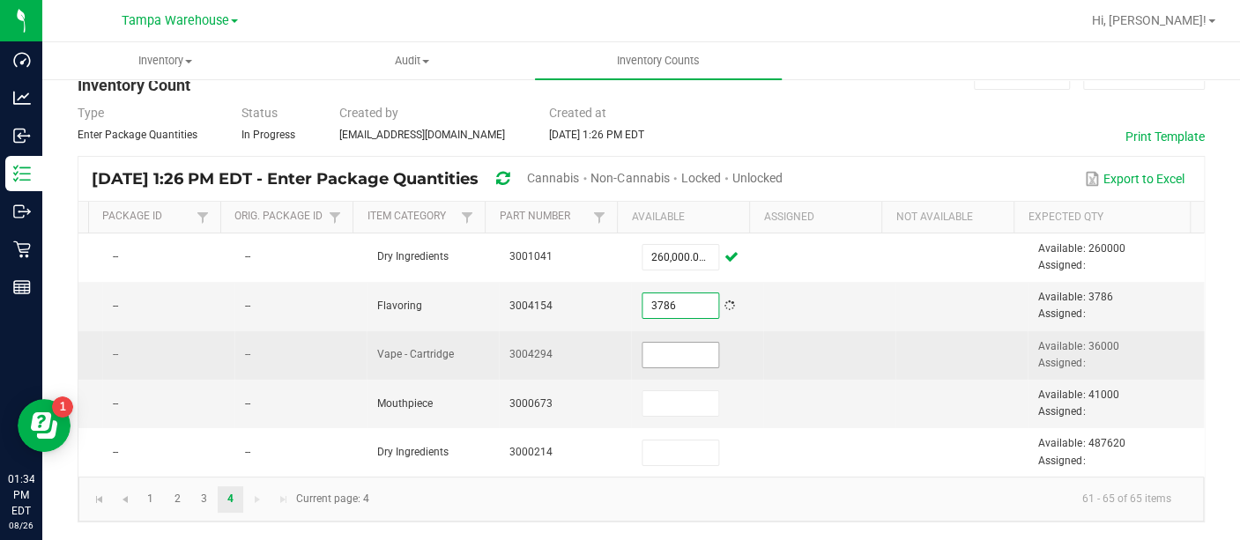
type input "3,786.0000"
click at [643, 343] on input at bounding box center [681, 355] width 76 height 25
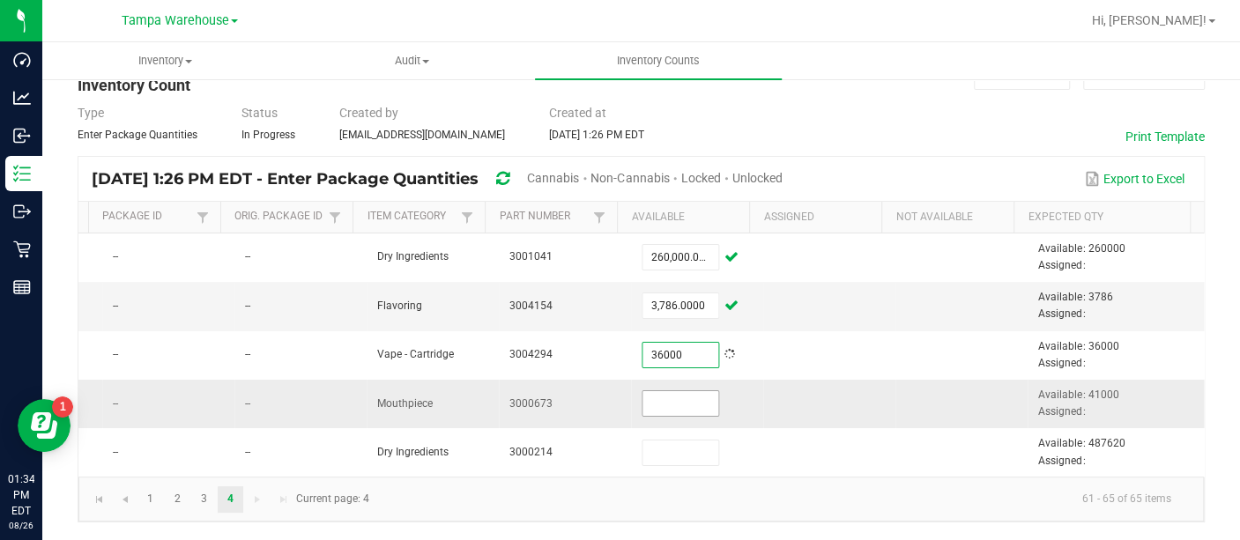
type input "36,000"
click at [643, 391] on input at bounding box center [681, 403] width 76 height 25
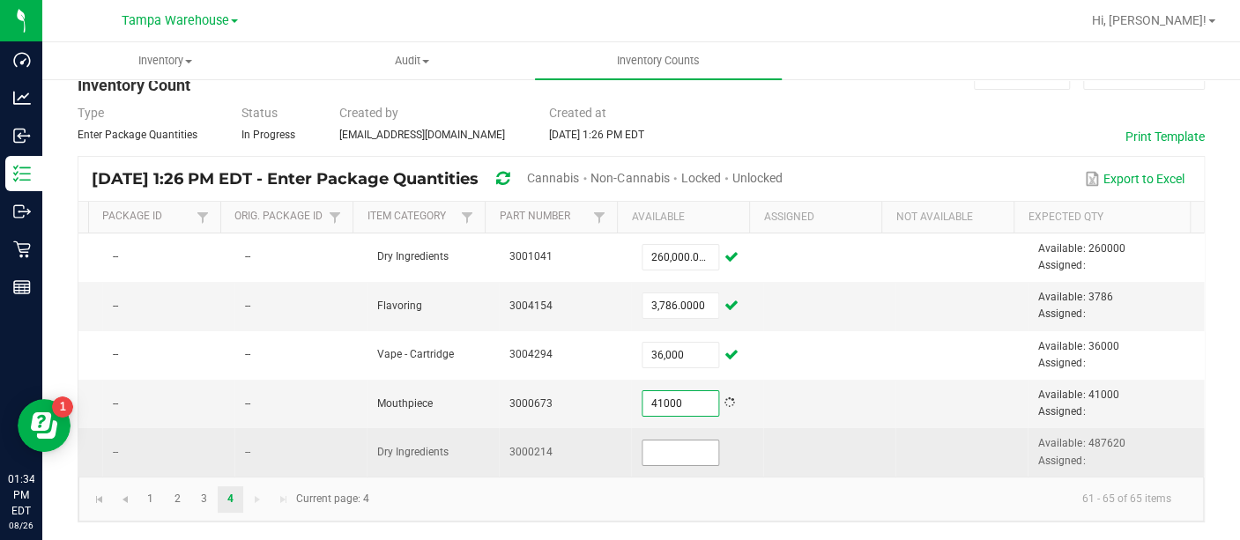
type input "41,000"
click at [650, 442] on input at bounding box center [681, 453] width 76 height 25
type input "487,620.0000"
click at [895, 428] on td at bounding box center [961, 452] width 132 height 48
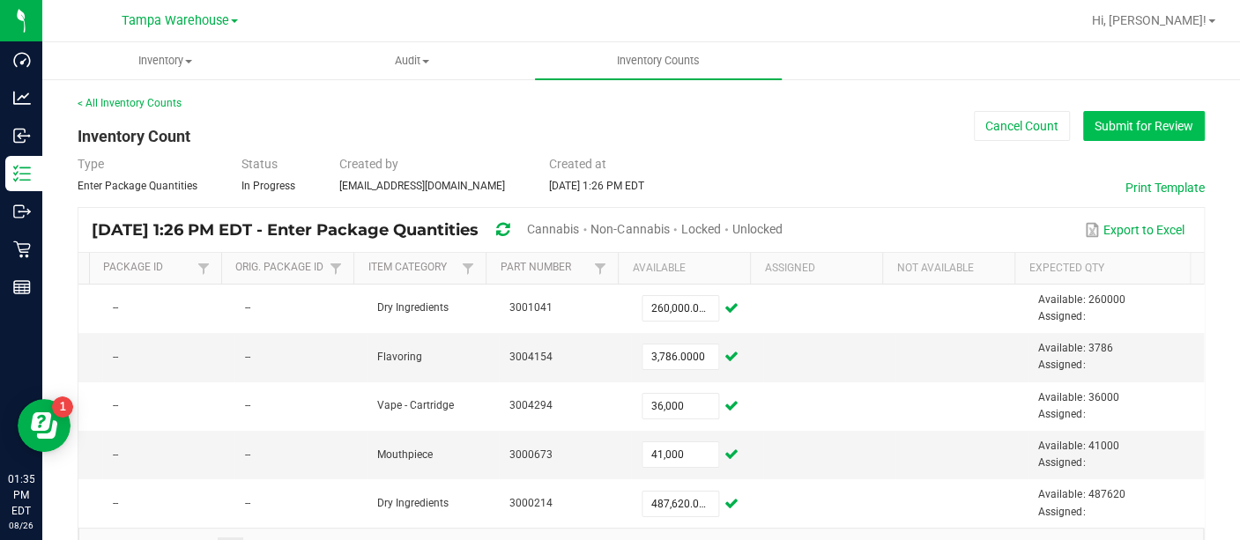
click at [1108, 122] on button "Submit for Review" at bounding box center [1144, 126] width 122 height 30
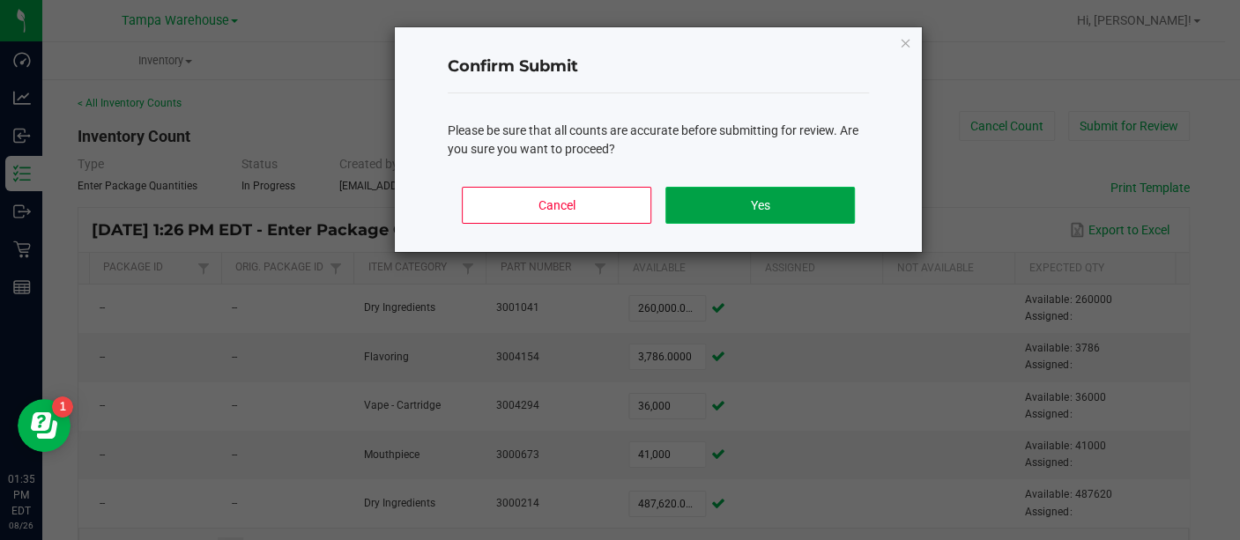
click at [761, 196] on button "Yes" at bounding box center [759, 205] width 189 height 37
